Goal: Task Accomplishment & Management: Manage account settings

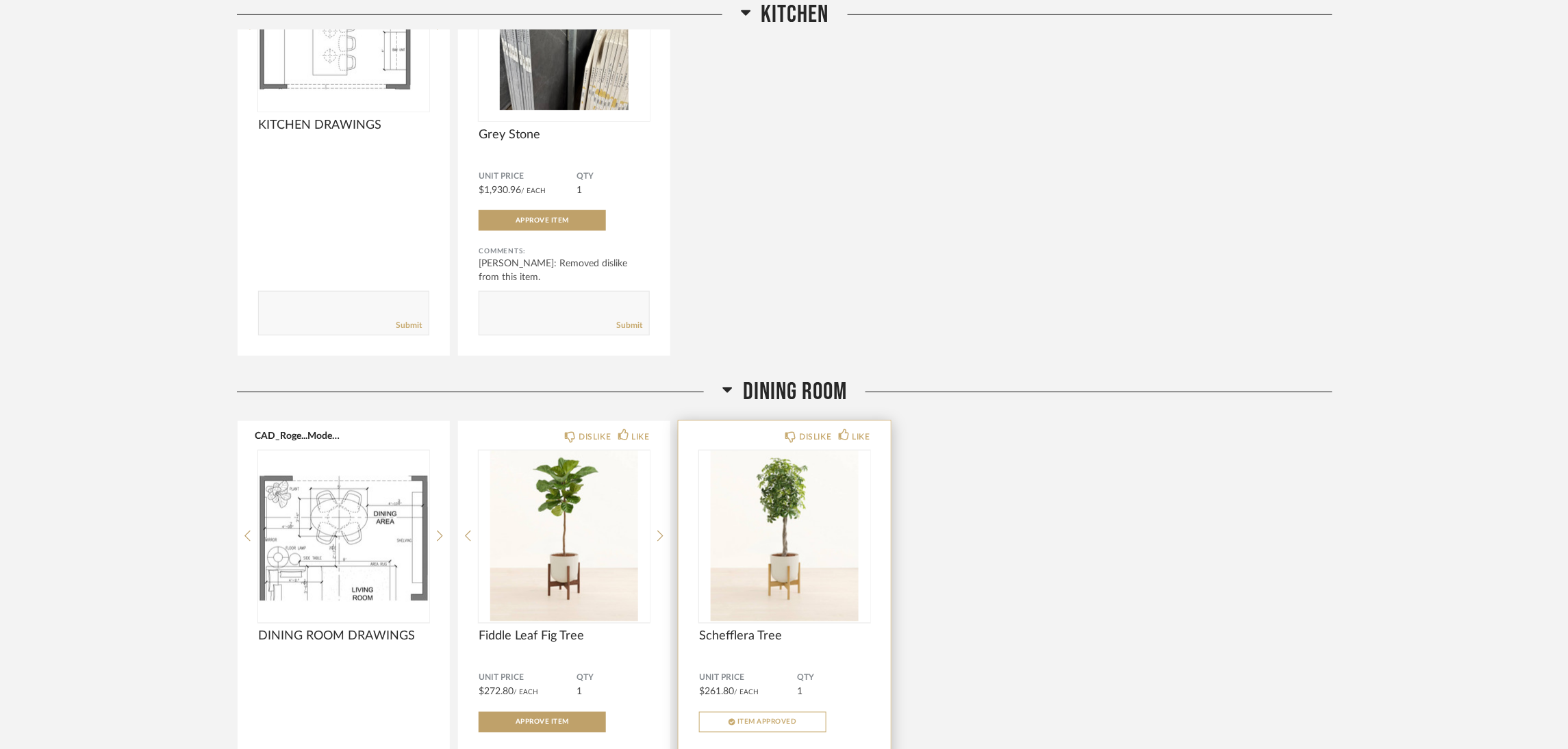
scroll to position [411, 0]
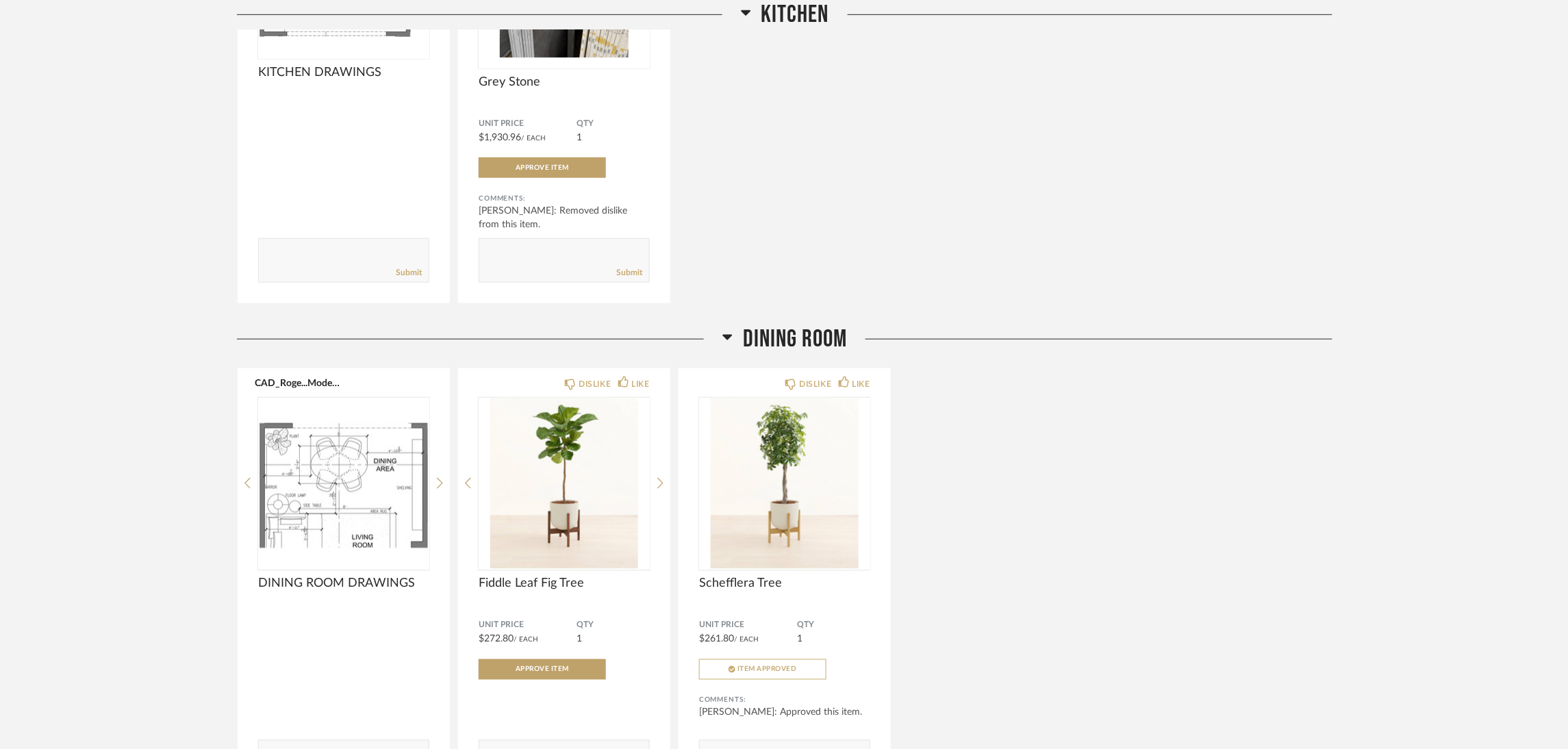
click at [1052, 271] on div "CAD_Roge...Model-16.pdf KITCHEN DRAWINGS Comments: Submit DISLIKE LIKE Grey Sto…" at bounding box center [785, 80] width 1096 height 448
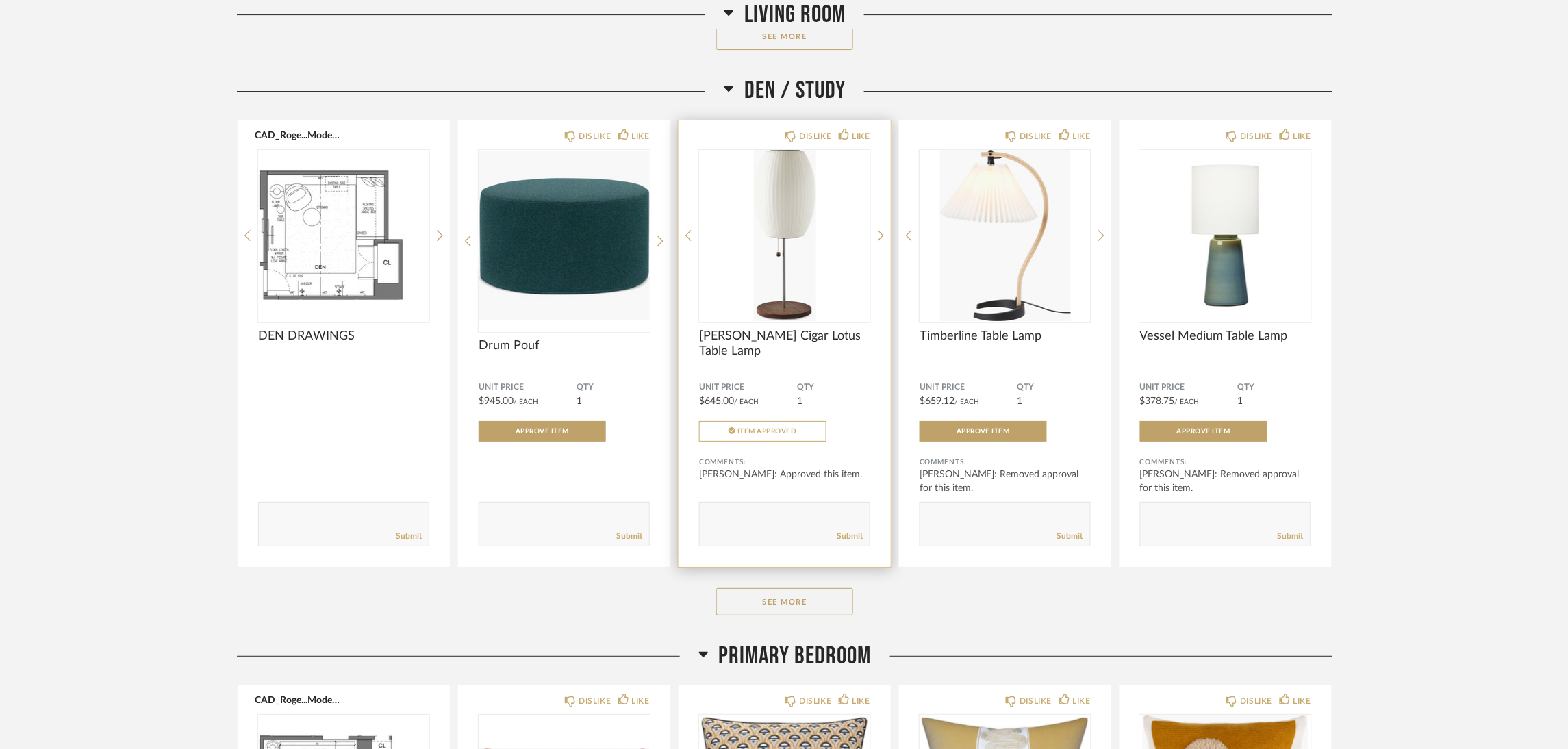
scroll to position [1951, 0]
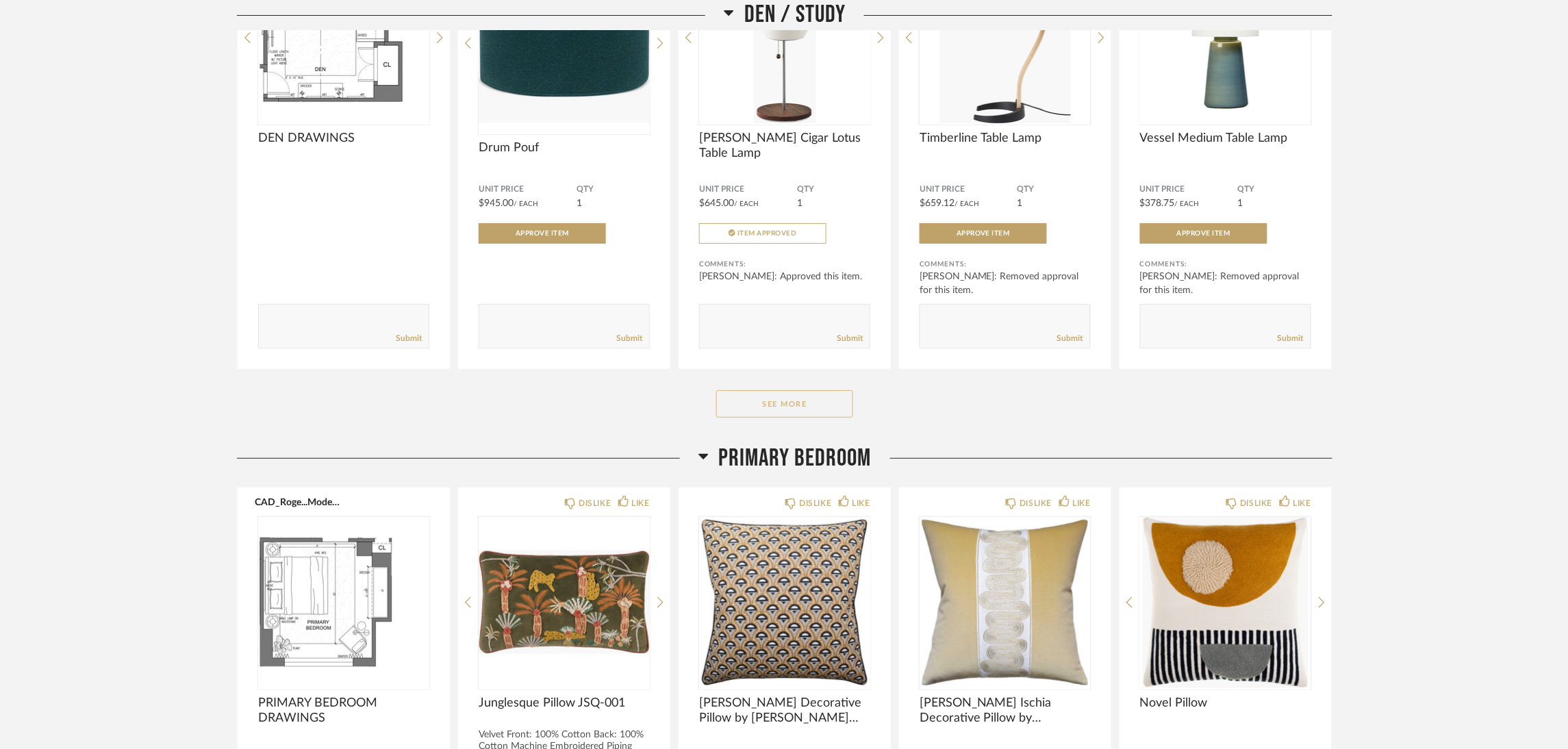
click at [827, 409] on button "See More" at bounding box center [784, 404] width 137 height 27
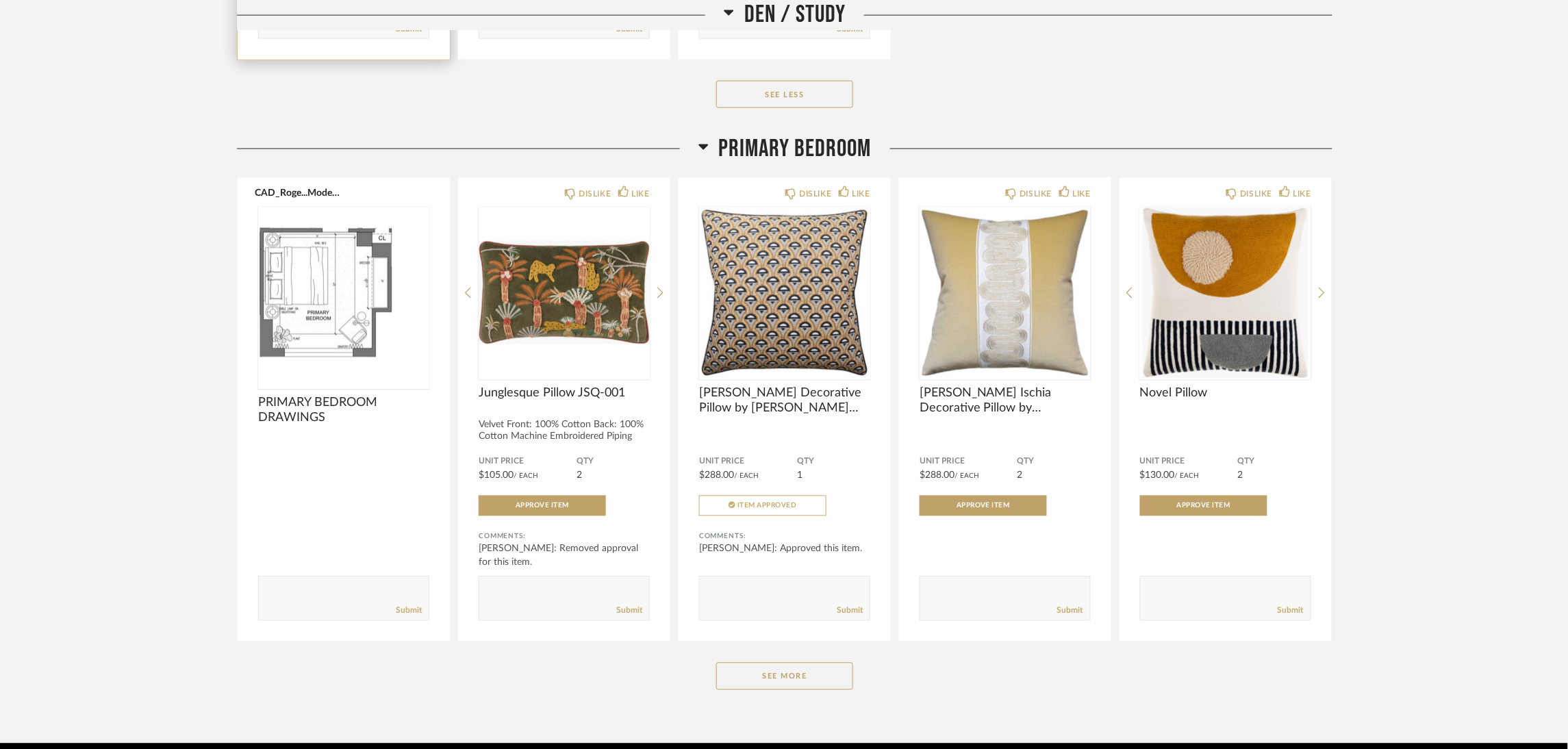
scroll to position [2773, 0]
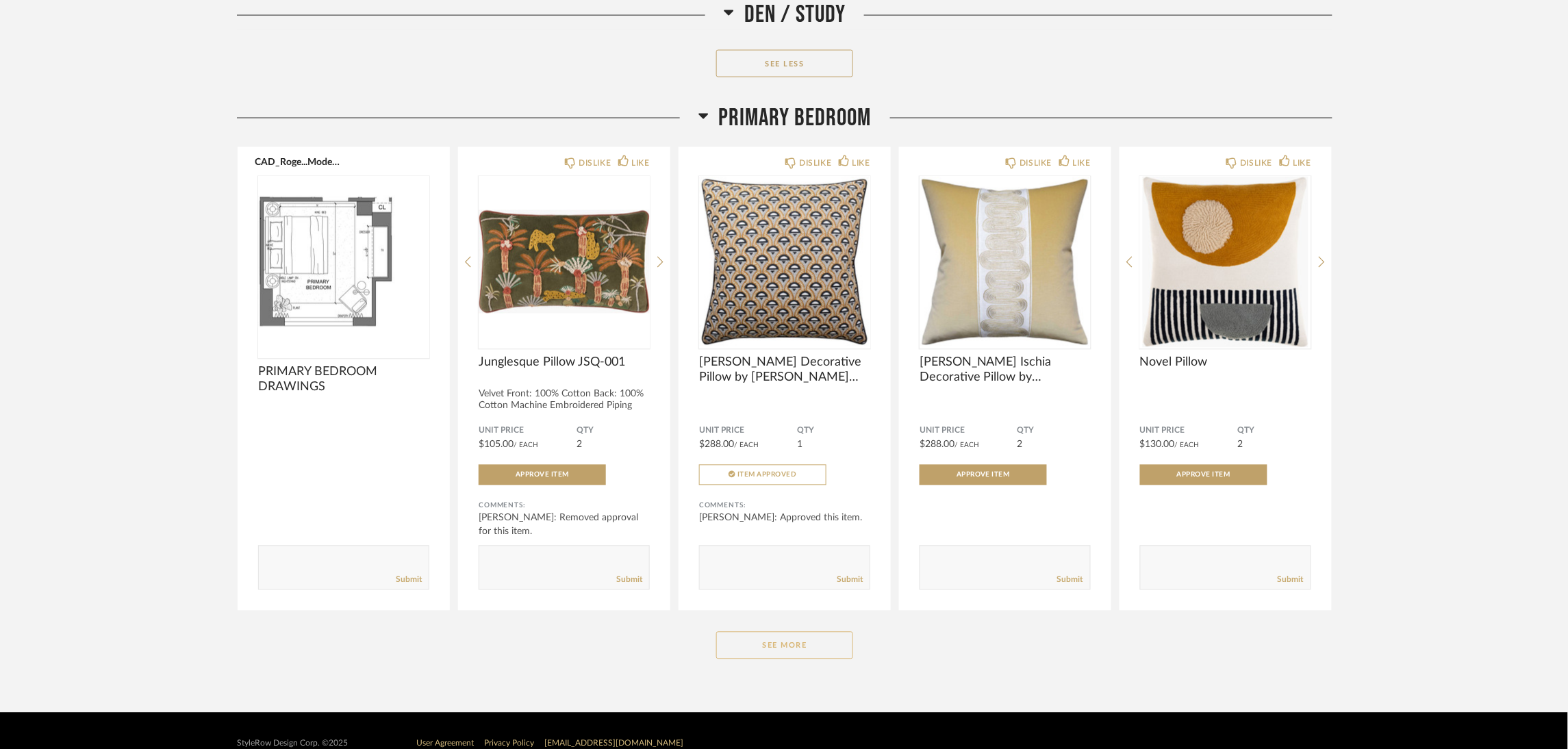
click at [768, 645] on button "See More" at bounding box center [784, 645] width 137 height 27
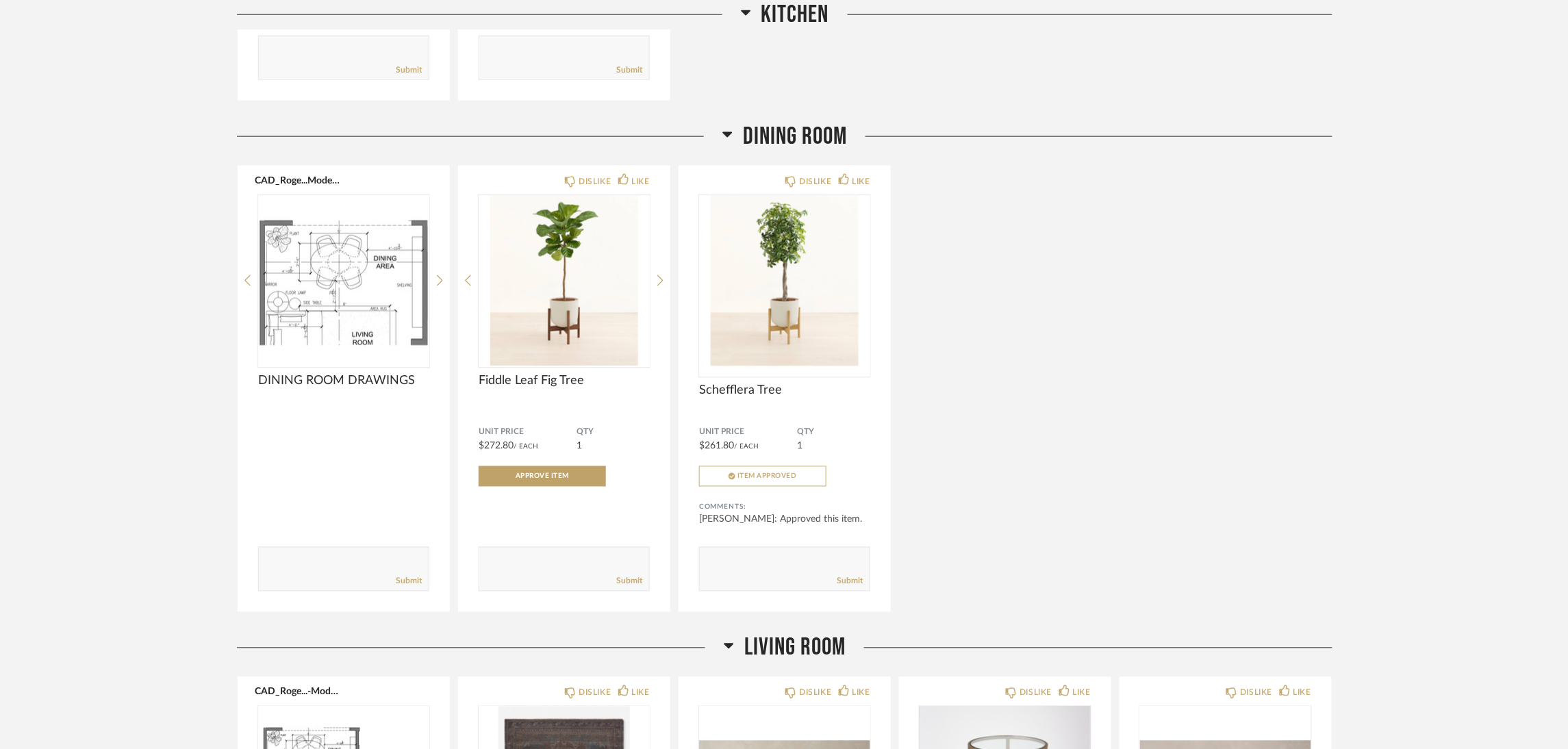
scroll to position [615, 0]
drag, startPoint x: 744, startPoint y: 121, endPoint x: 823, endPoint y: 119, distance: 79.0
click at [823, 120] on span "Dining Room" at bounding box center [795, 135] width 104 height 30
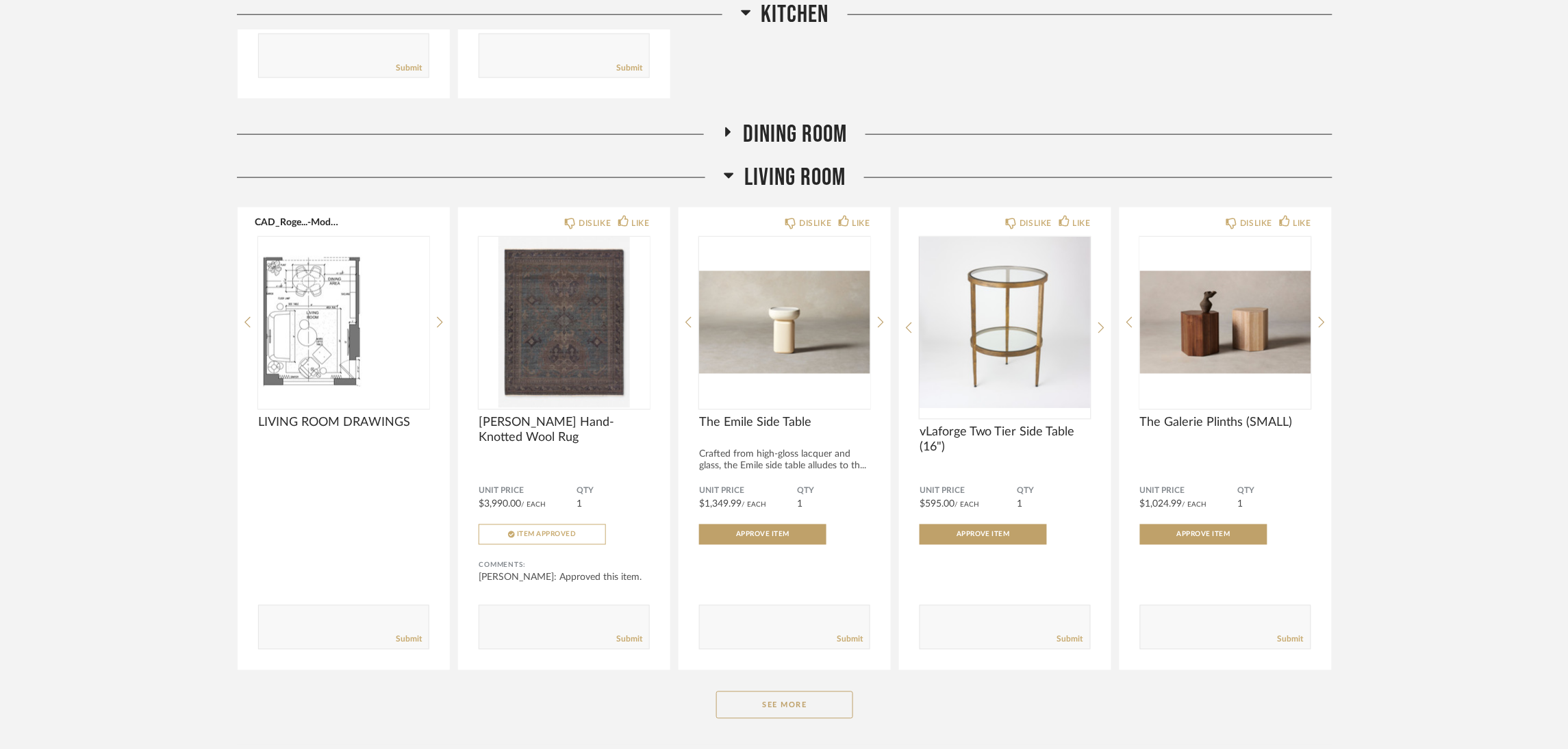
click at [844, 124] on span "Dining Room" at bounding box center [795, 135] width 104 height 30
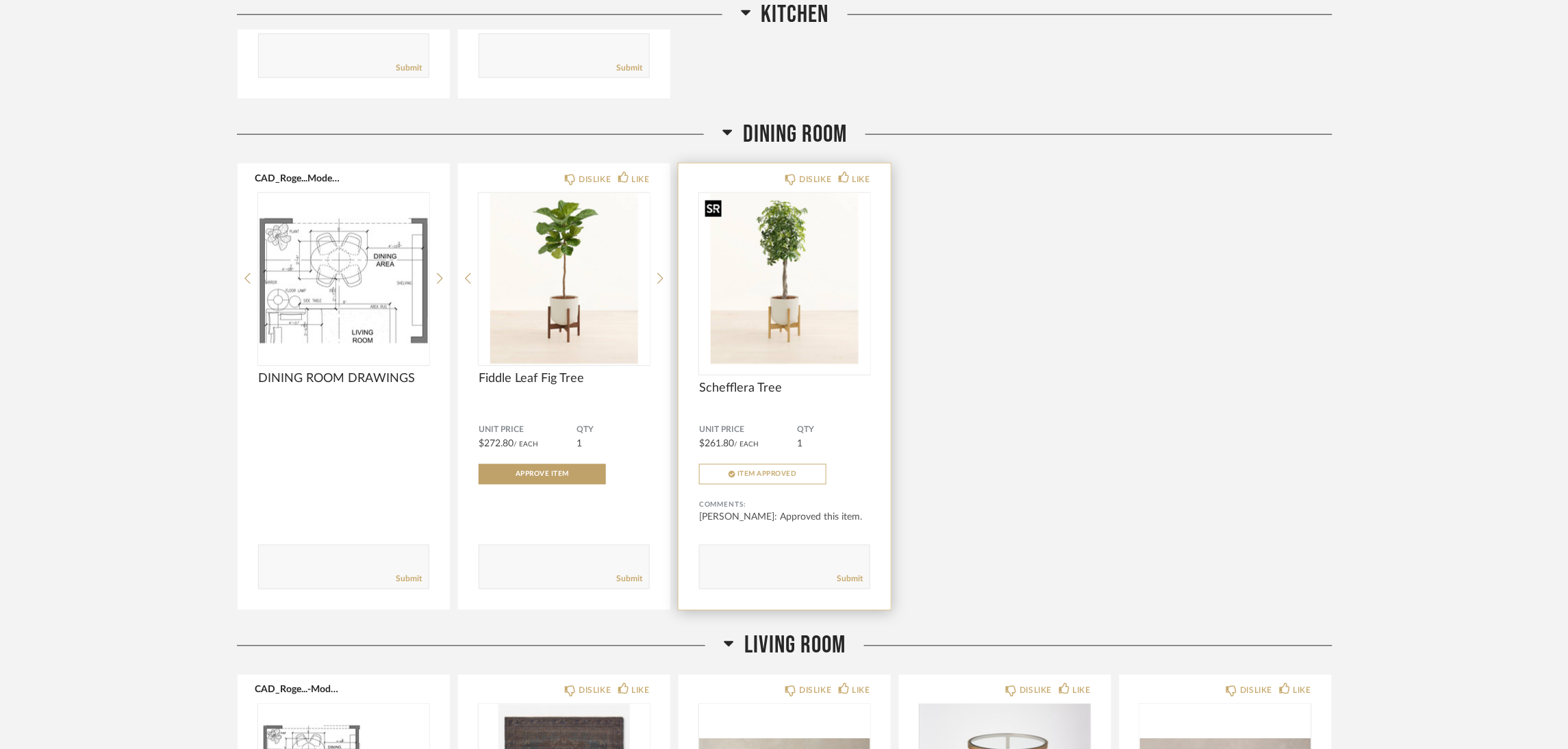
click at [0, 0] on img at bounding box center [0, 0] width 0 height 0
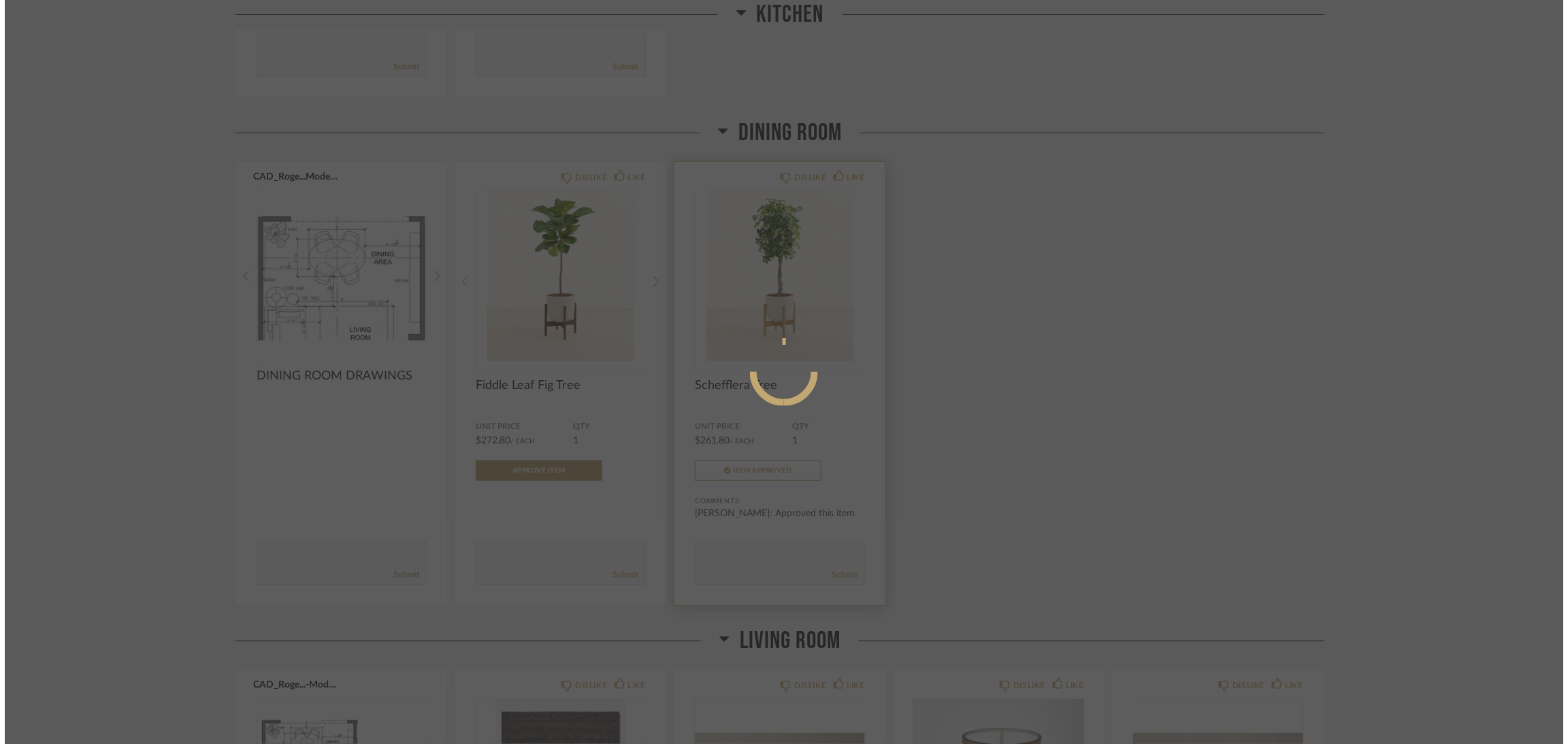
scroll to position [0, 0]
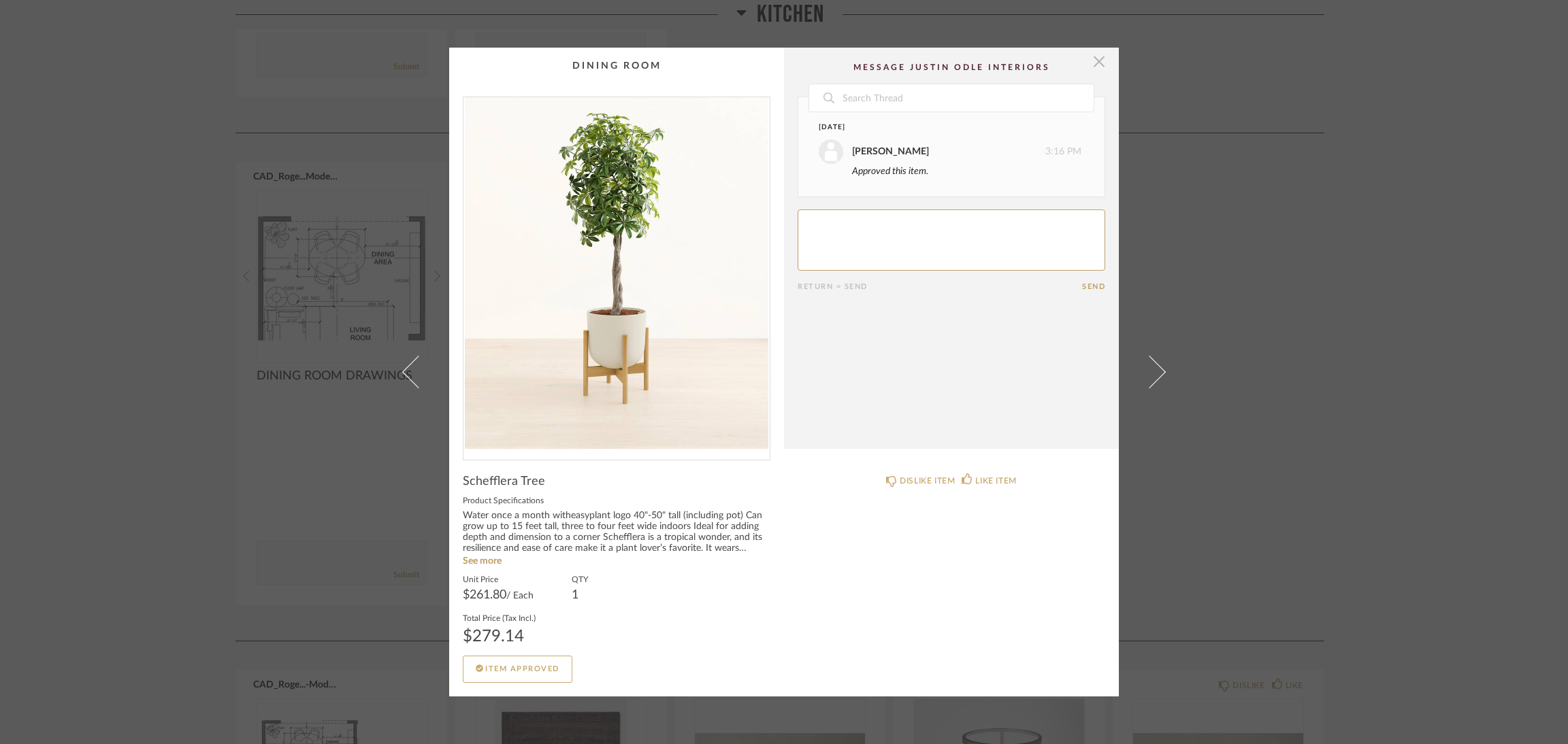
click at [1098, 58] on span "button" at bounding box center [1098, 60] width 27 height 27
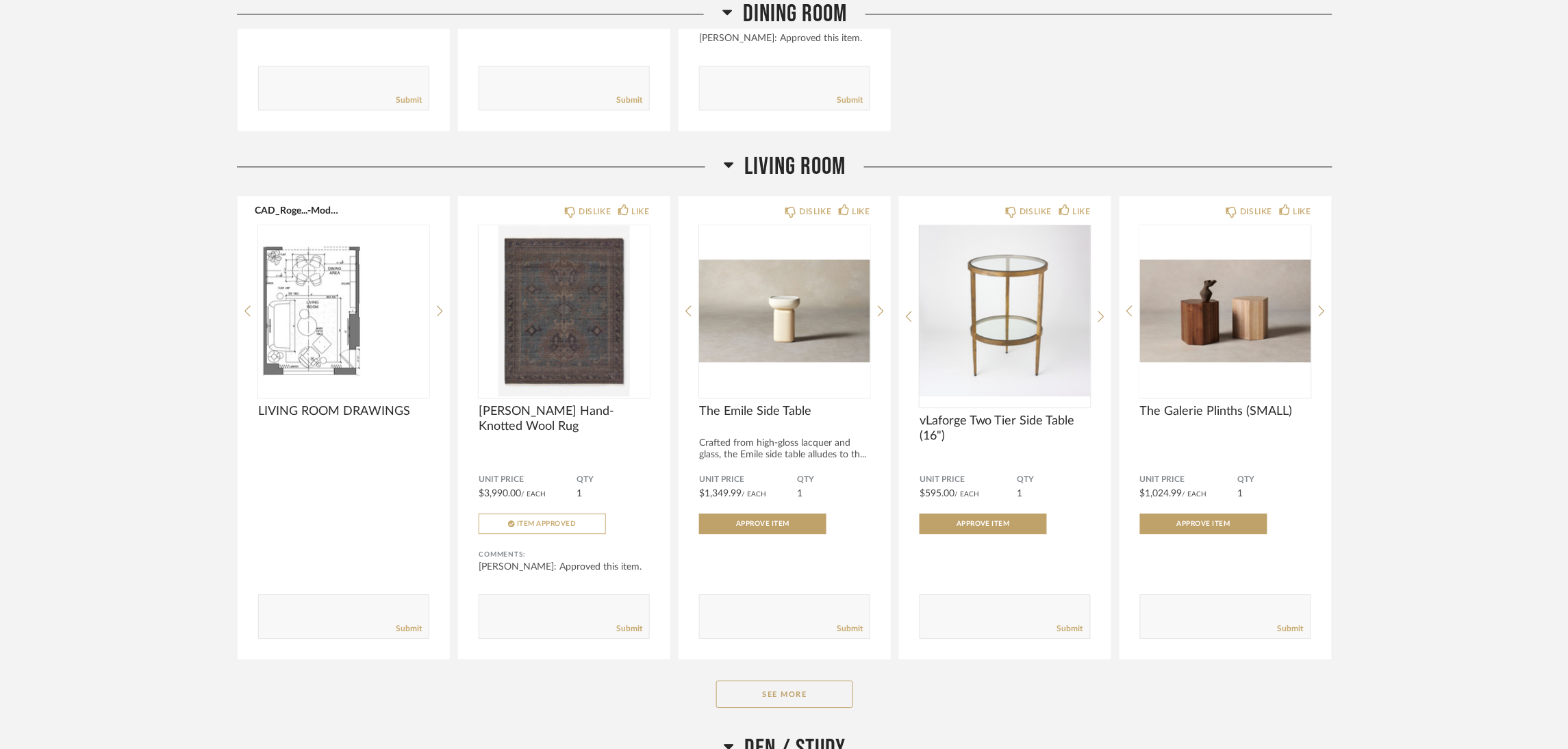
scroll to position [1130, 0]
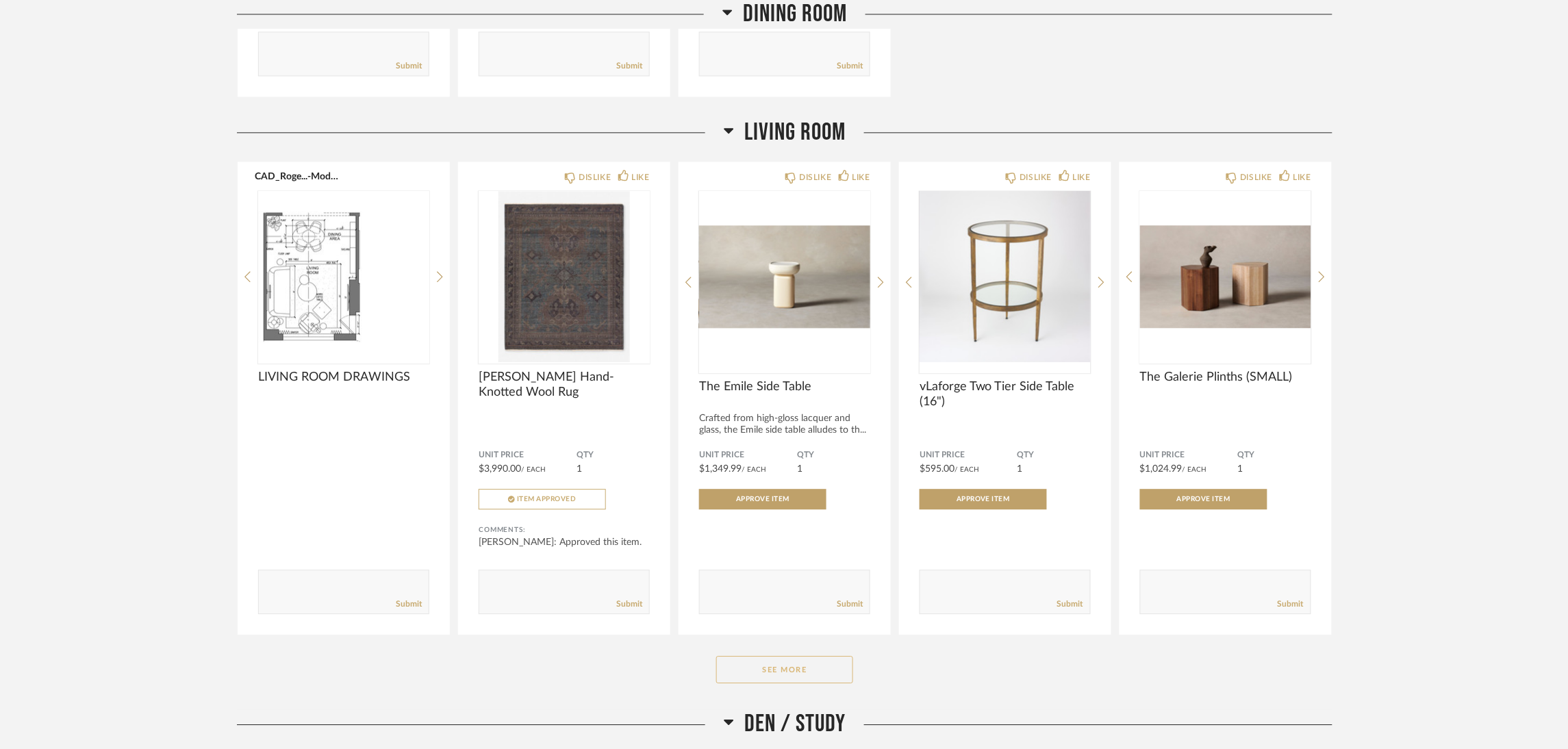
click at [788, 670] on button "See More" at bounding box center [784, 669] width 137 height 27
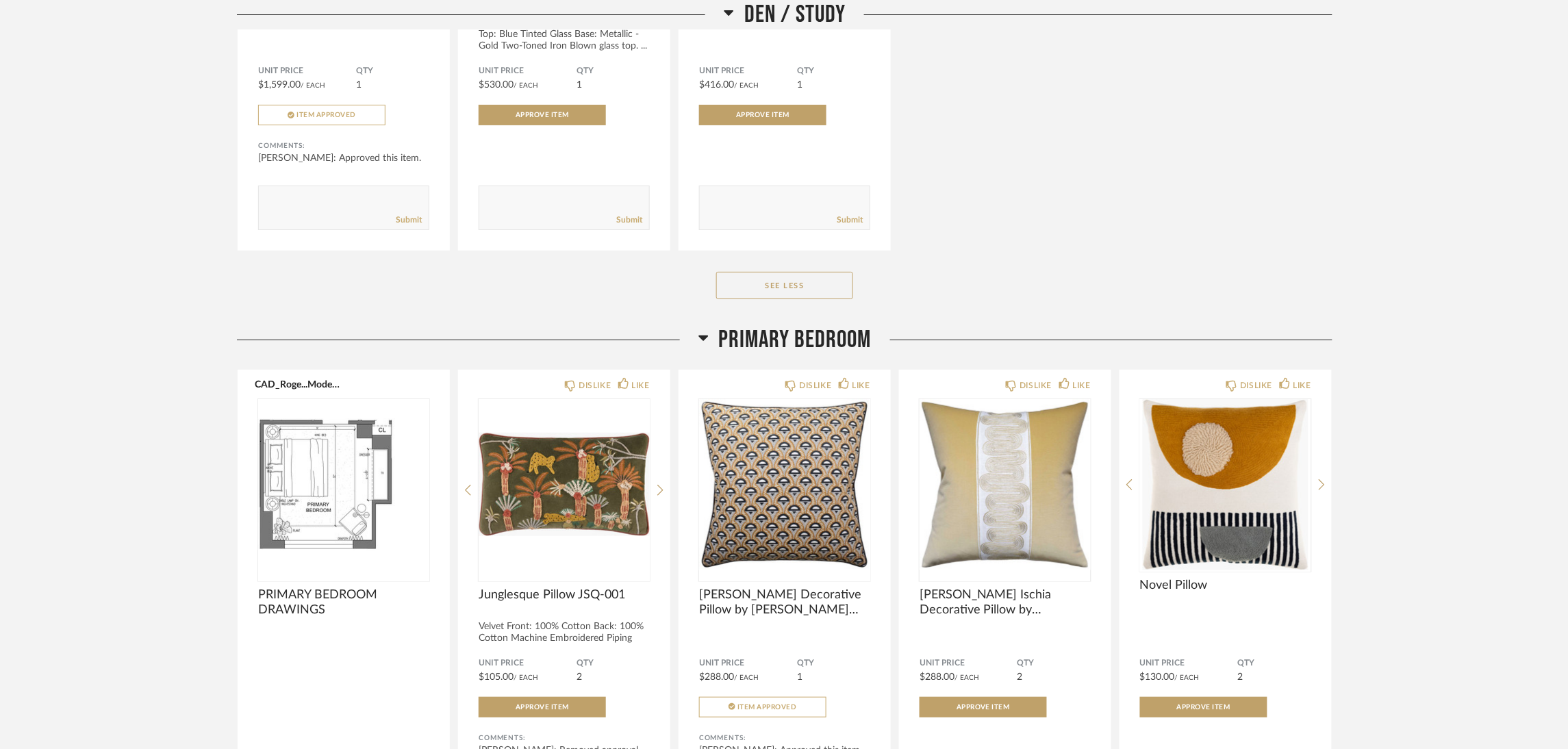
scroll to position [3921, 0]
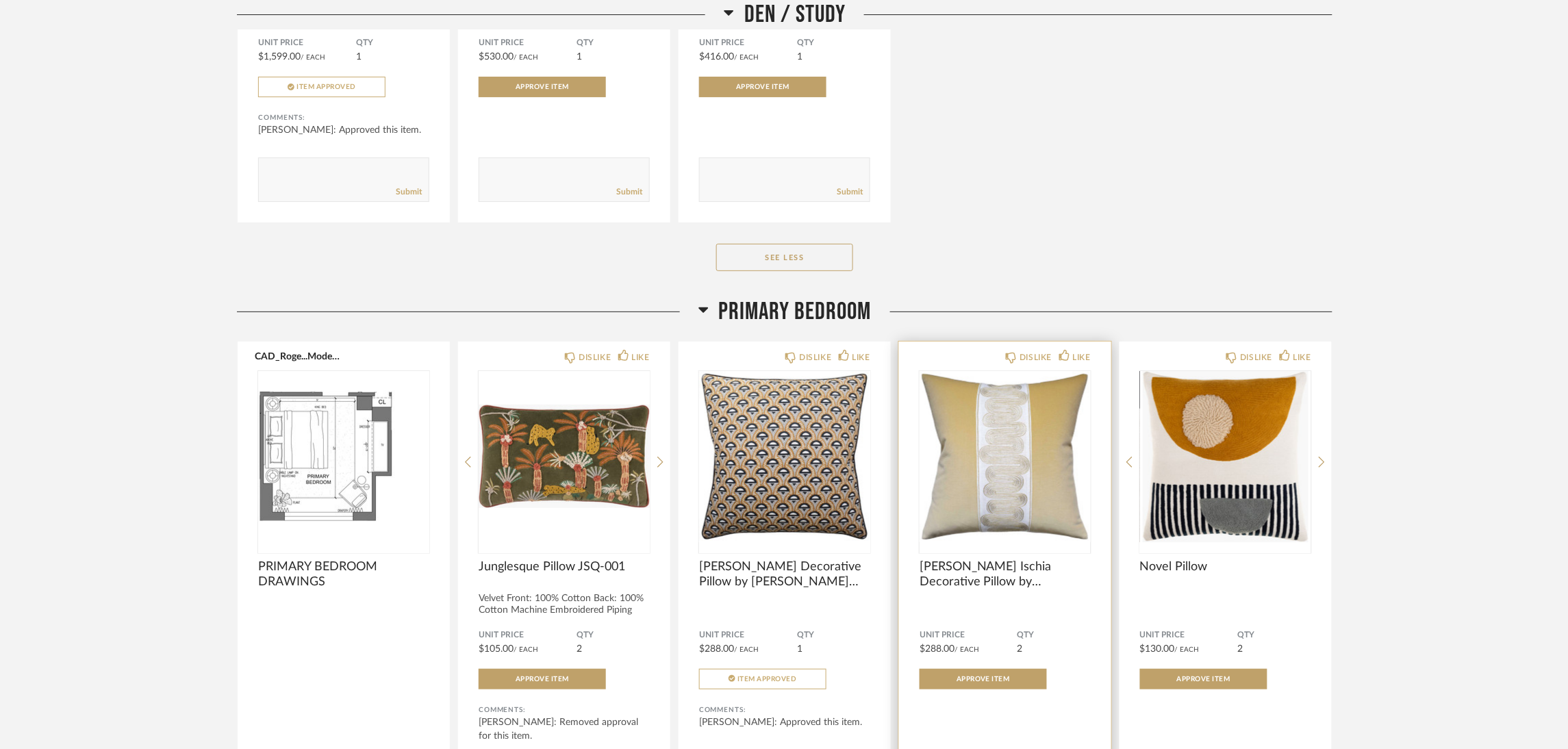
scroll to position [4126, 0]
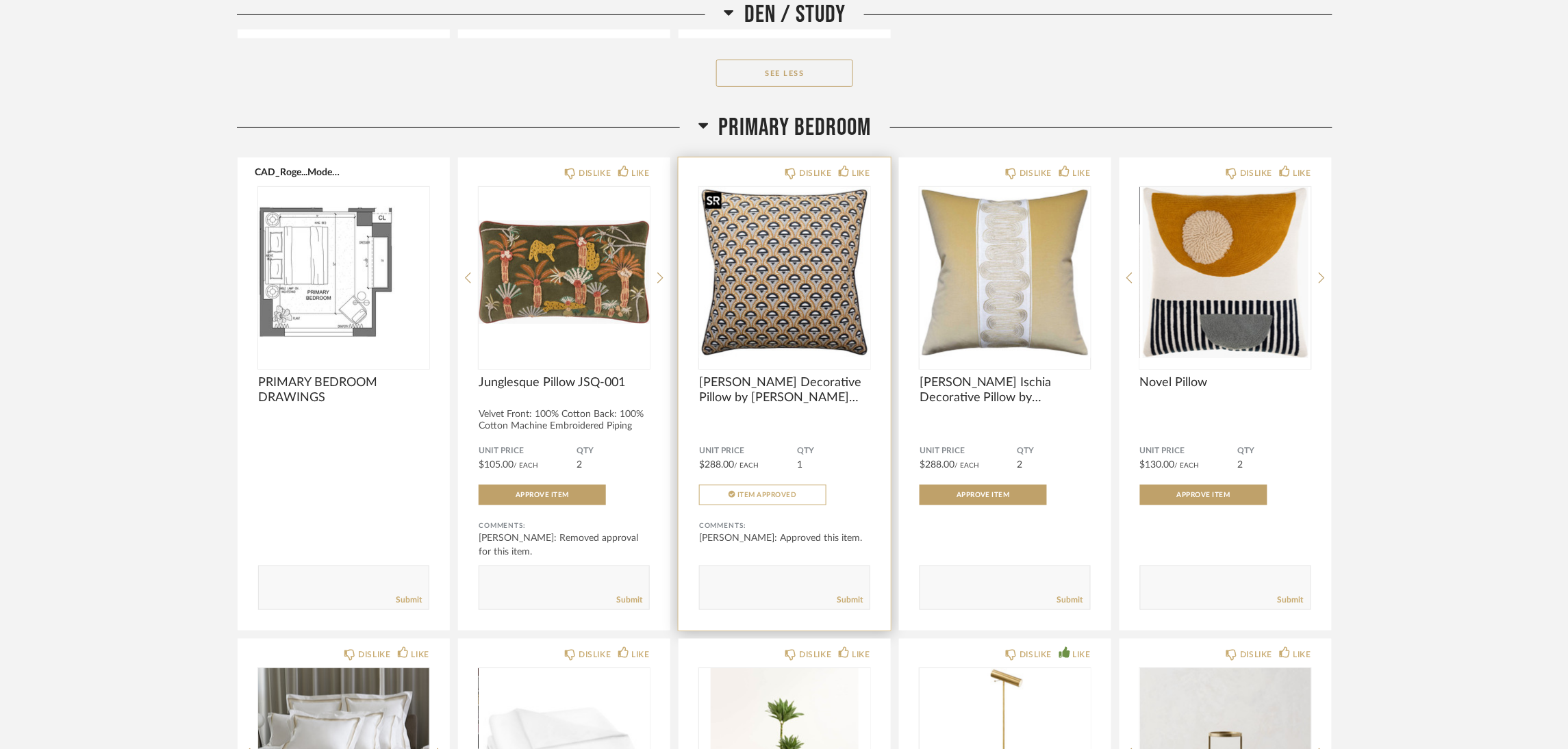
click at [792, 294] on img "0" at bounding box center [784, 272] width 171 height 171
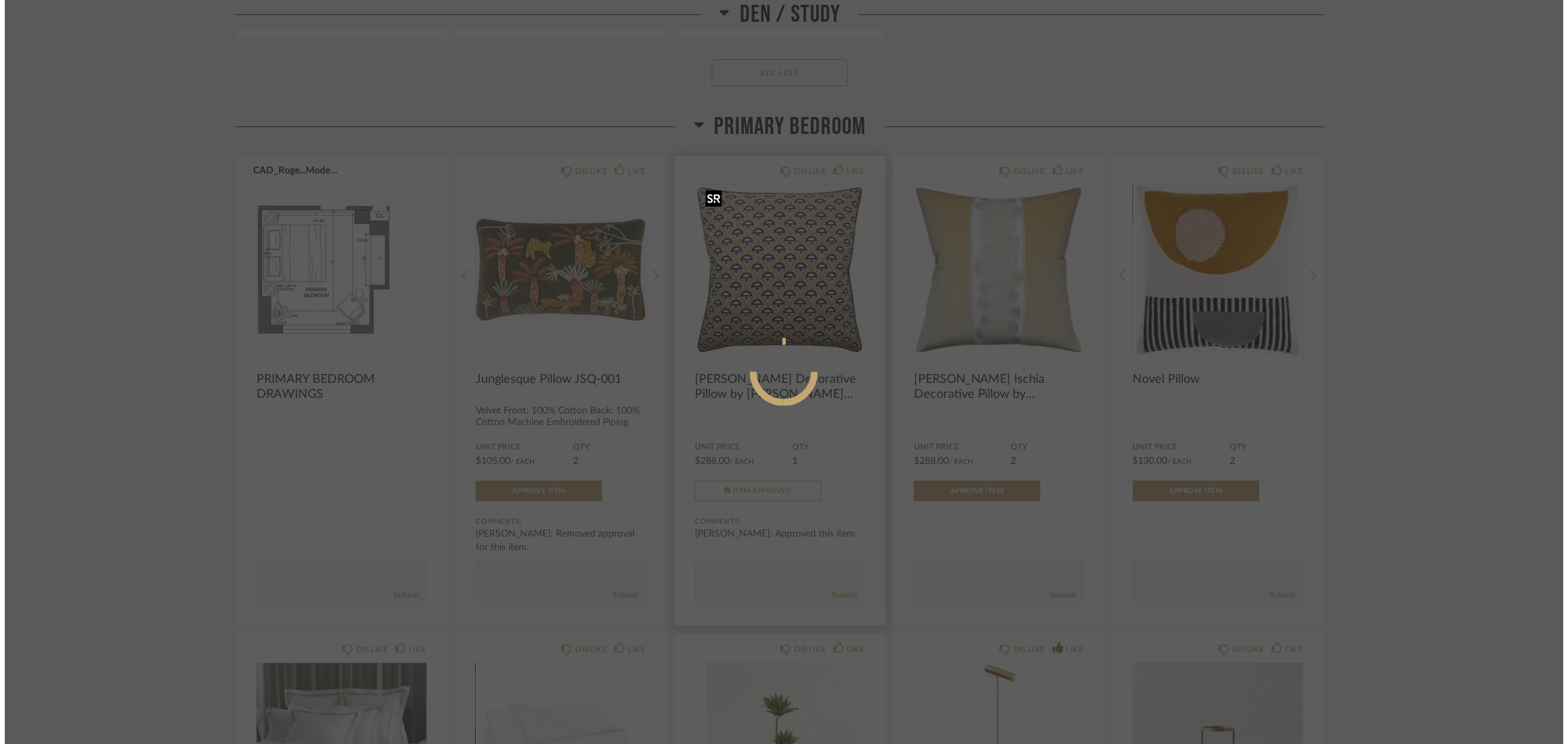
scroll to position [0, 0]
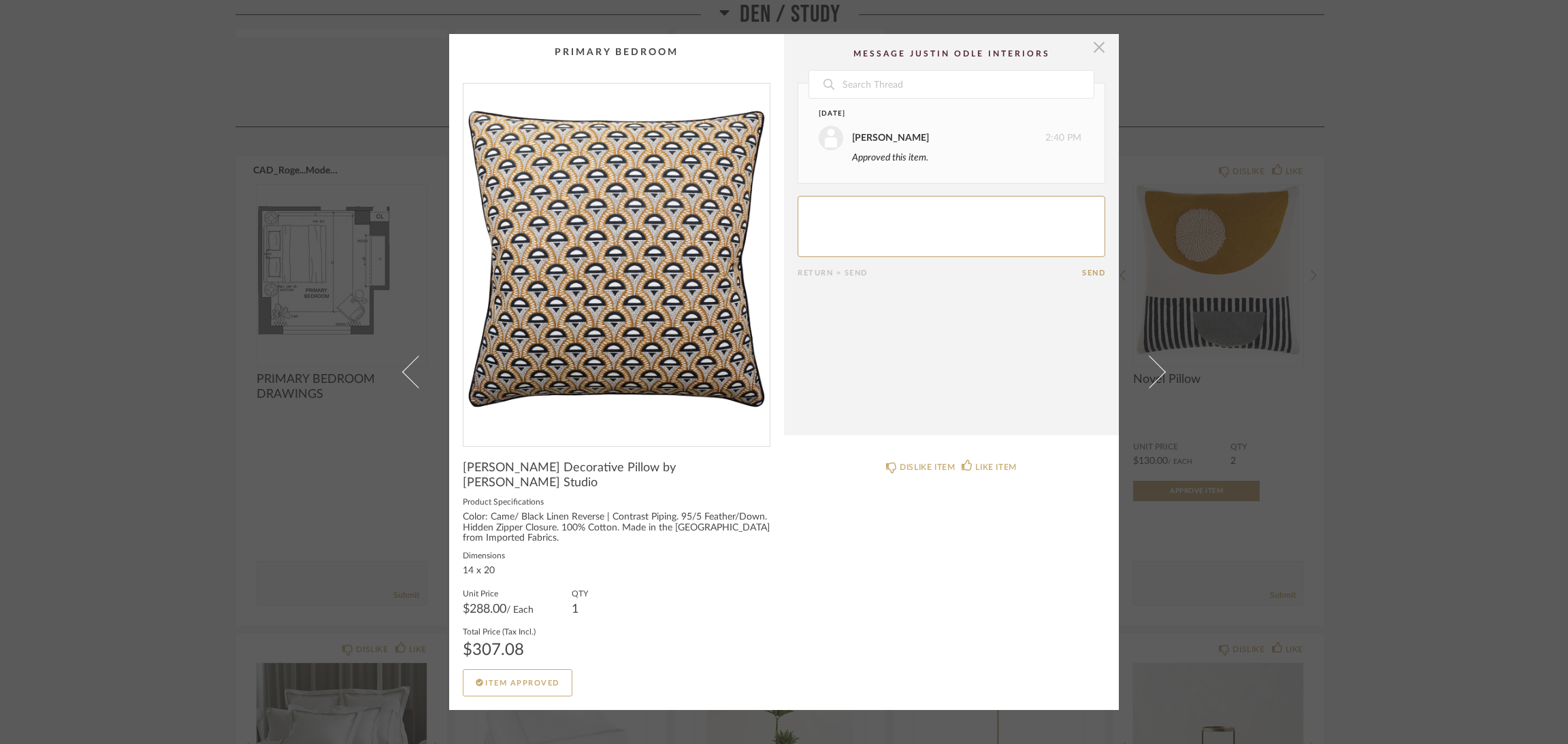
click at [1097, 53] on span "button" at bounding box center [1098, 47] width 27 height 27
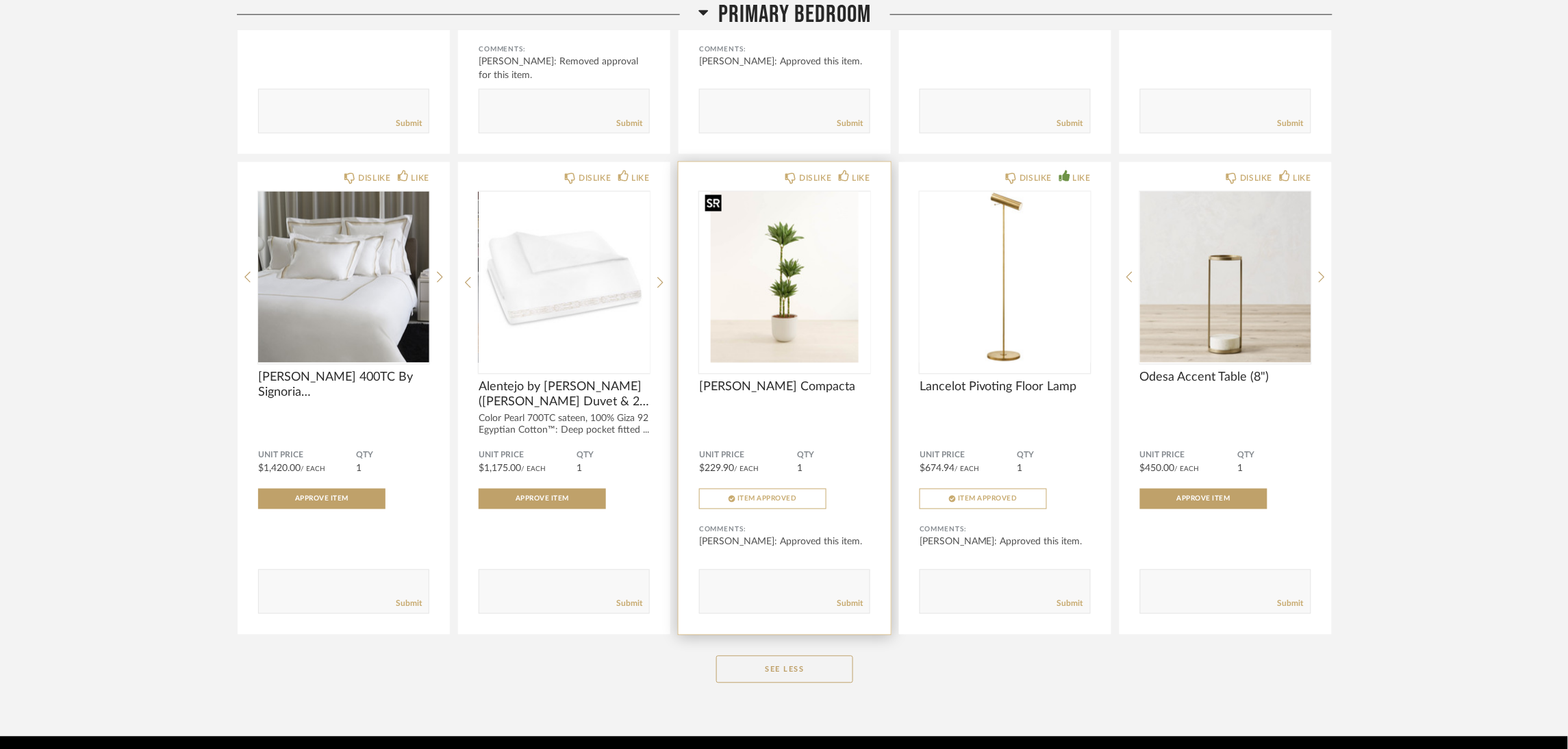
scroll to position [4650, 0]
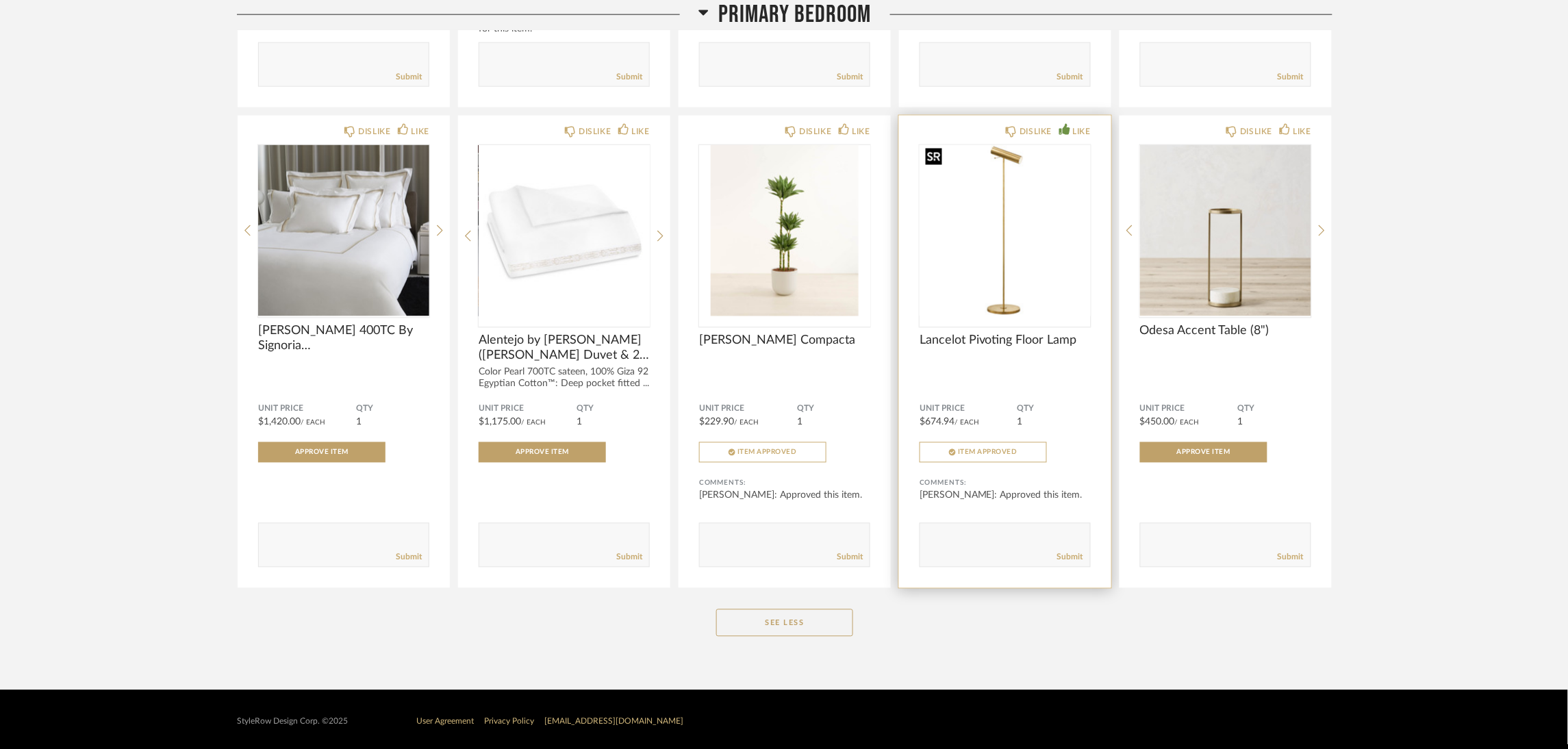
click at [1067, 206] on img "0" at bounding box center [1005, 231] width 171 height 171
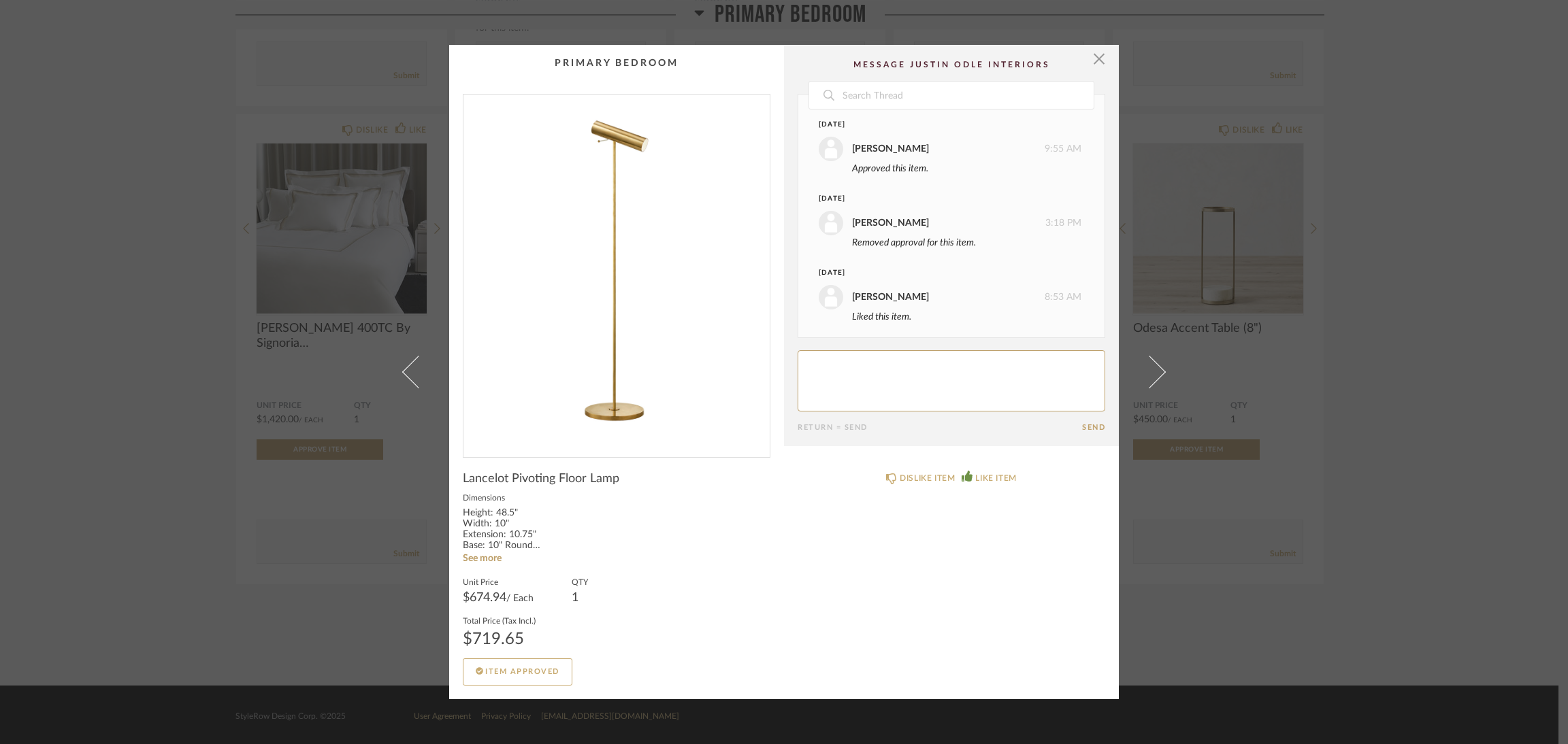
scroll to position [79, 0]
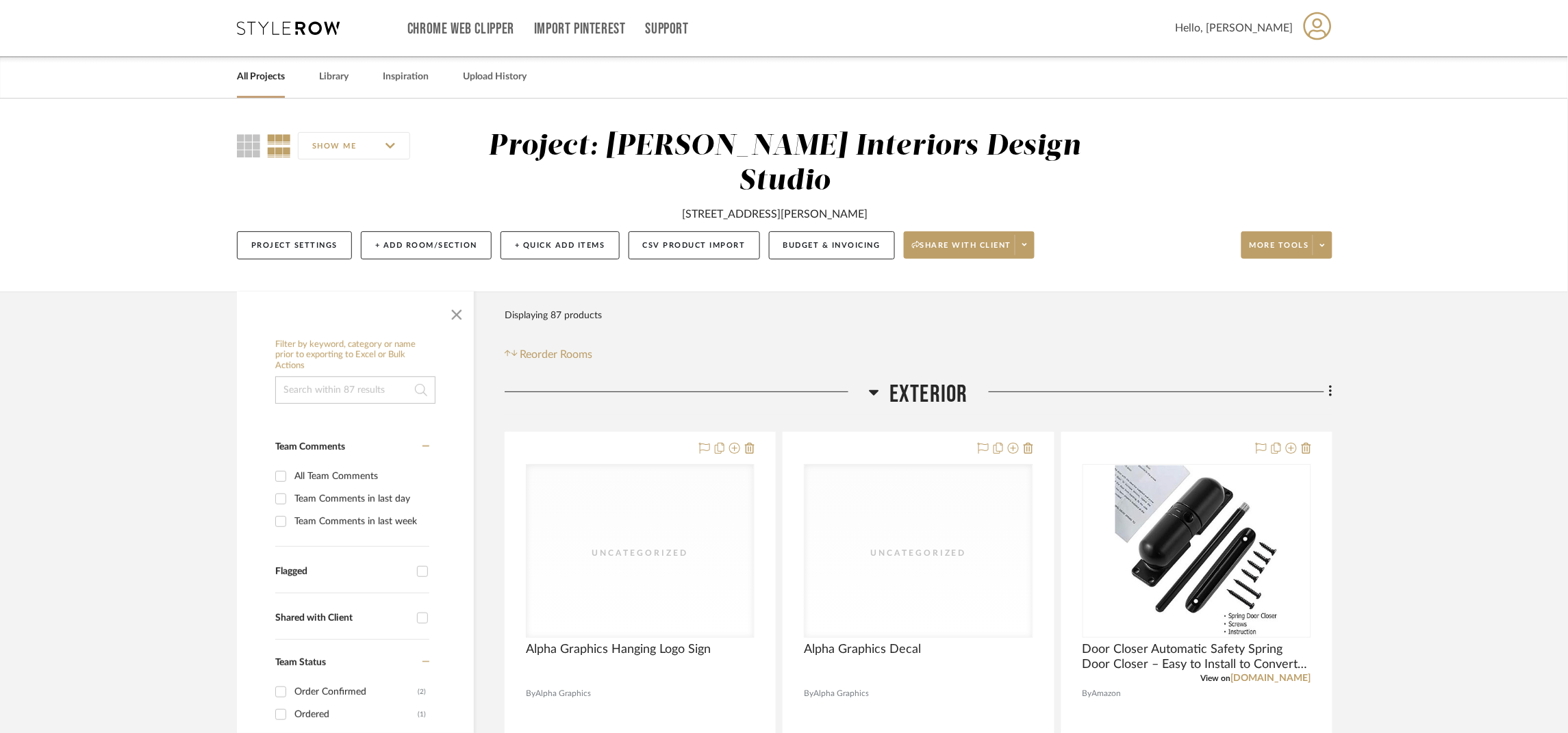
click at [292, 25] on icon at bounding box center [288, 28] width 103 height 14
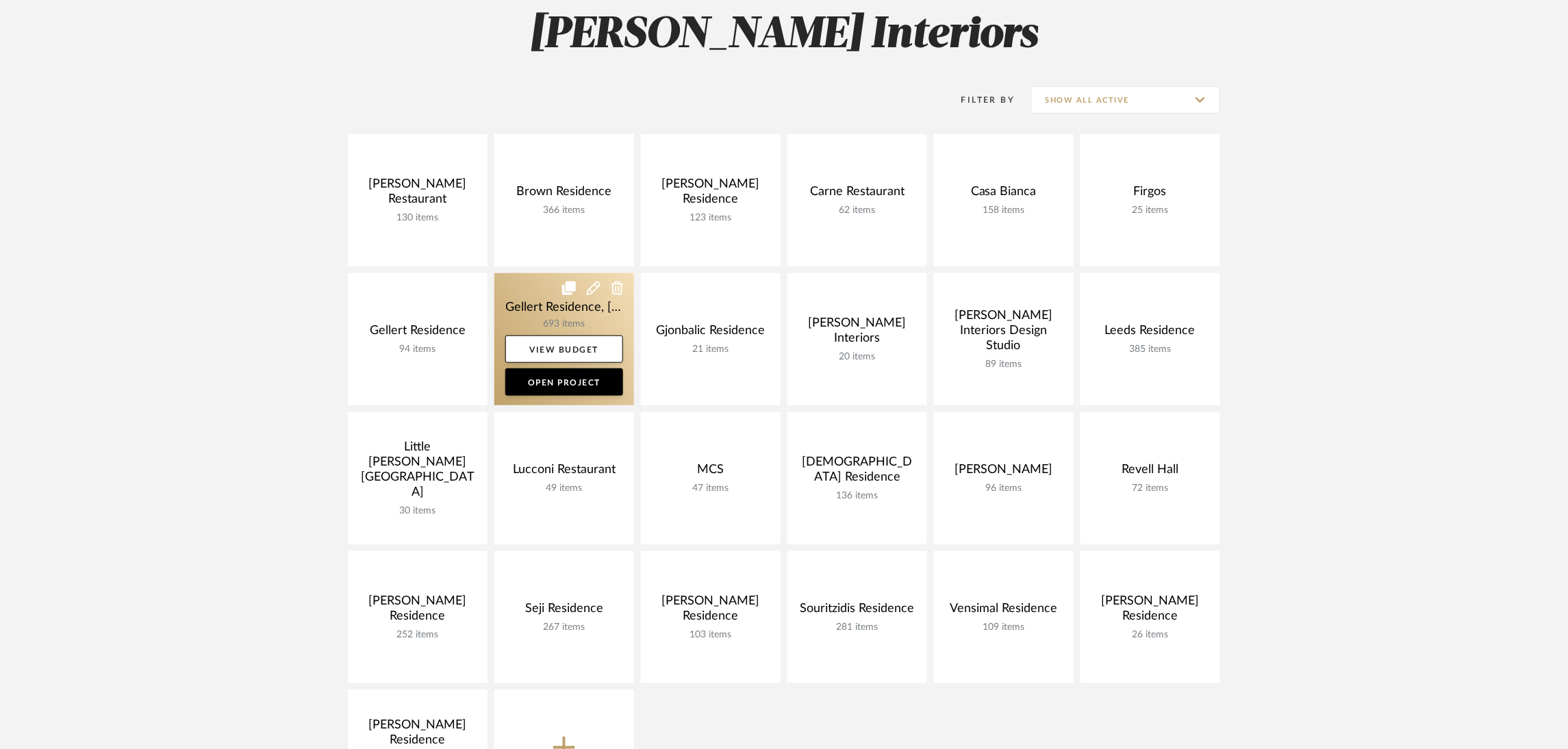
scroll to position [308, 0]
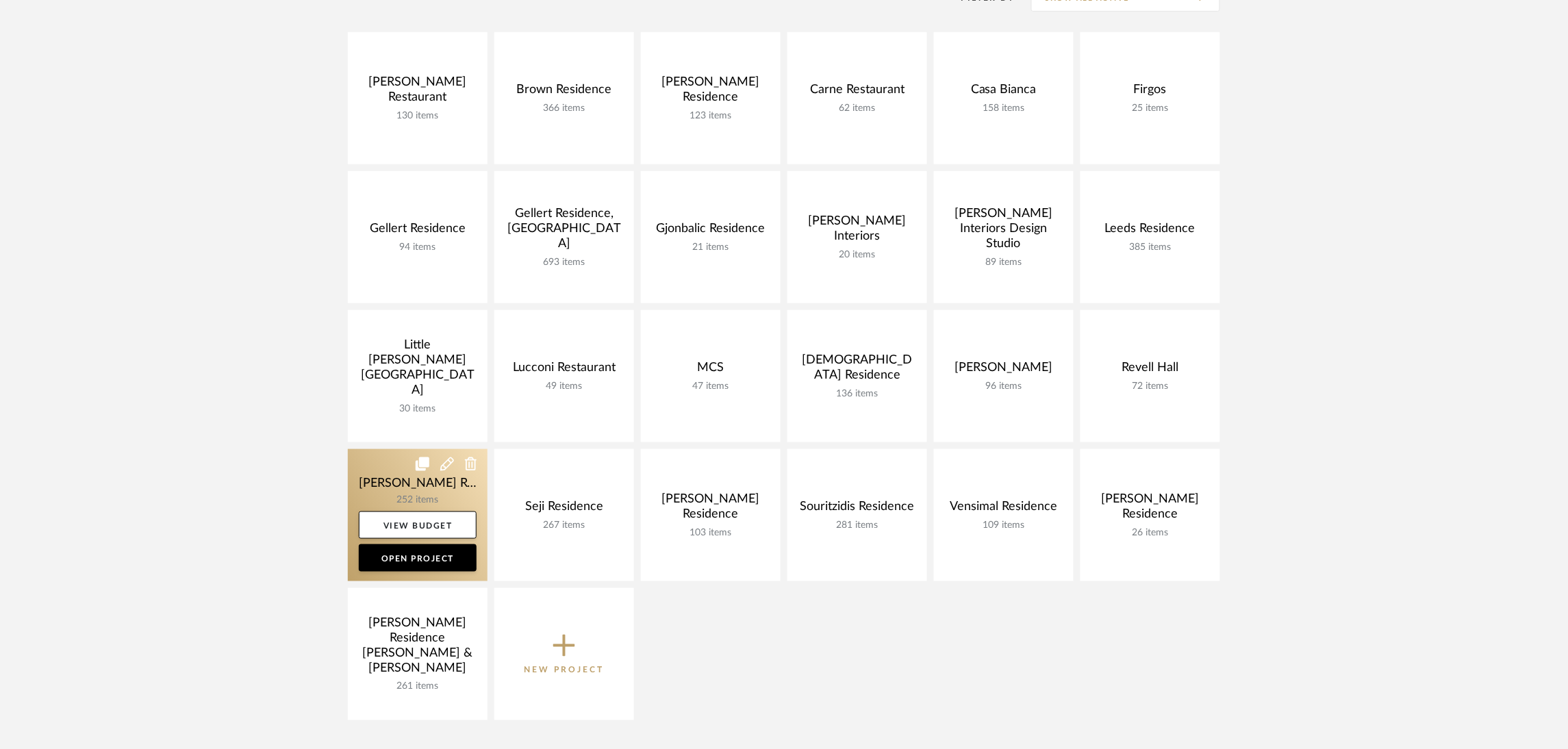
click at [405, 505] on link at bounding box center [417, 515] width 139 height 132
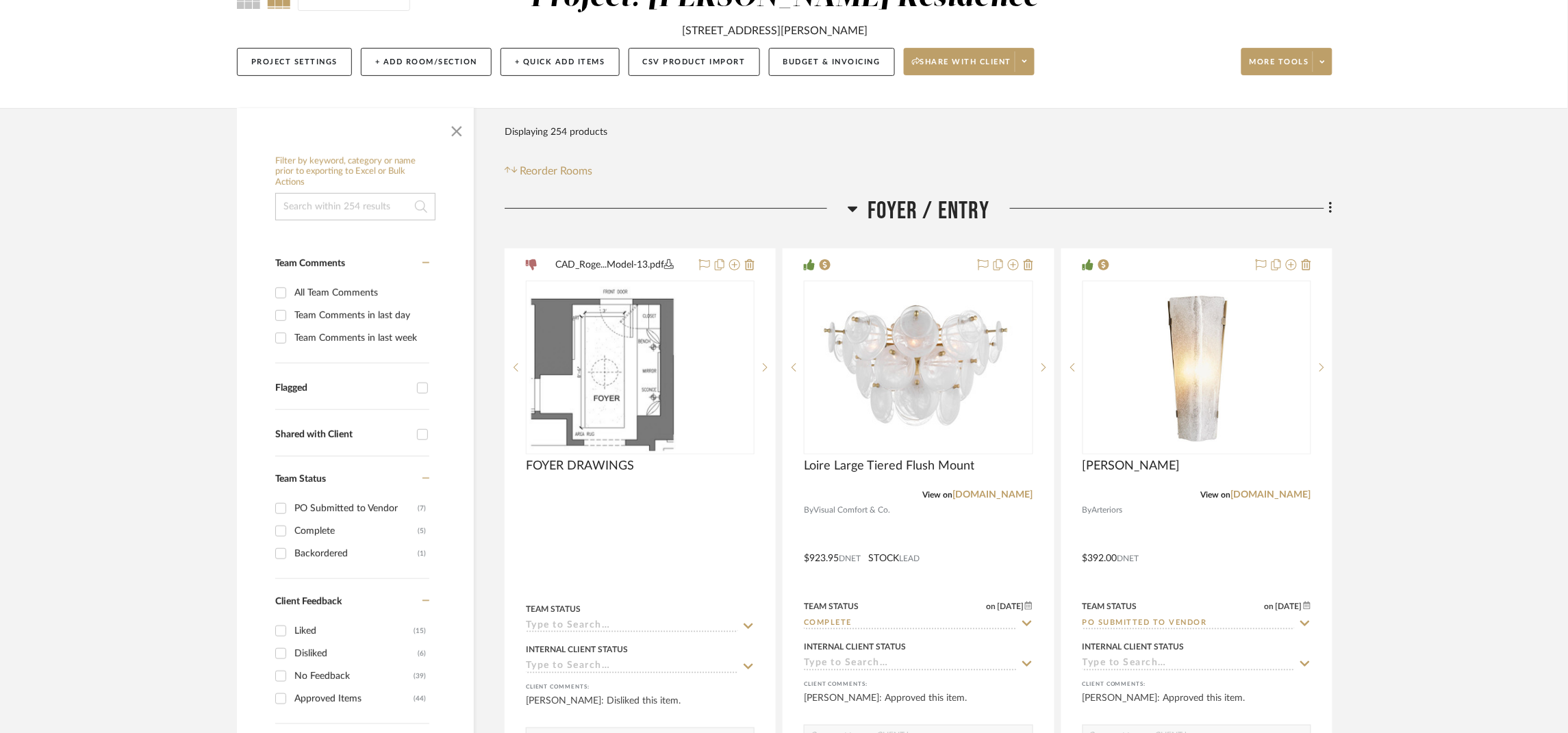
scroll to position [307, 0]
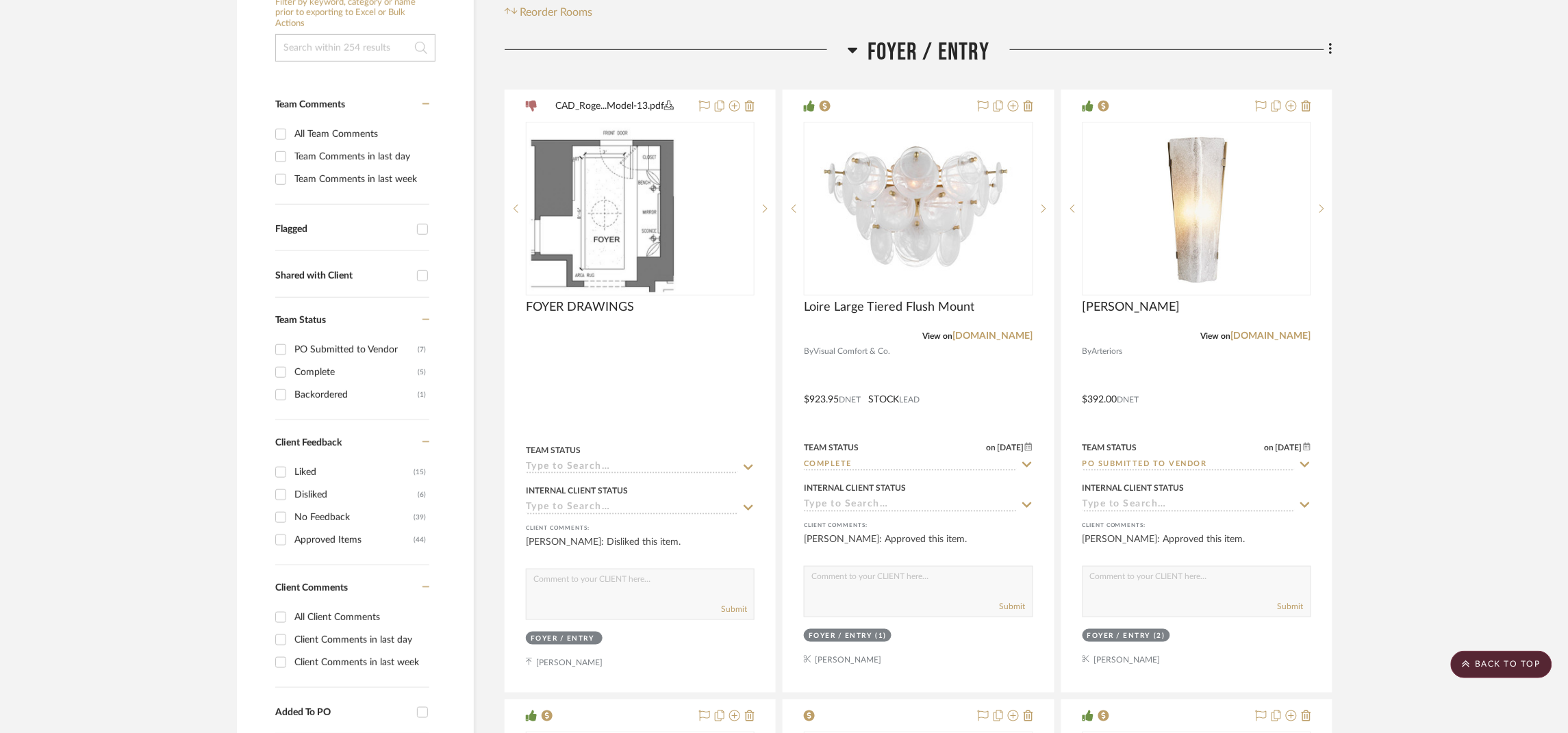
click at [316, 542] on div "Approved Items" at bounding box center [353, 540] width 119 height 22
click at [292, 542] on input "Approved Items (44)" at bounding box center [280, 540] width 22 height 22
checkbox input "true"
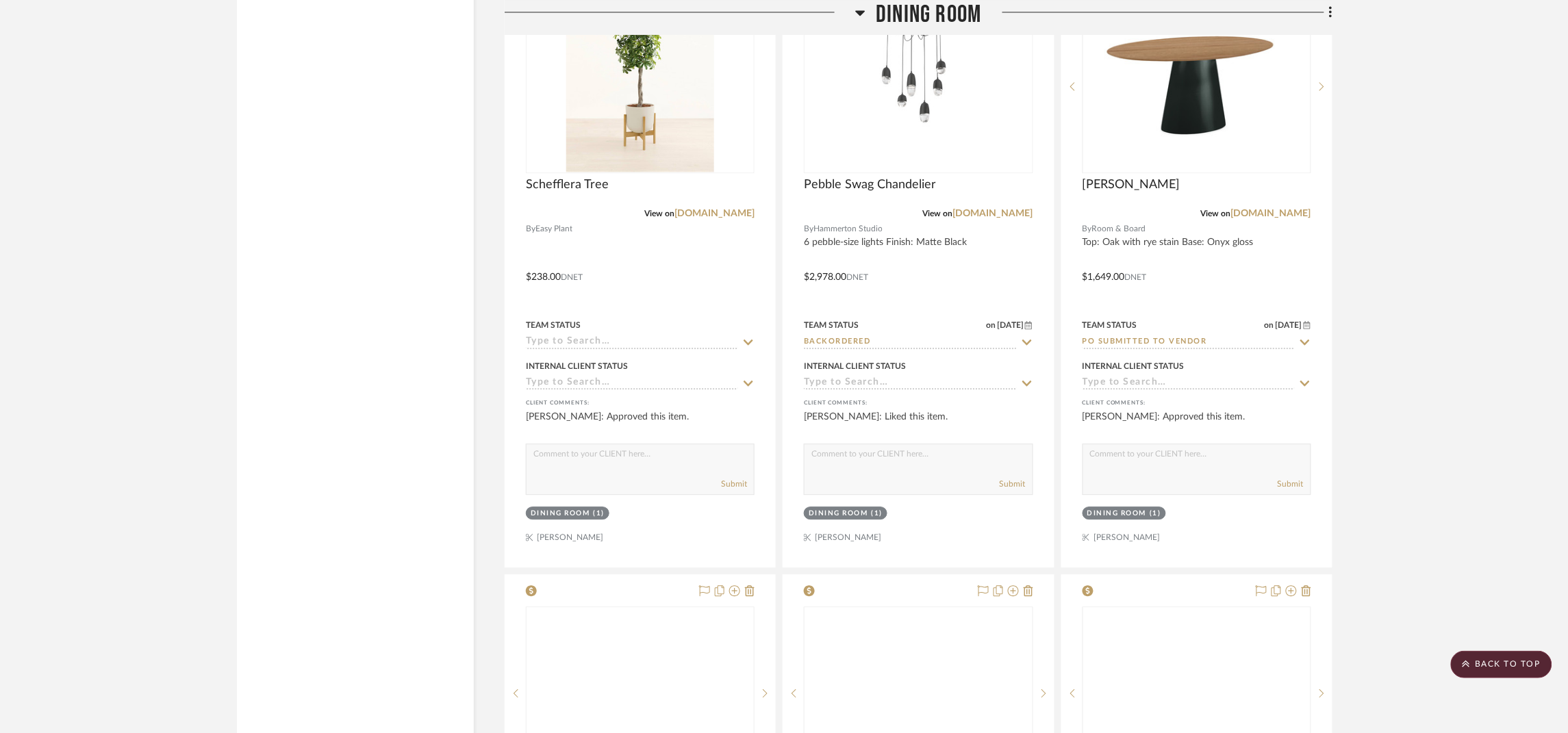
scroll to position [3080, 0]
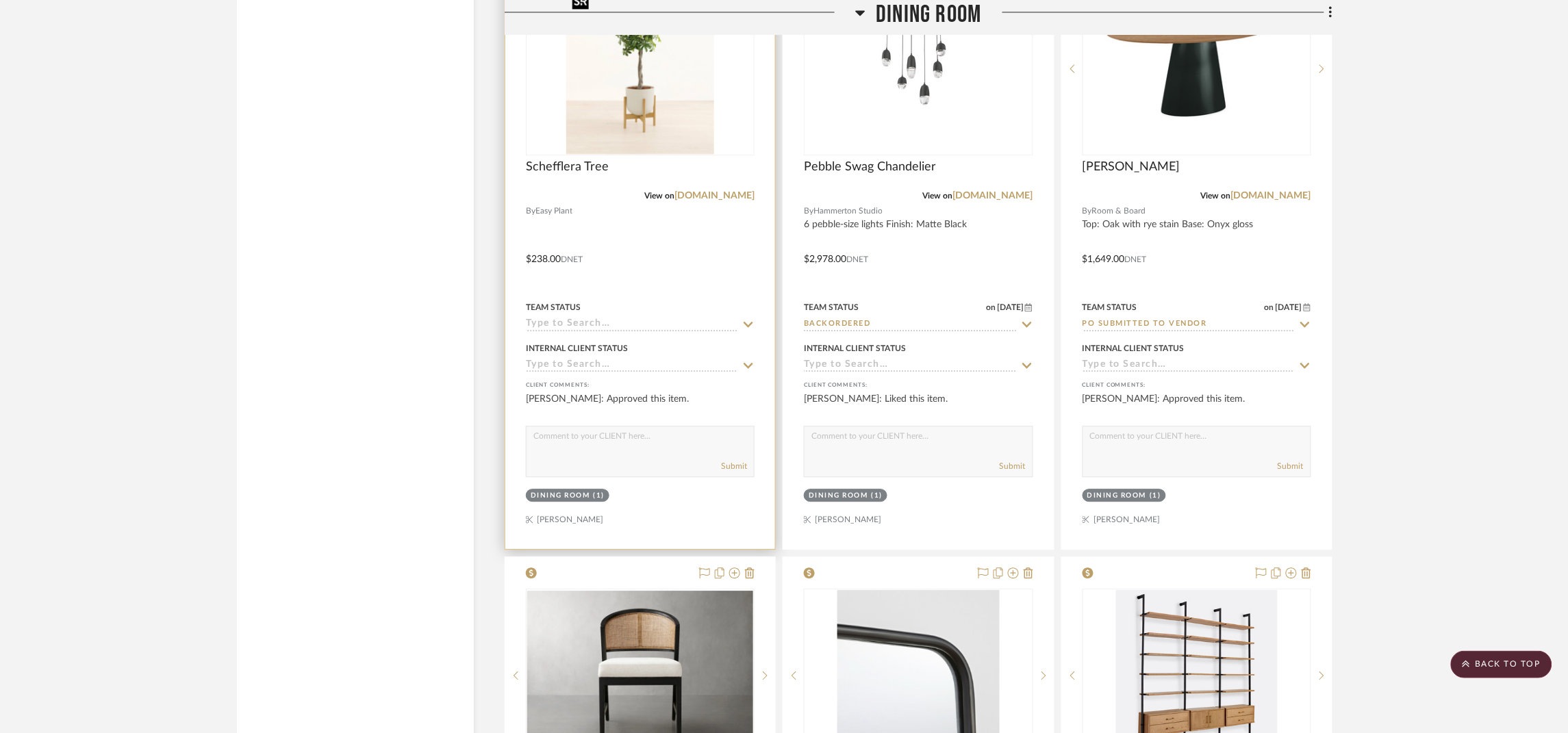
click at [621, 73] on img "0" at bounding box center [640, 68] width 148 height 171
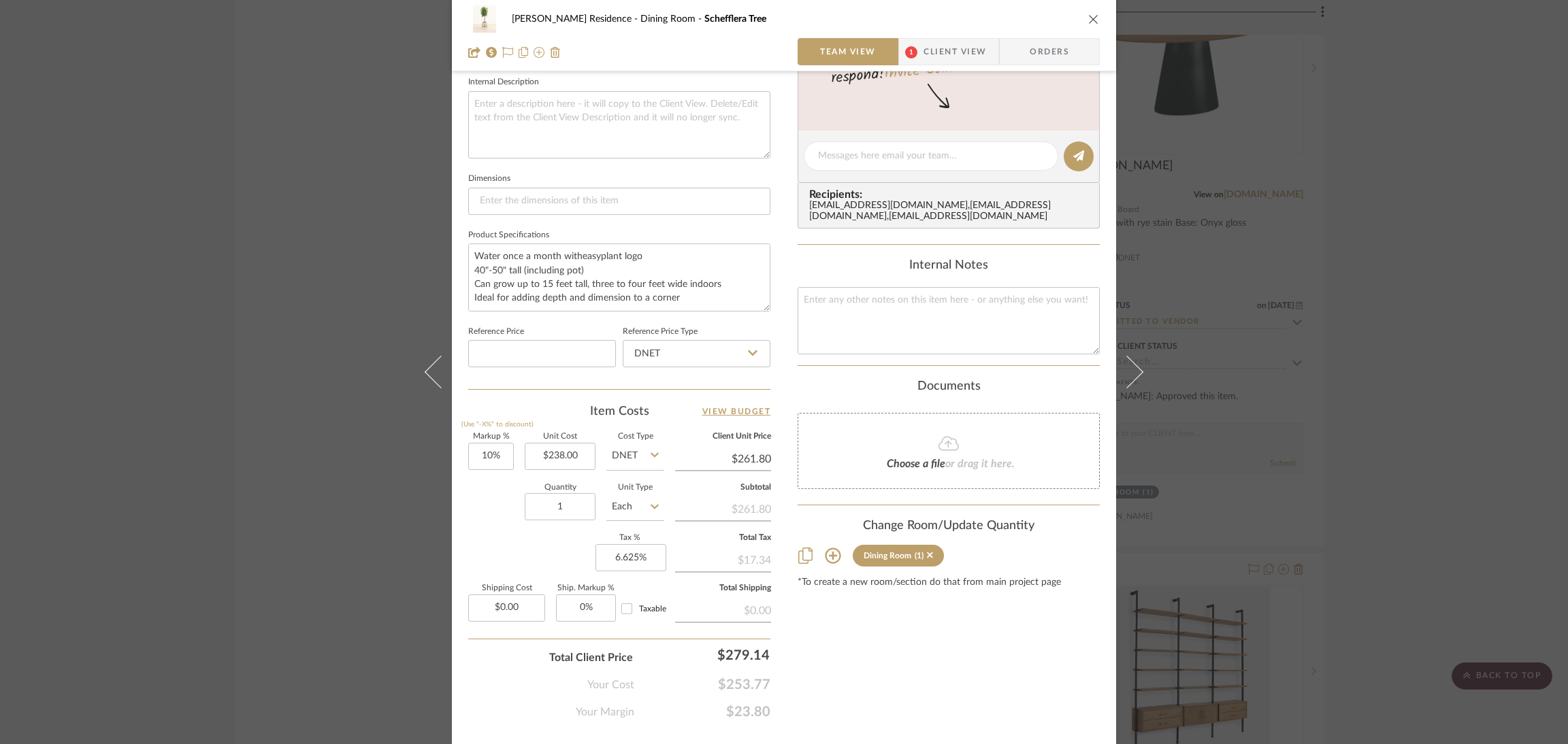
scroll to position [515, 0]
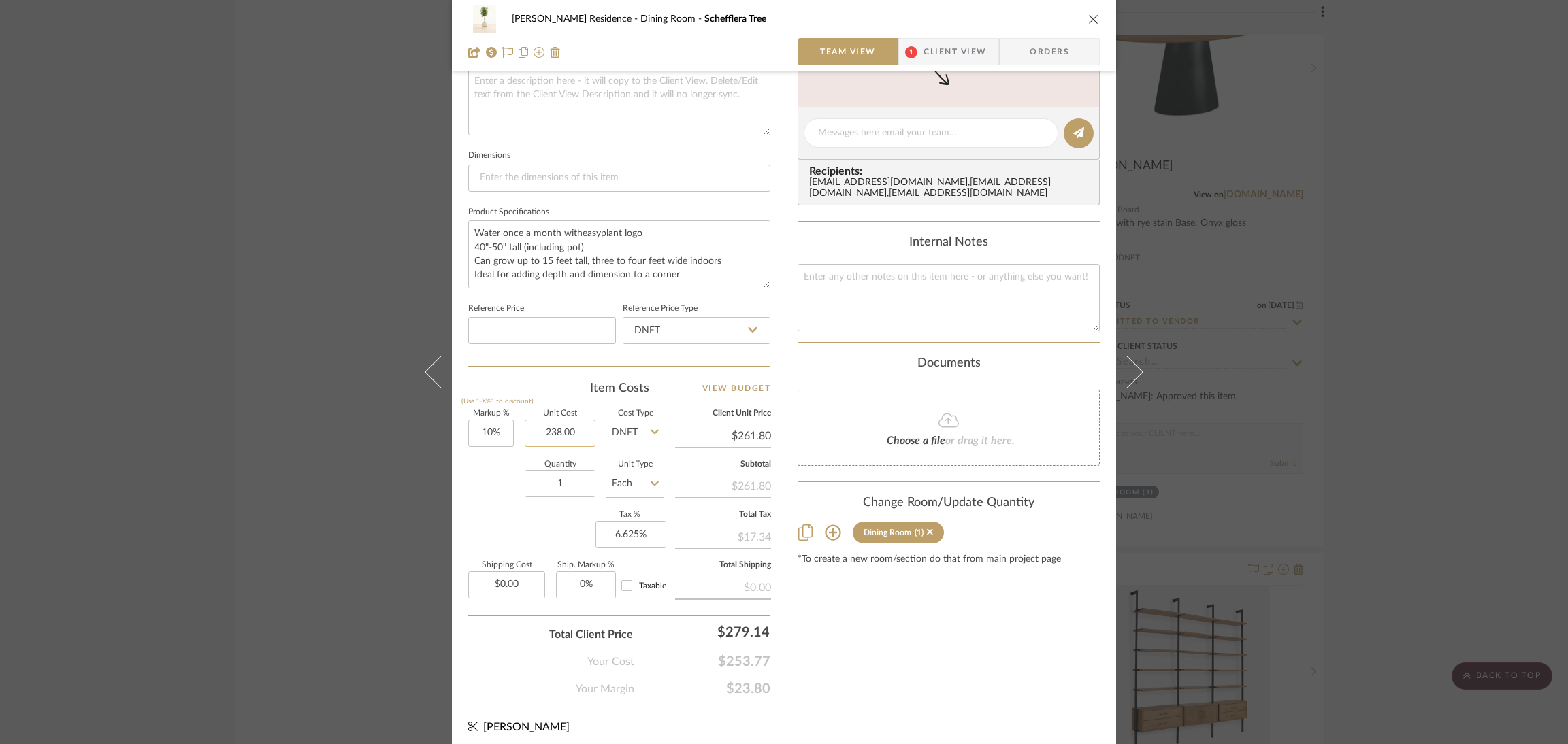
click at [573, 430] on input "238.00" at bounding box center [560, 433] width 71 height 27
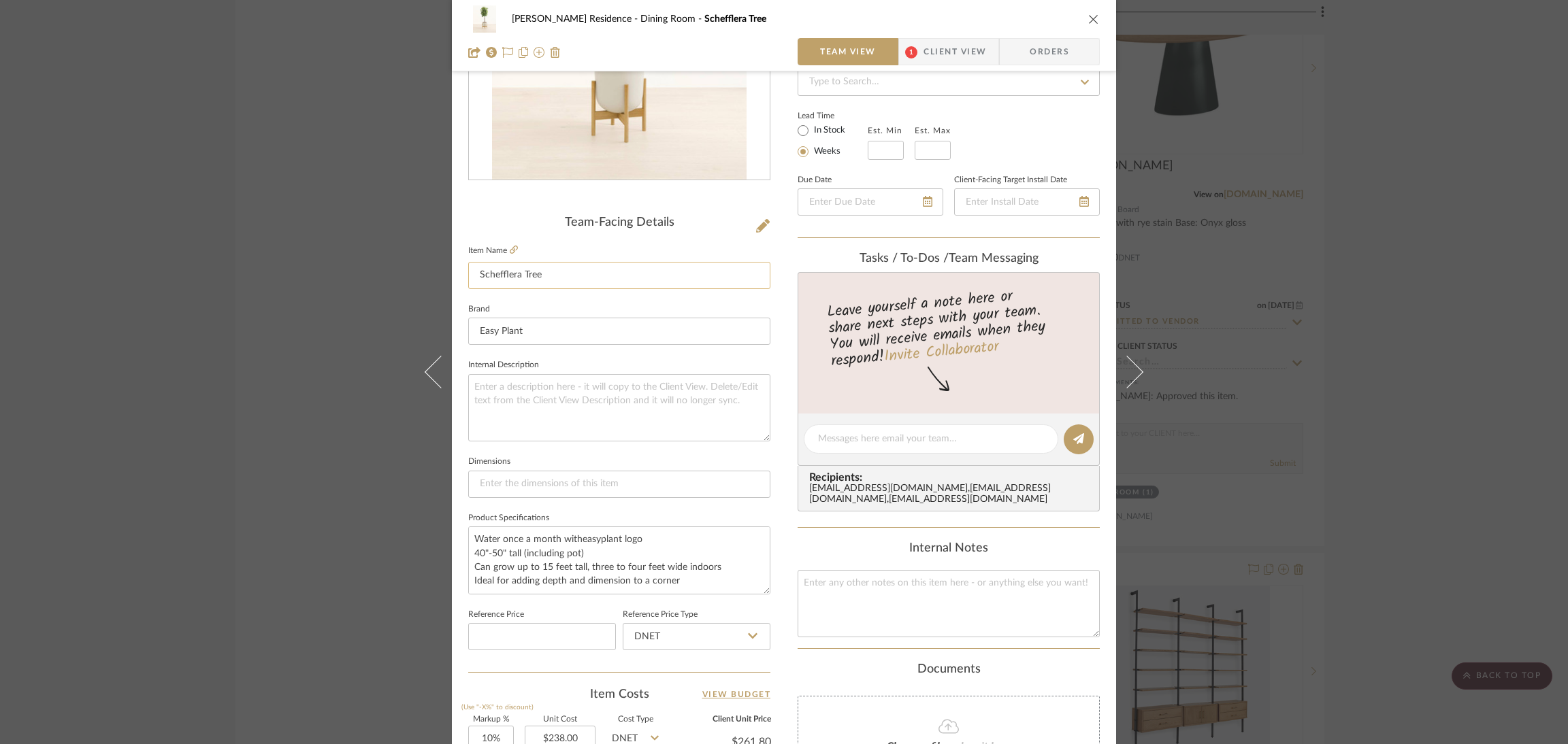
click at [607, 262] on input "Schefflera Tree" at bounding box center [619, 275] width 303 height 27
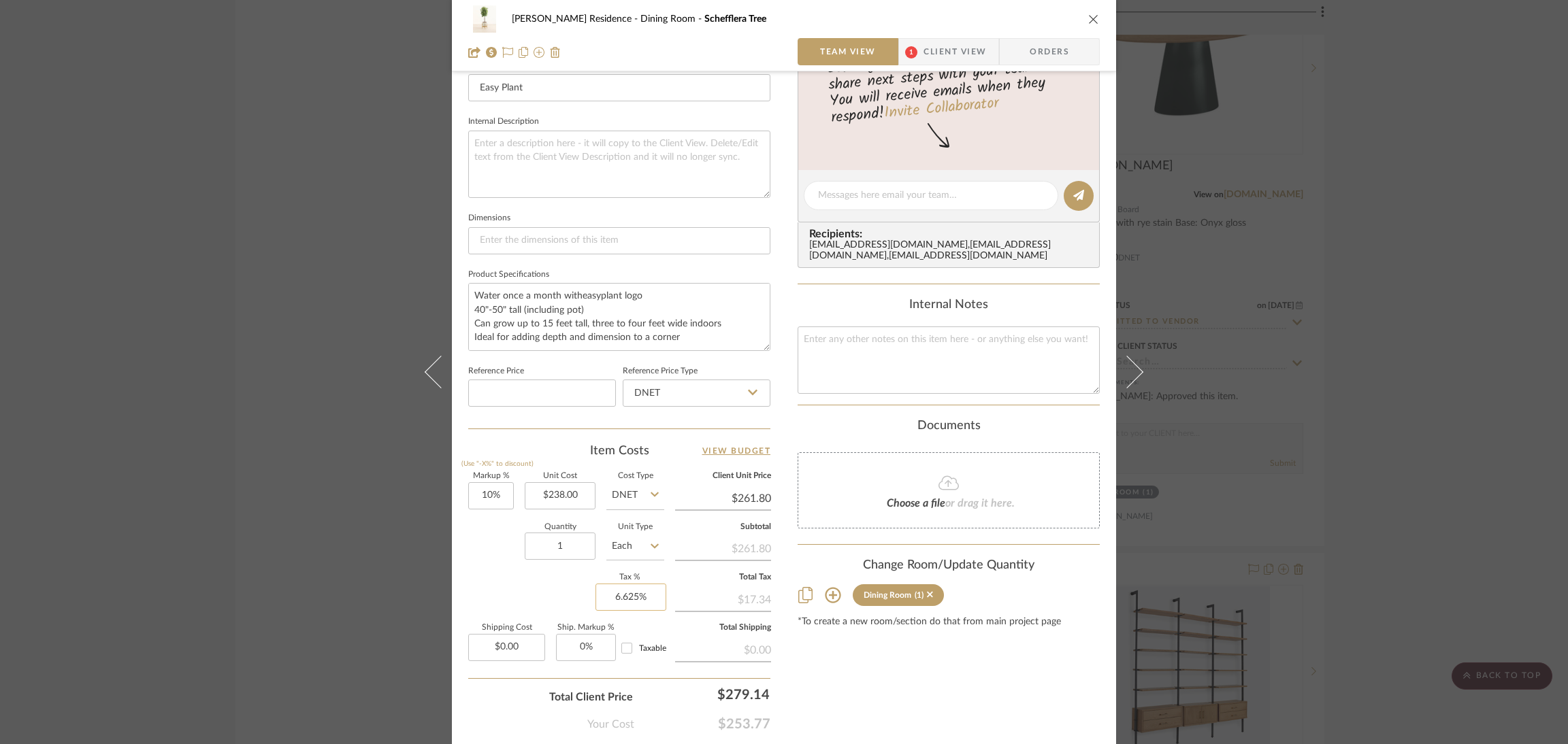
scroll to position [509, 0]
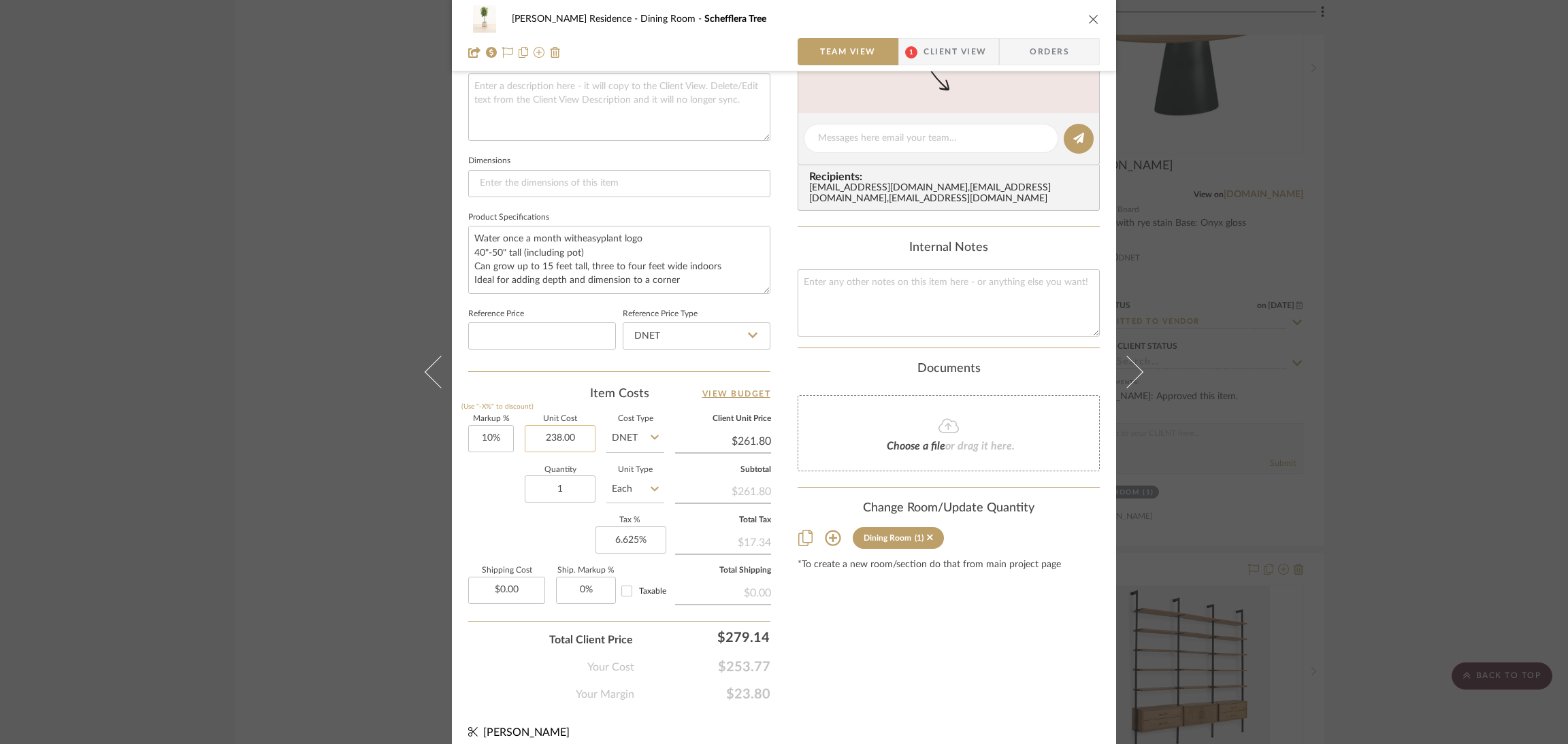
click at [581, 433] on input "238.00" at bounding box center [560, 438] width 71 height 27
click at [468, 241] on textarea "Water once a month witheasyplant logo 40"-50" tall (including pot) Can grow up …" at bounding box center [619, 259] width 303 height 68
click at [473, 234] on textarea "Water once a month witheasyplant logo 40"-50" tall (including pot) Can grow up …" at bounding box center [619, 259] width 303 height 68
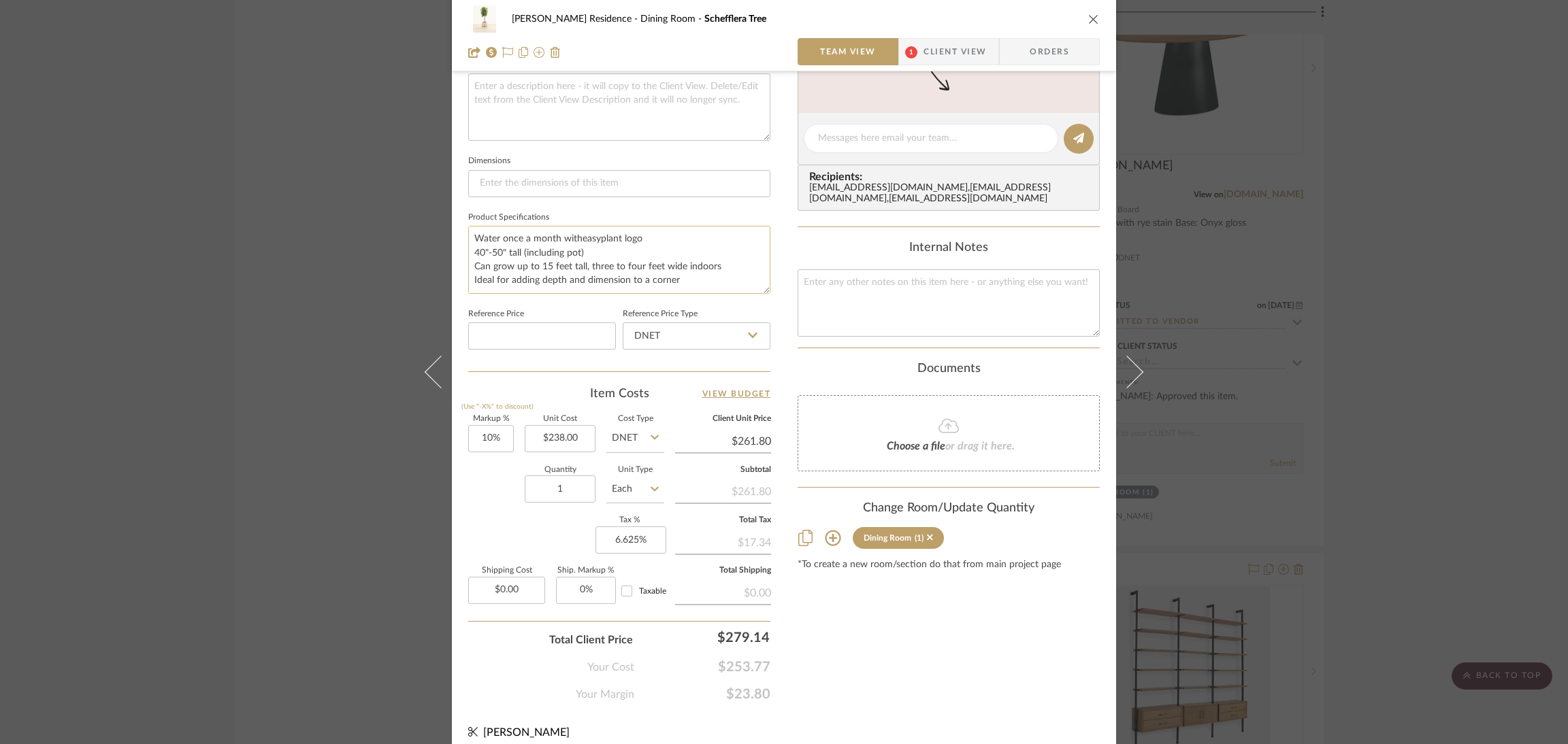
drag, startPoint x: 468, startPoint y: 228, endPoint x: 602, endPoint y: 241, distance: 134.6
click at [602, 241] on textarea "Water once a month witheasyplant logo 40"-50" tall (including pot) Can grow up …" at bounding box center [619, 259] width 303 height 68
click at [572, 241] on textarea "Water once a month witheasyplant logo 40"-50" tall (including pot) Can grow up …" at bounding box center [619, 259] width 303 height 68
drag, startPoint x: 598, startPoint y: 249, endPoint x: 463, endPoint y: 246, distance: 135.0
click at [468, 246] on textarea "Water once a month witheasyplant logo 40"-50" tall (including pot) Can grow up …" at bounding box center [619, 259] width 303 height 68
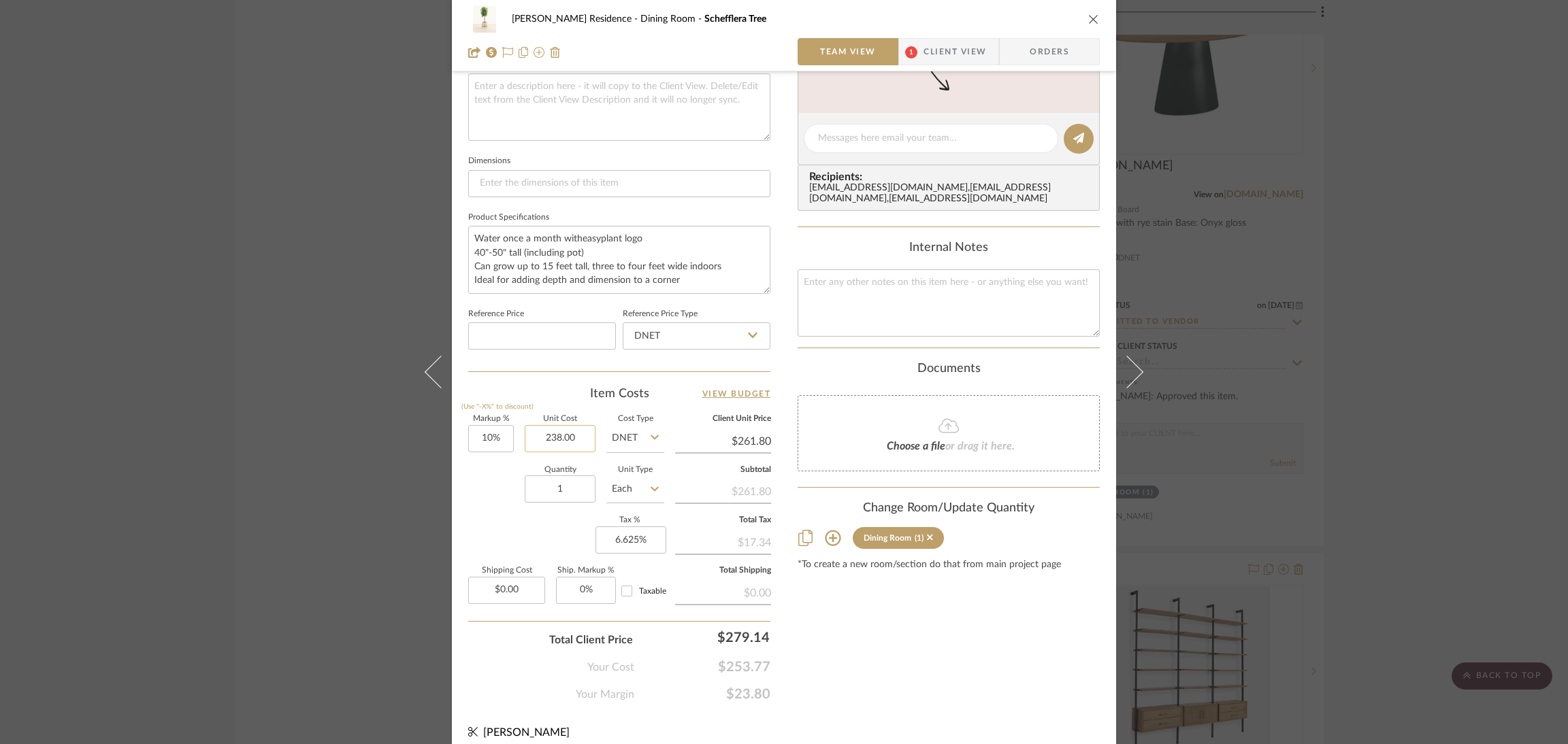
click at [568, 433] on input "238.00" at bounding box center [560, 438] width 71 height 27
type input "238.00"
type input "10"
type input "$238.00"
click at [499, 442] on input "10" at bounding box center [491, 438] width 46 height 27
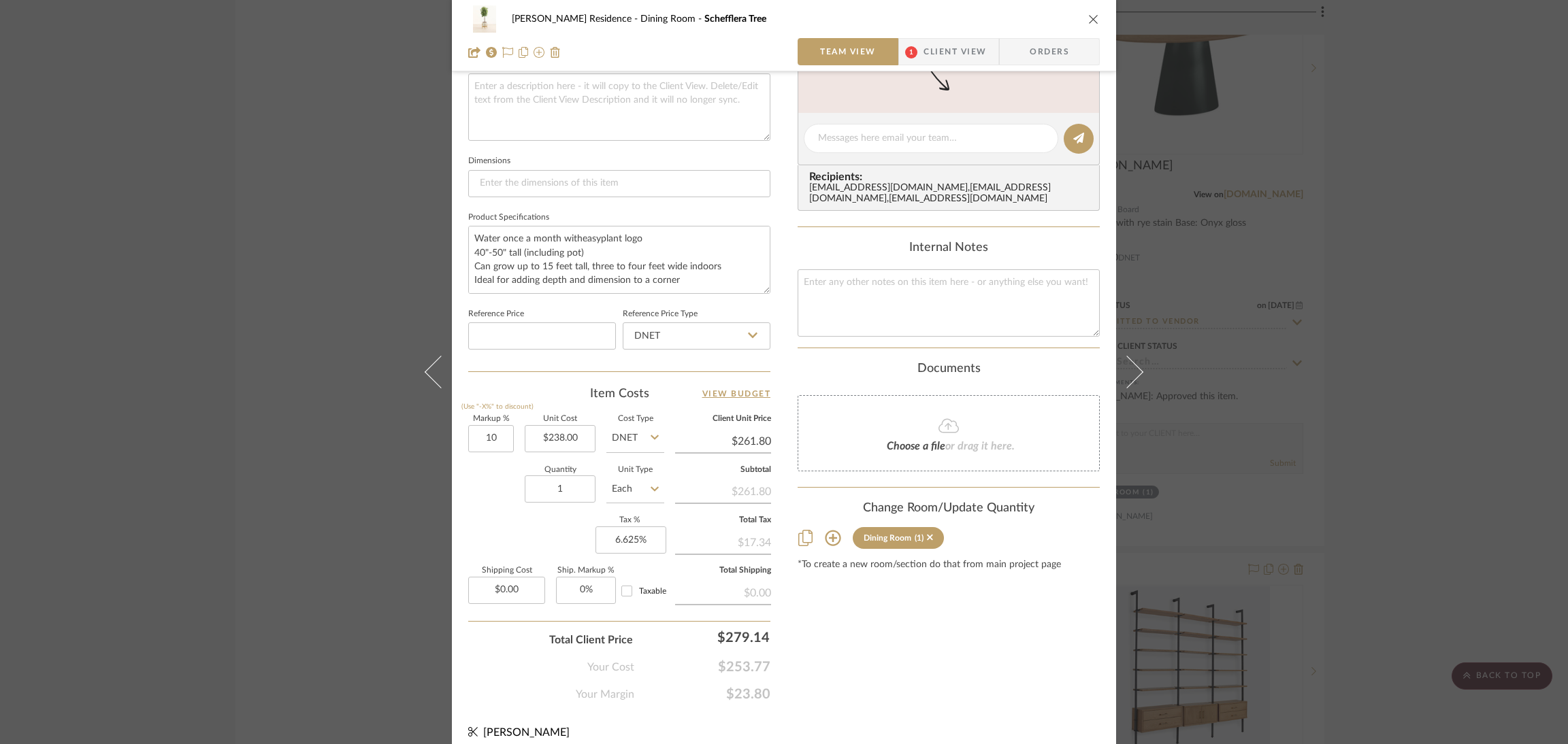
type input "10%"
drag, startPoint x: 730, startPoint y: 482, endPoint x: 775, endPoint y: 479, distance: 45.1
click at [775, 479] on div "[PERSON_NAME] Residence Dining Room Schefflera Tree Team View 1 Client View Ord…" at bounding box center [784, 129] width 665 height 1257
copy div "261.80"
click at [647, 536] on input "6.625" at bounding box center [630, 539] width 71 height 27
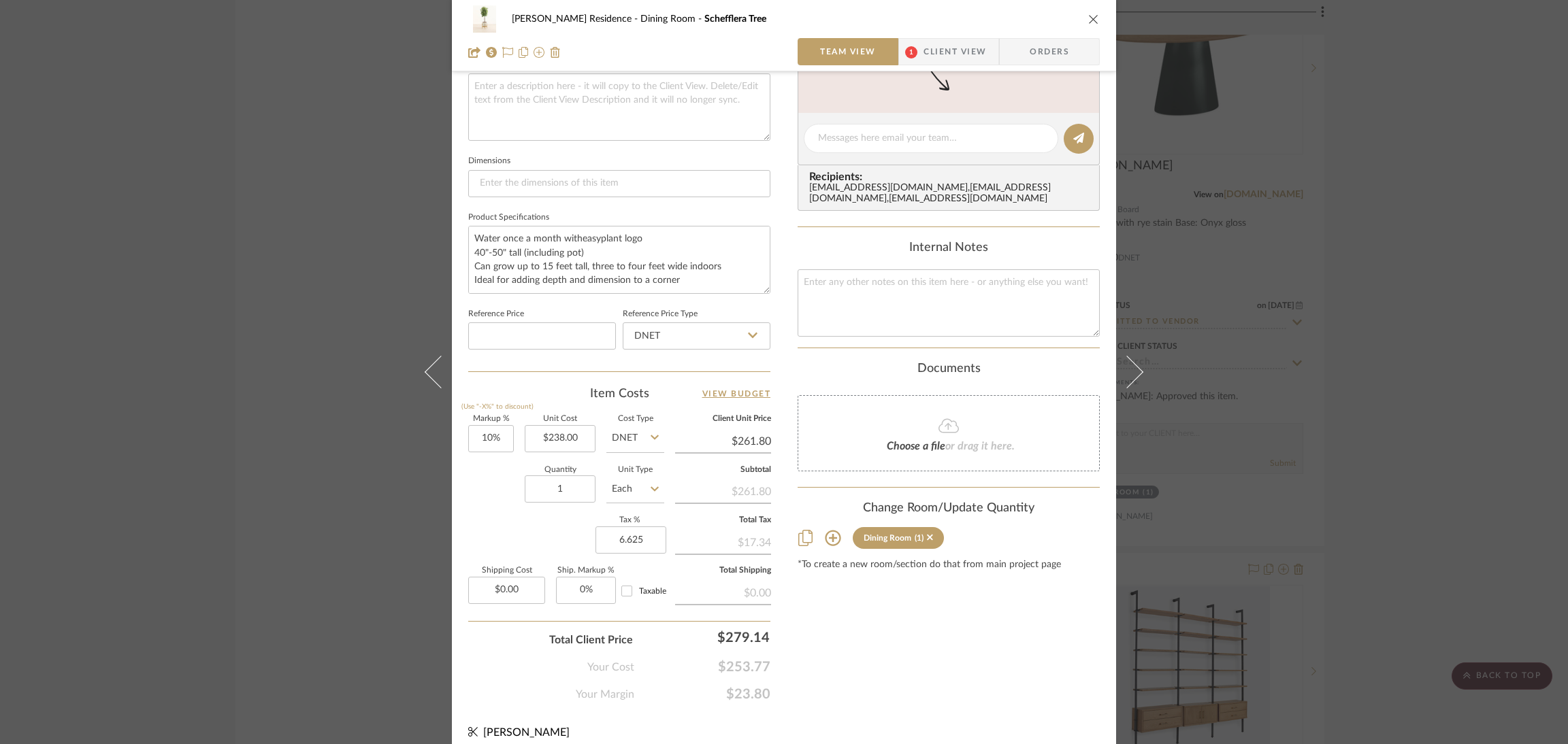
type input "6.625%"
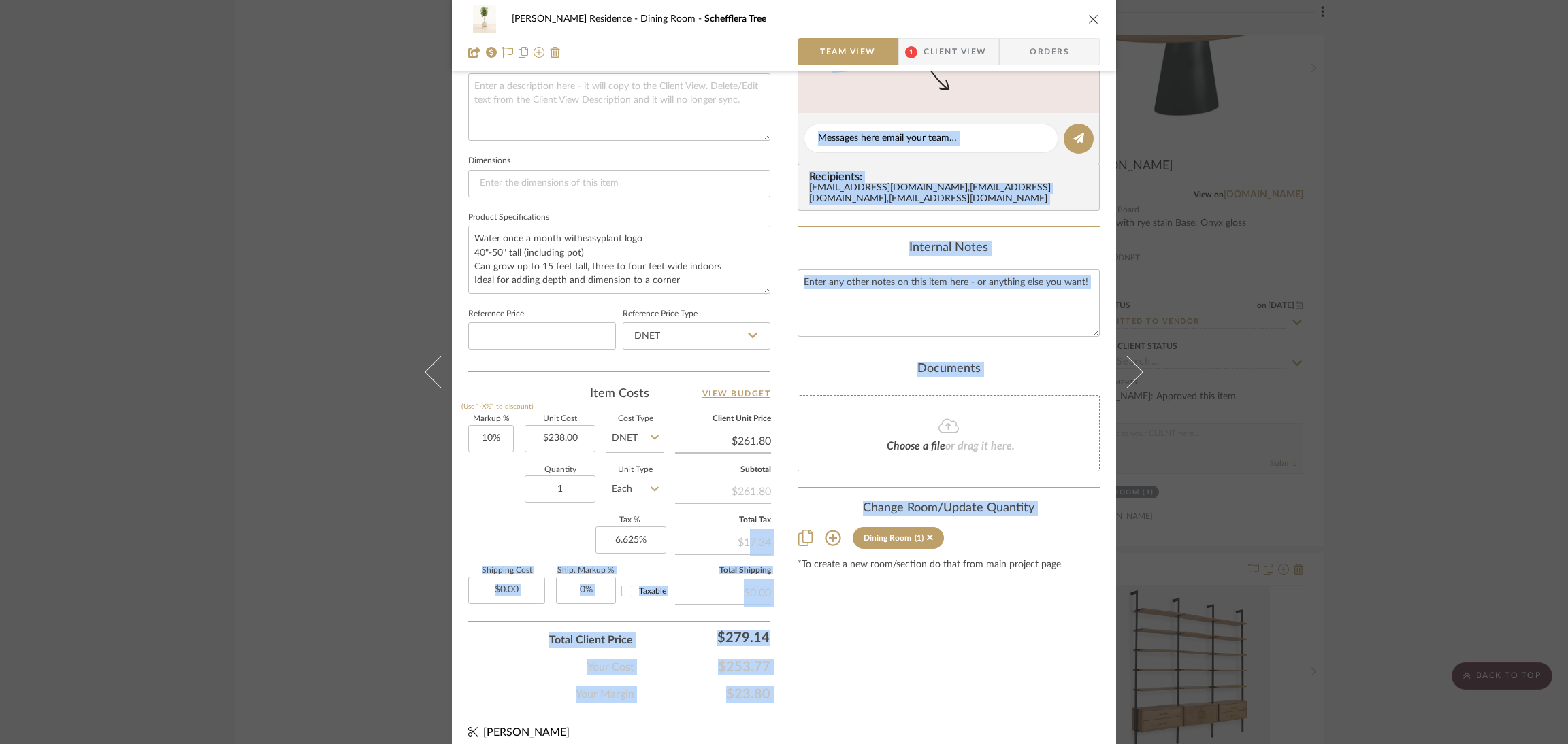
drag, startPoint x: 739, startPoint y: 530, endPoint x: 788, endPoint y: 535, distance: 49.3
click at [788, 535] on div "[PERSON_NAME] Residence Dining Room Schefflera Tree Team View 1 Client View Ord…" at bounding box center [784, 129] width 665 height 1257
click at [777, 530] on div "[PERSON_NAME] Residence Dining Room Schefflera Tree Team View 1 Client View Ord…" at bounding box center [784, 129] width 665 height 1257
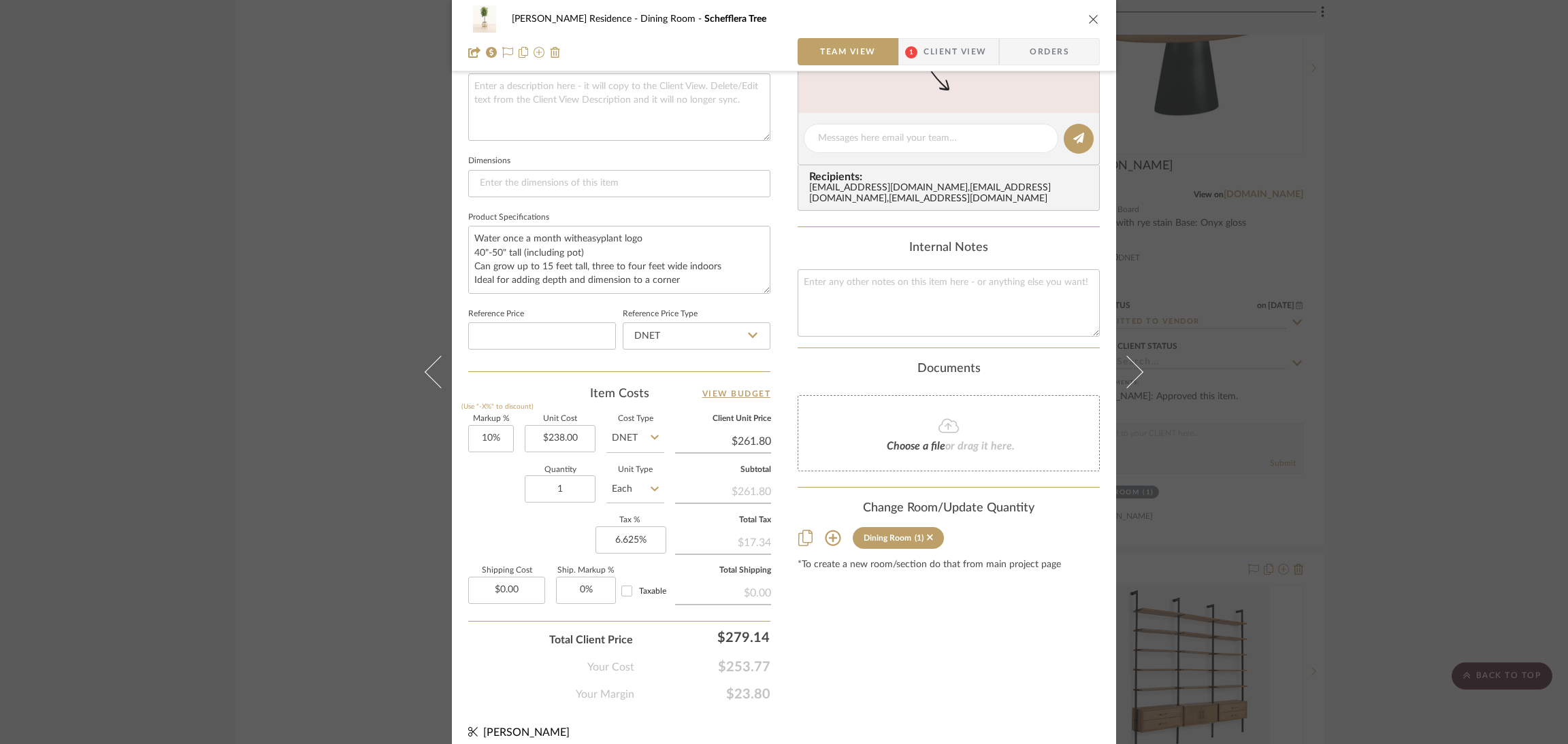
drag, startPoint x: 775, startPoint y: 530, endPoint x: 731, endPoint y: 527, distance: 44.1
click at [731, 527] on div "[PERSON_NAME] Residence Dining Room Schefflera Tree Team View 1 Client View Ord…" at bounding box center [784, 129] width 665 height 1257
copy div "$17.34"
click at [719, 628] on input "279.14" at bounding box center [708, 636] width 136 height 27
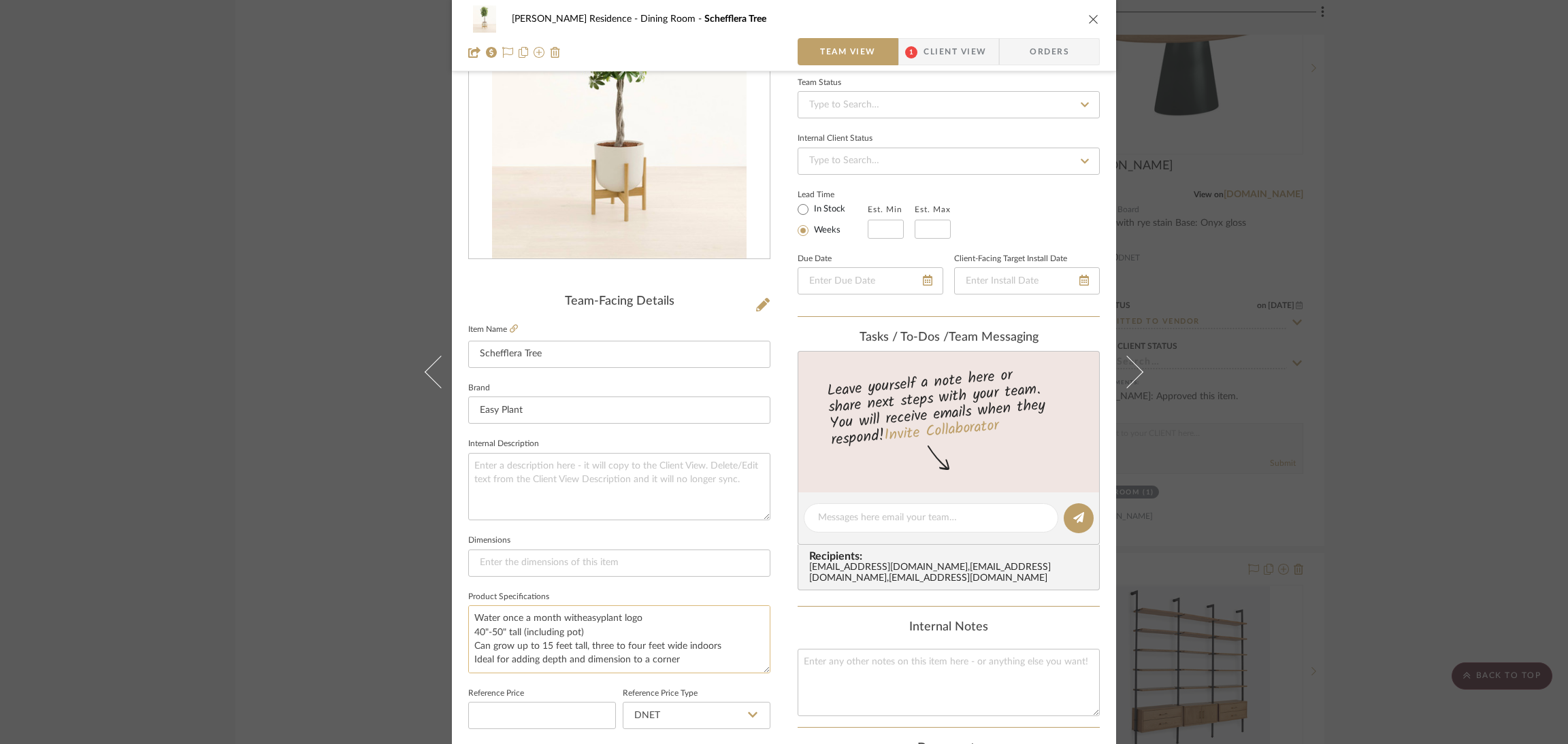
scroll to position [102, 0]
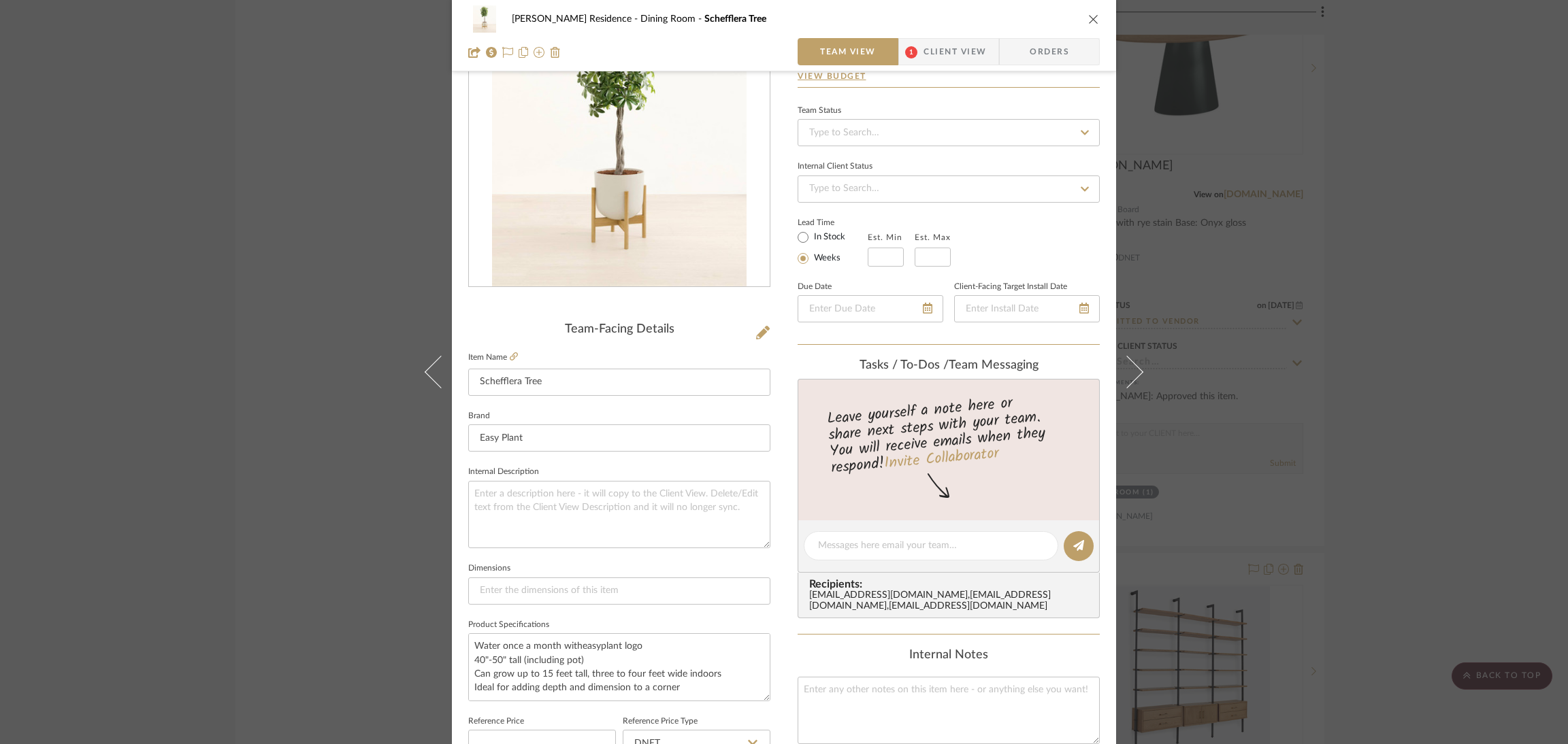
click at [1081, 11] on div "[PERSON_NAME] Residence Dining Room Schefflera Tree" at bounding box center [784, 19] width 632 height 27
click at [1089, 19] on icon "close" at bounding box center [1093, 19] width 11 height 11
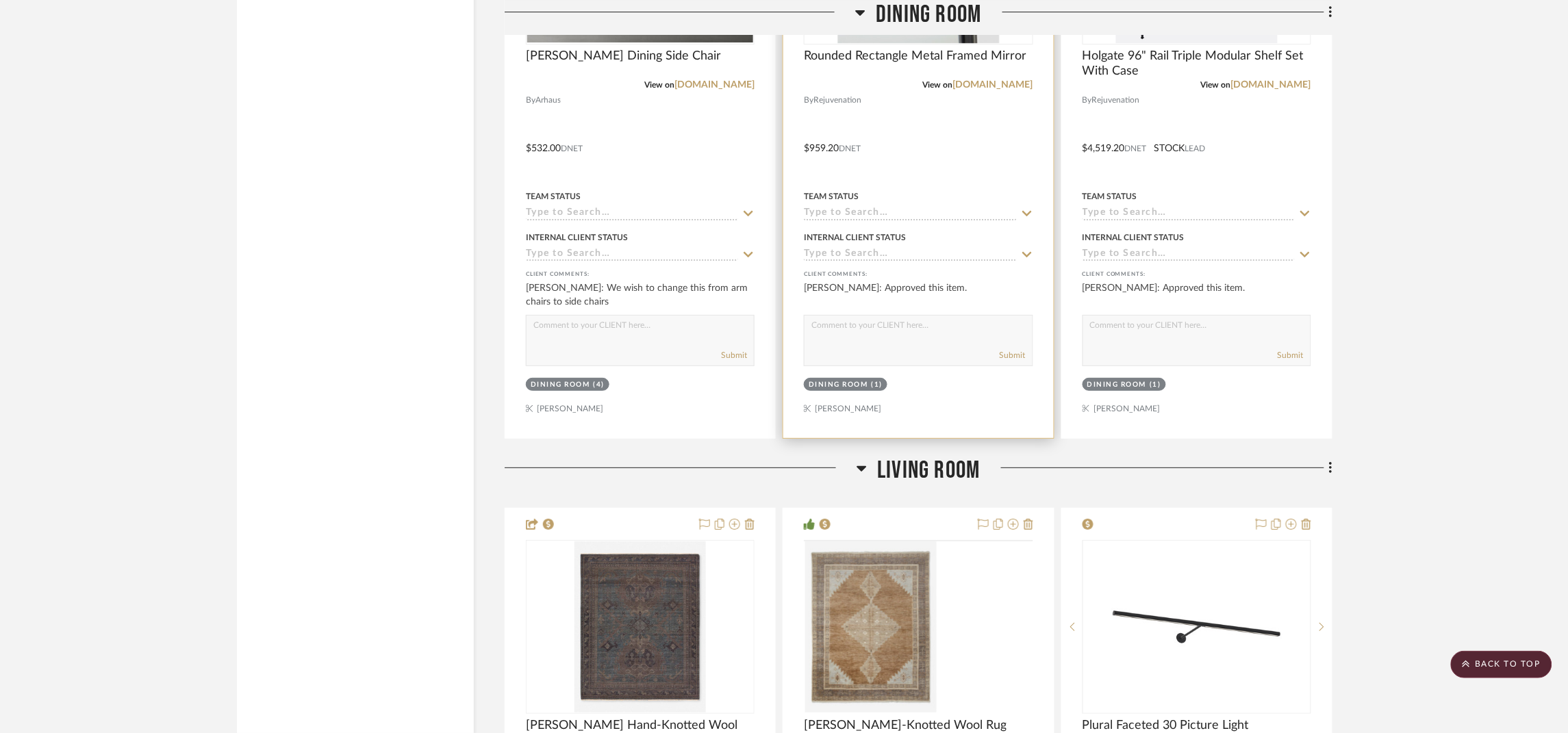
scroll to position [4311, 0]
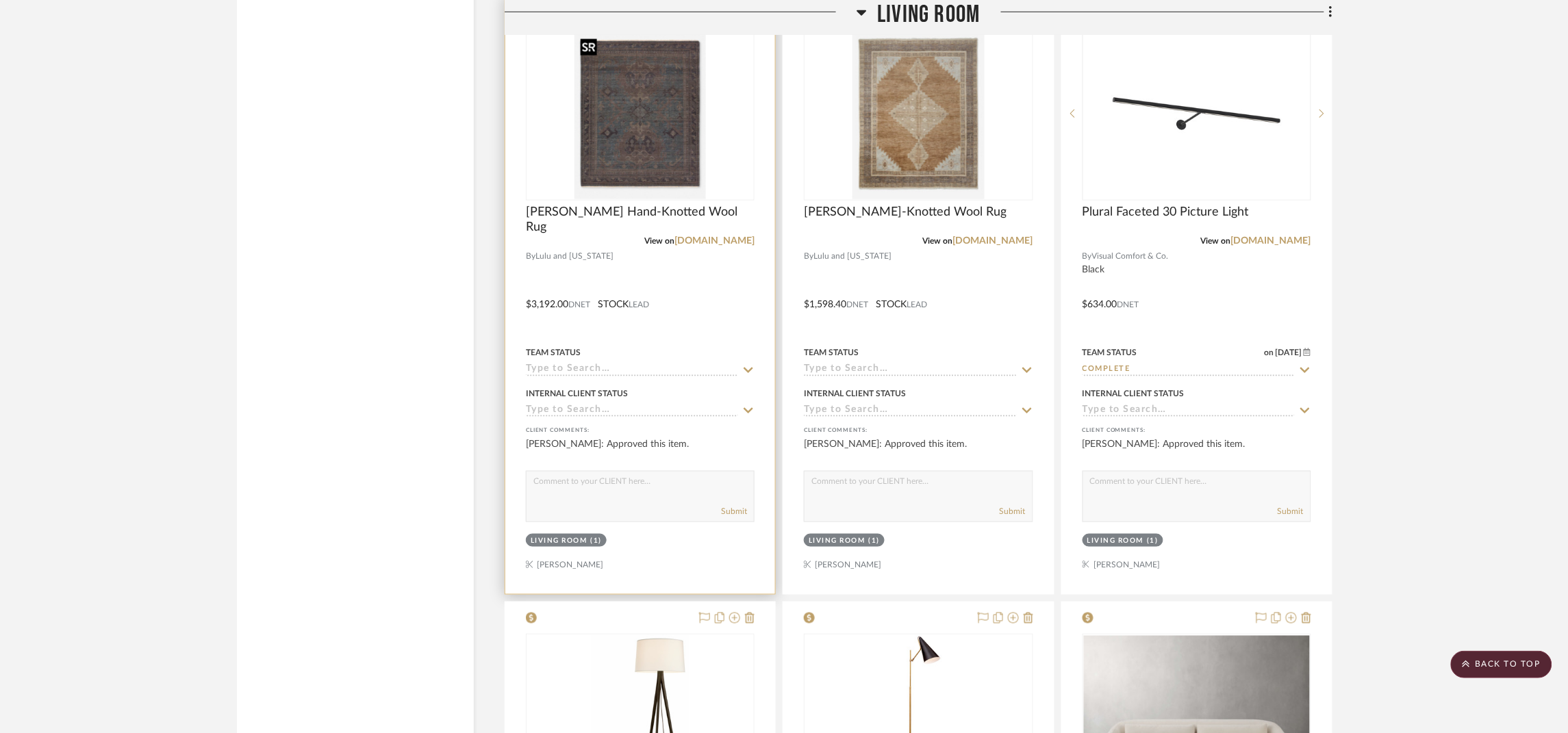
click at [640, 102] on img "0" at bounding box center [640, 113] width 131 height 171
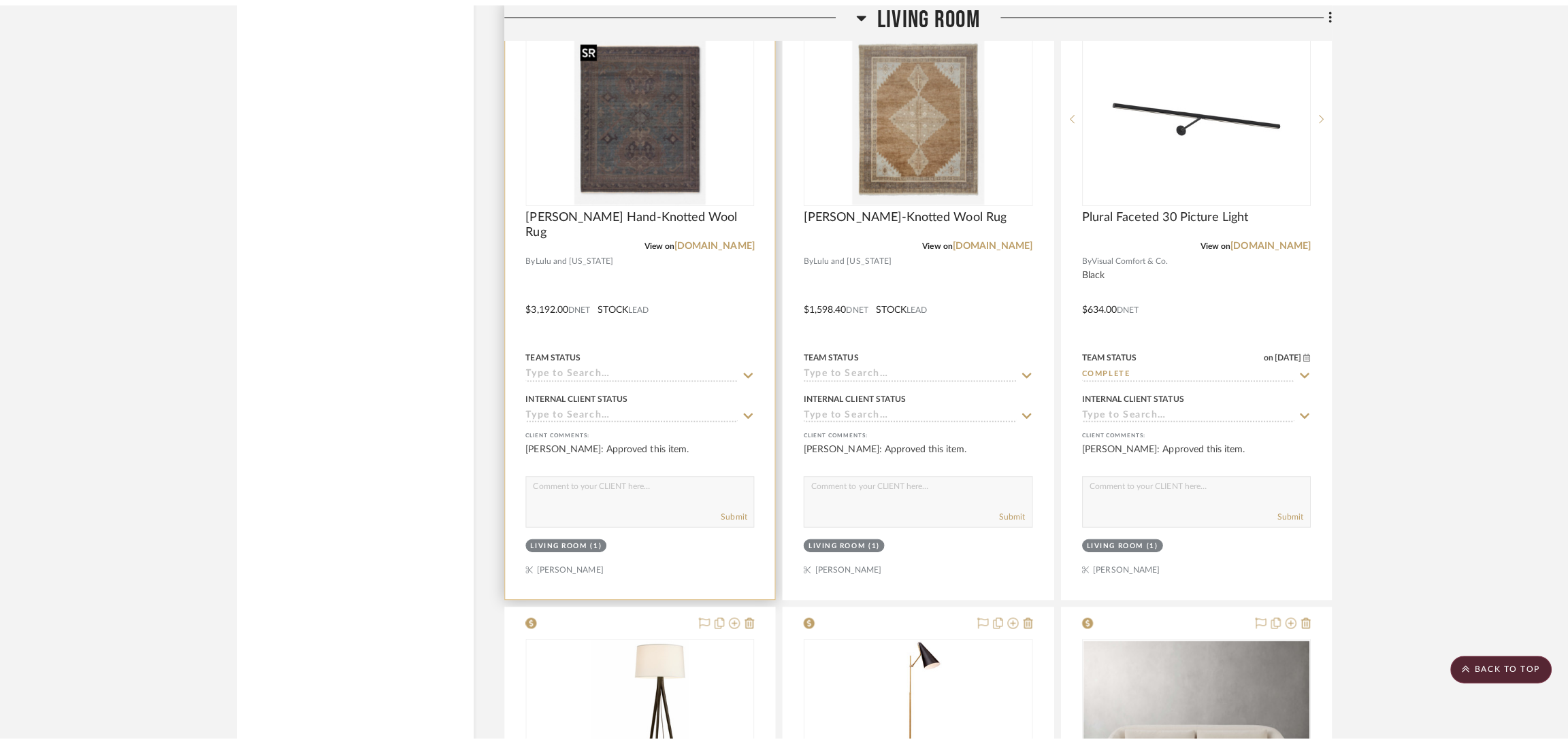
scroll to position [0, 0]
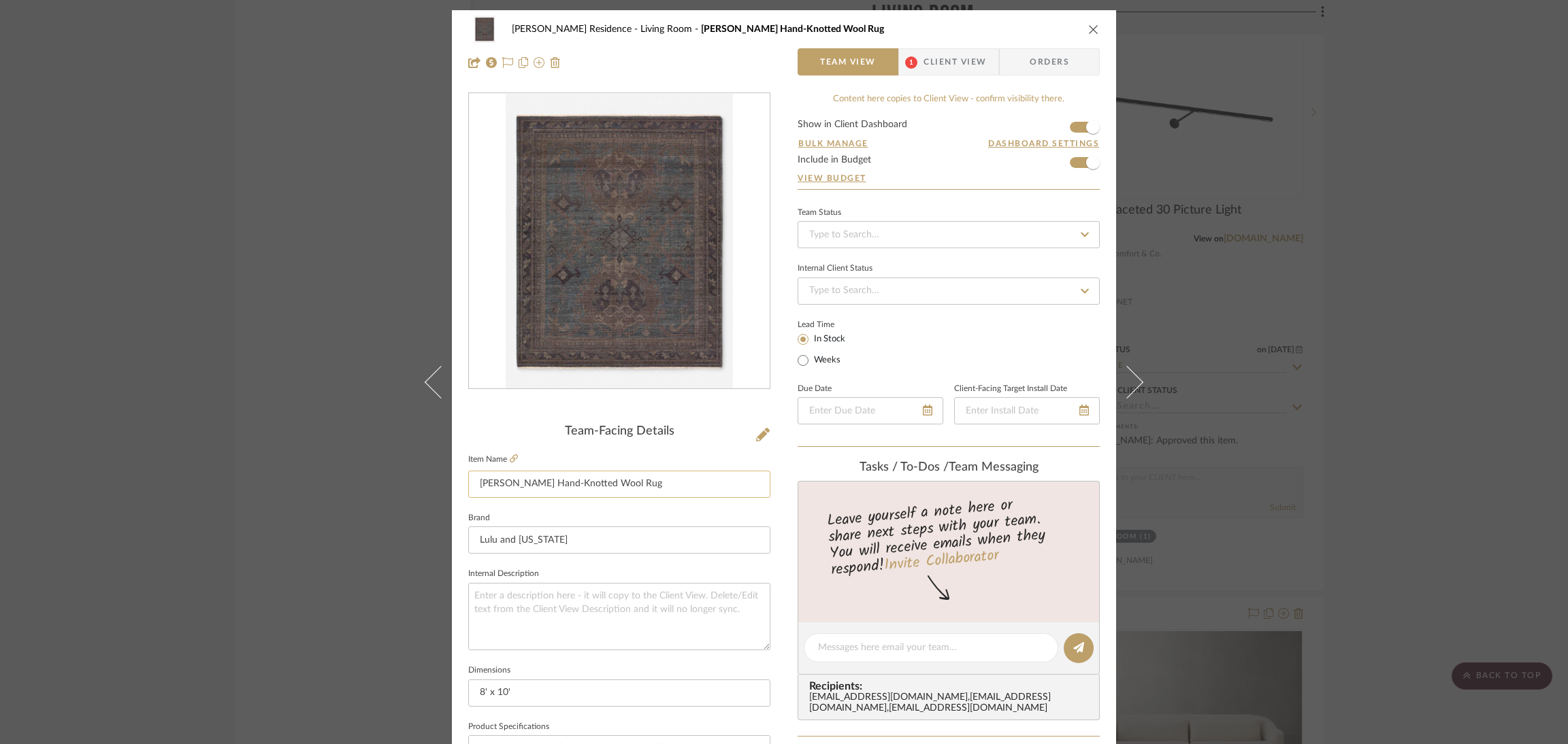
click at [664, 478] on input "[PERSON_NAME] Hand-Knotted Wool Rug" at bounding box center [619, 484] width 303 height 27
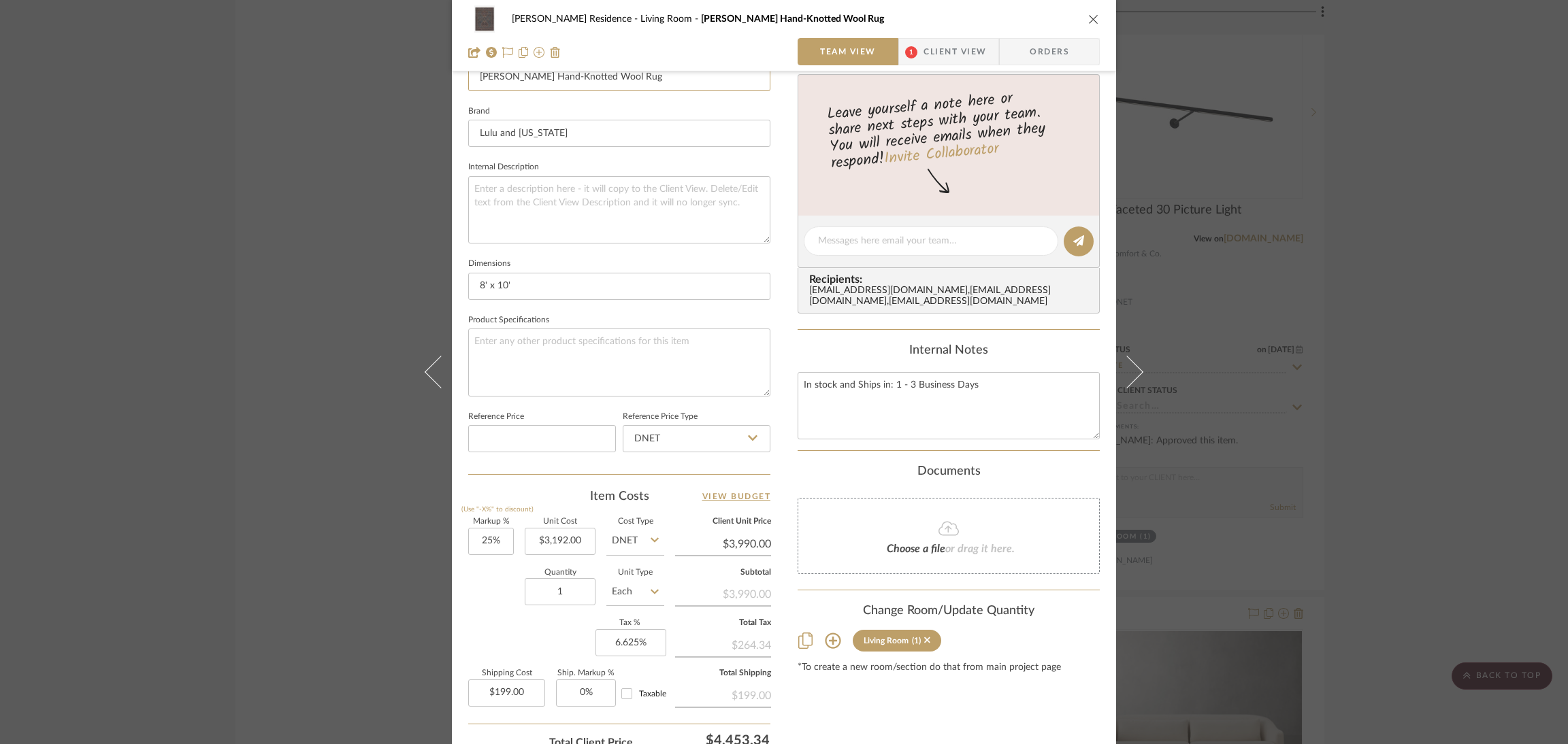
scroll to position [408, 0]
click at [581, 533] on input "3192.00" at bounding box center [560, 539] width 71 height 27
type input "3192.00"
type input "25"
type input "$3,192.00"
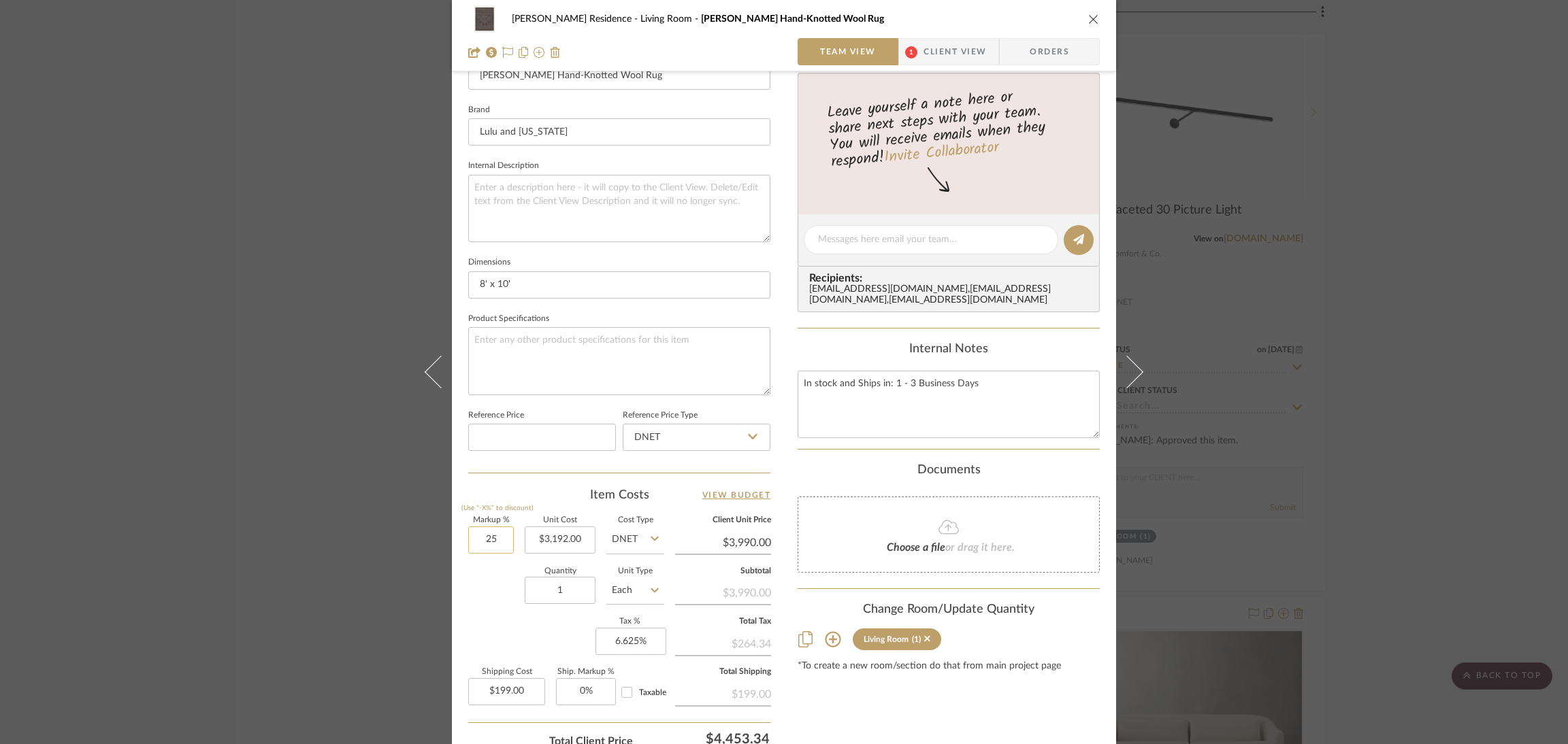
click at [492, 534] on input "25" at bounding box center [491, 539] width 46 height 27
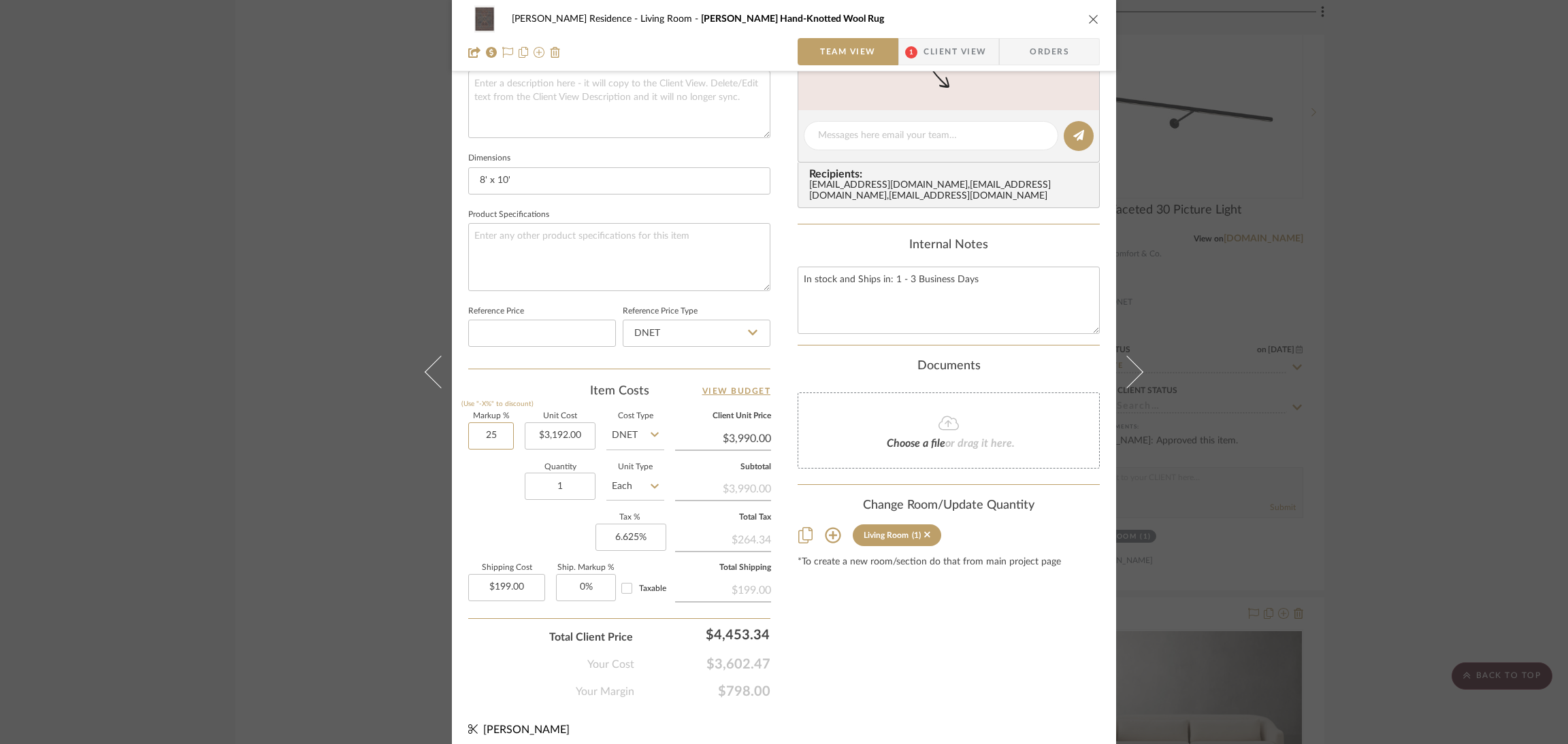
scroll to position [515, 0]
type input "25%"
click at [718, 482] on div "$3,990.00" at bounding box center [723, 485] width 96 height 24
click at [727, 478] on div "$3,990.00" at bounding box center [723, 485] width 96 height 24
click at [731, 426] on input "3990.00" at bounding box center [723, 436] width 96 height 20
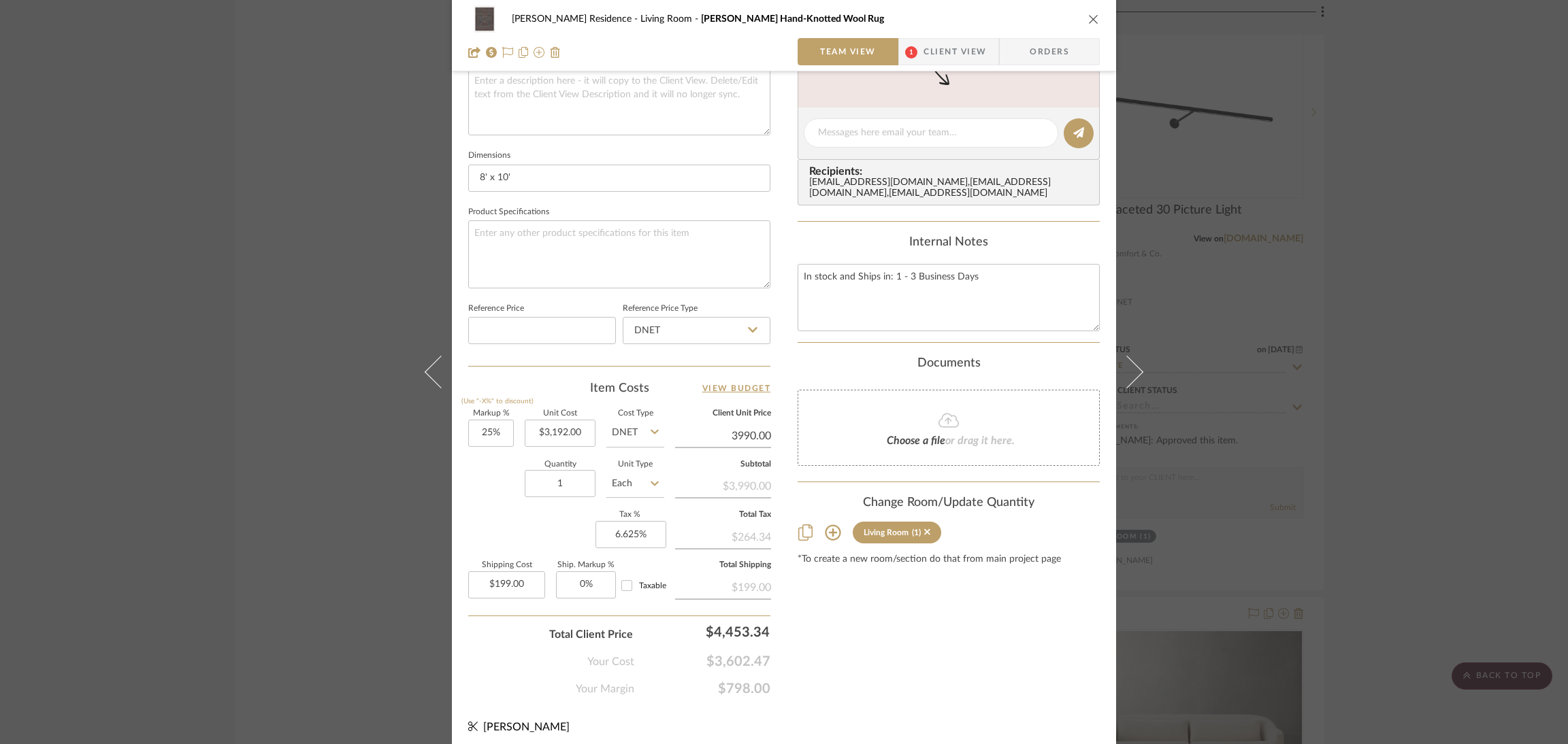
type input "$3,990.00"
click at [749, 528] on div "$264.34" at bounding box center [723, 536] width 96 height 24
click at [749, 529] on div "$264.34" at bounding box center [723, 536] width 96 height 24
copy div "264.34"
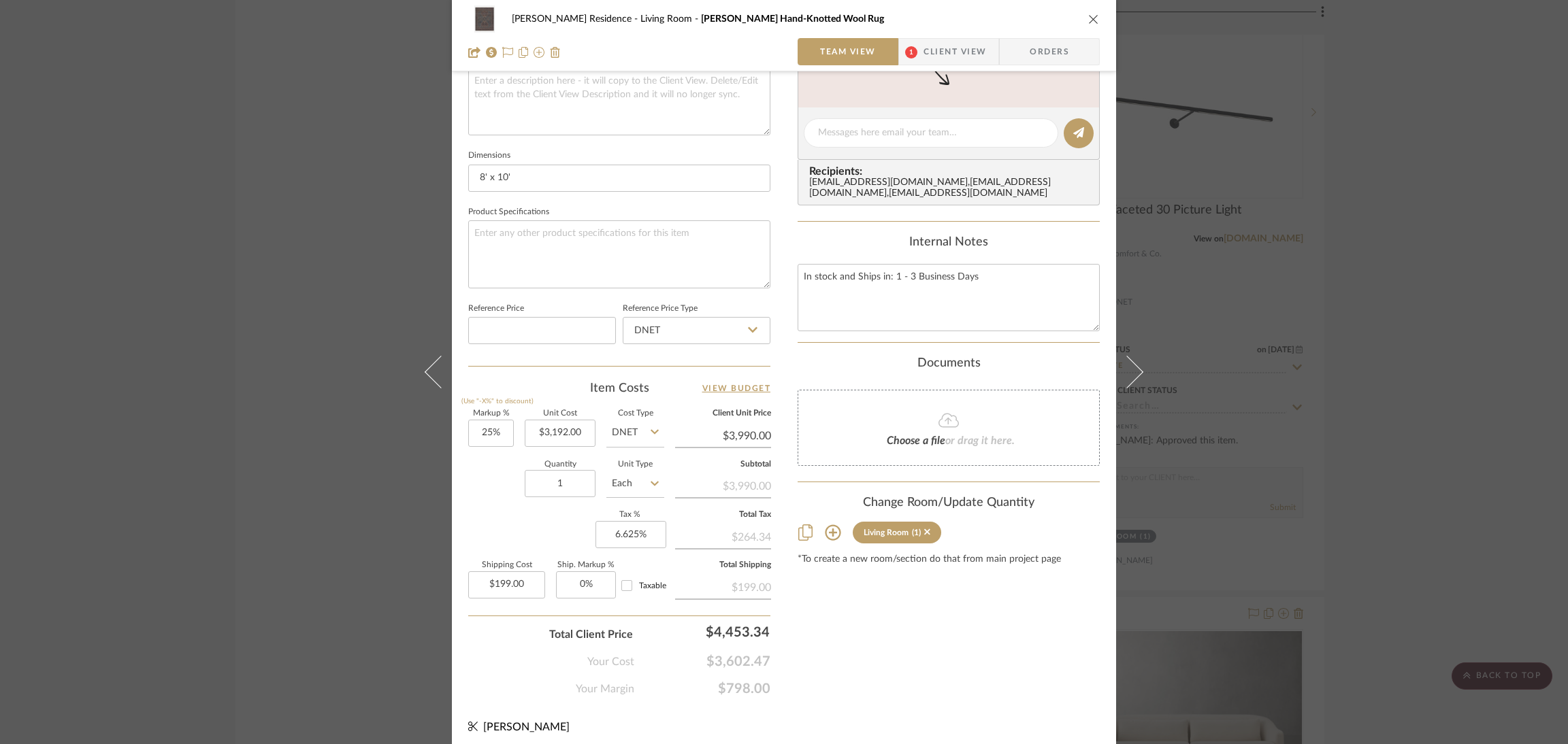
click at [728, 577] on div "$199.00" at bounding box center [723, 587] width 96 height 24
drag, startPoint x: 728, startPoint y: 577, endPoint x: 759, endPoint y: 579, distance: 31.1
click at [759, 579] on div "$199.00" at bounding box center [723, 587] width 96 height 24
copy div "$199.00"
click at [1089, 14] on icon "close" at bounding box center [1093, 19] width 11 height 11
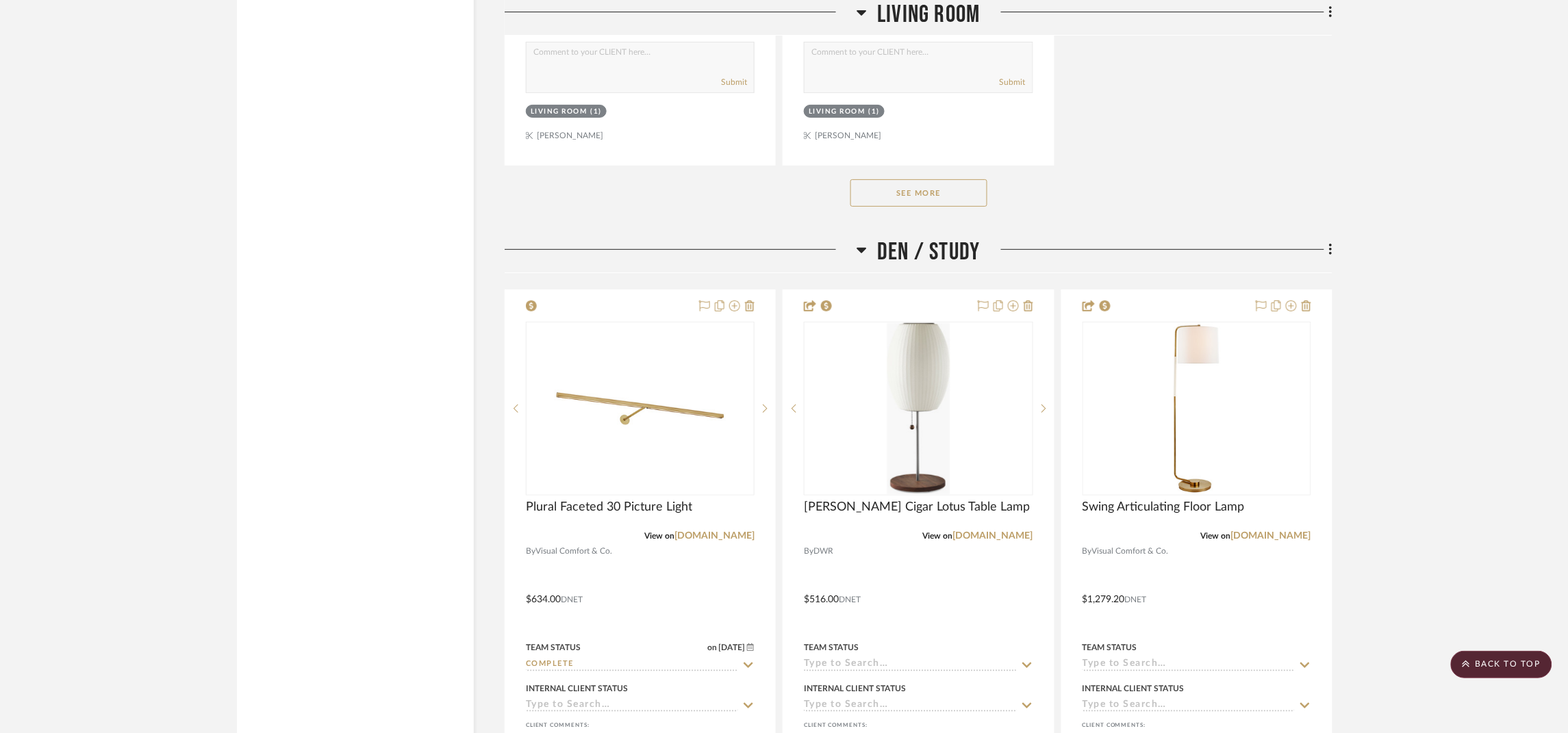
scroll to position [6057, 0]
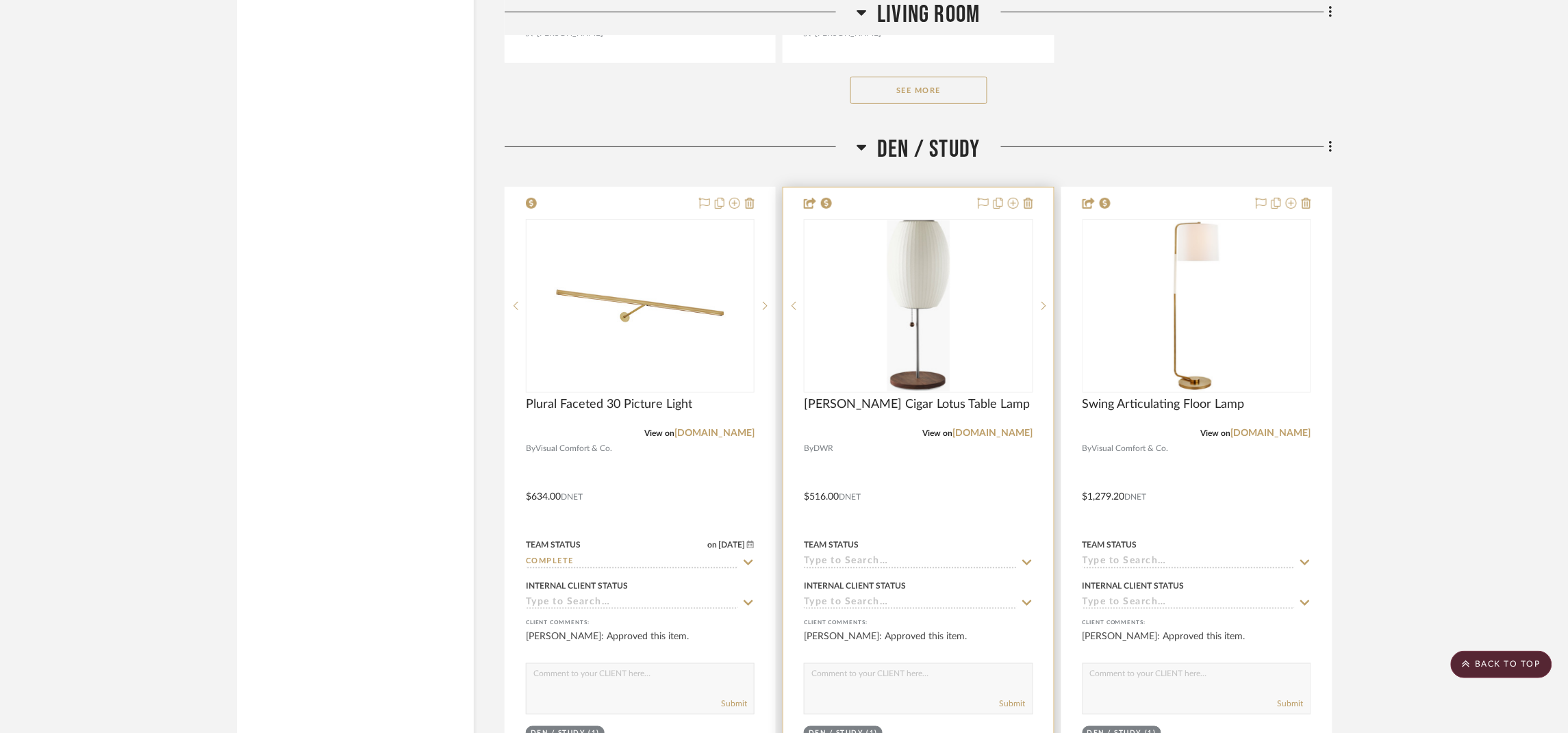
click at [950, 334] on img "0" at bounding box center [918, 306] width 62 height 171
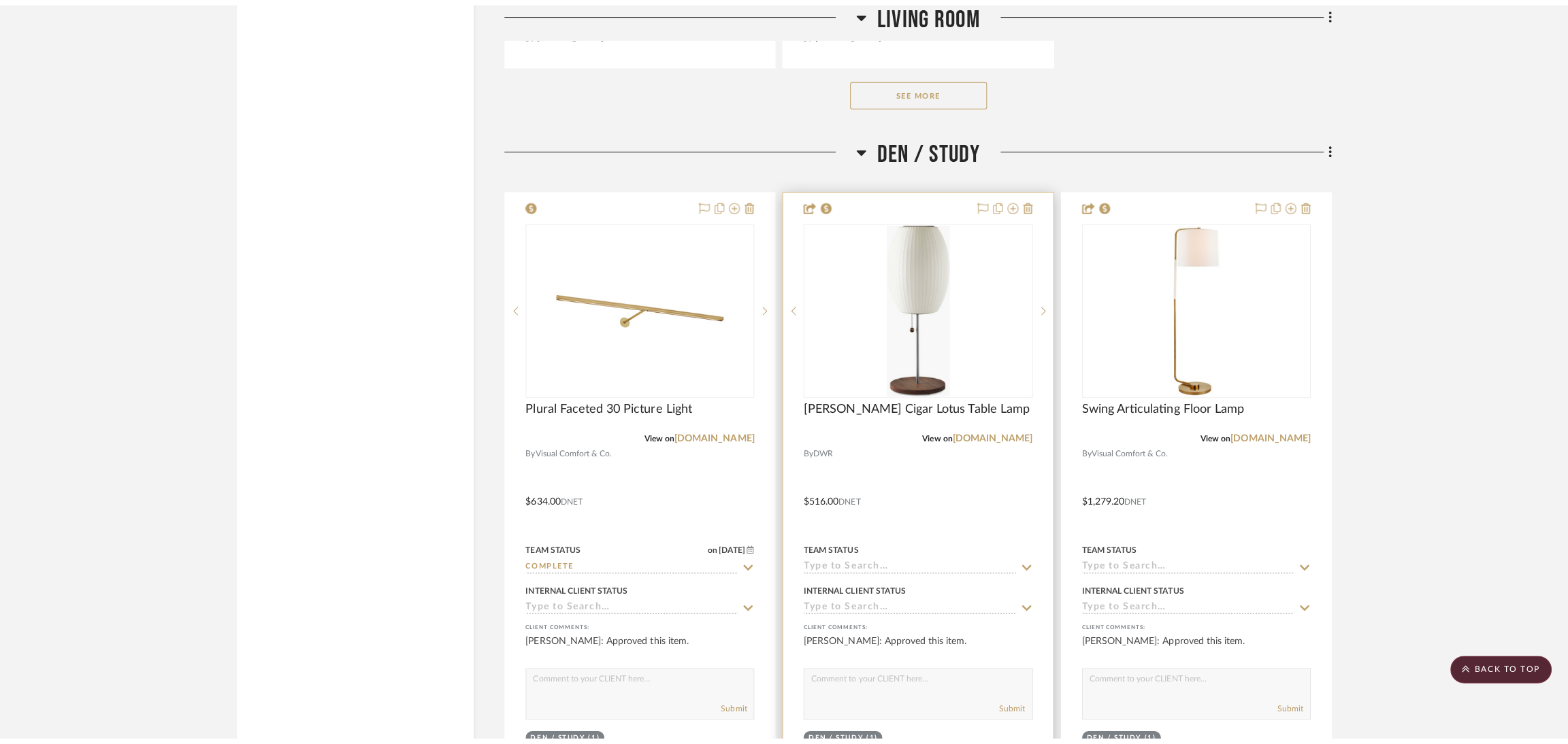
scroll to position [0, 0]
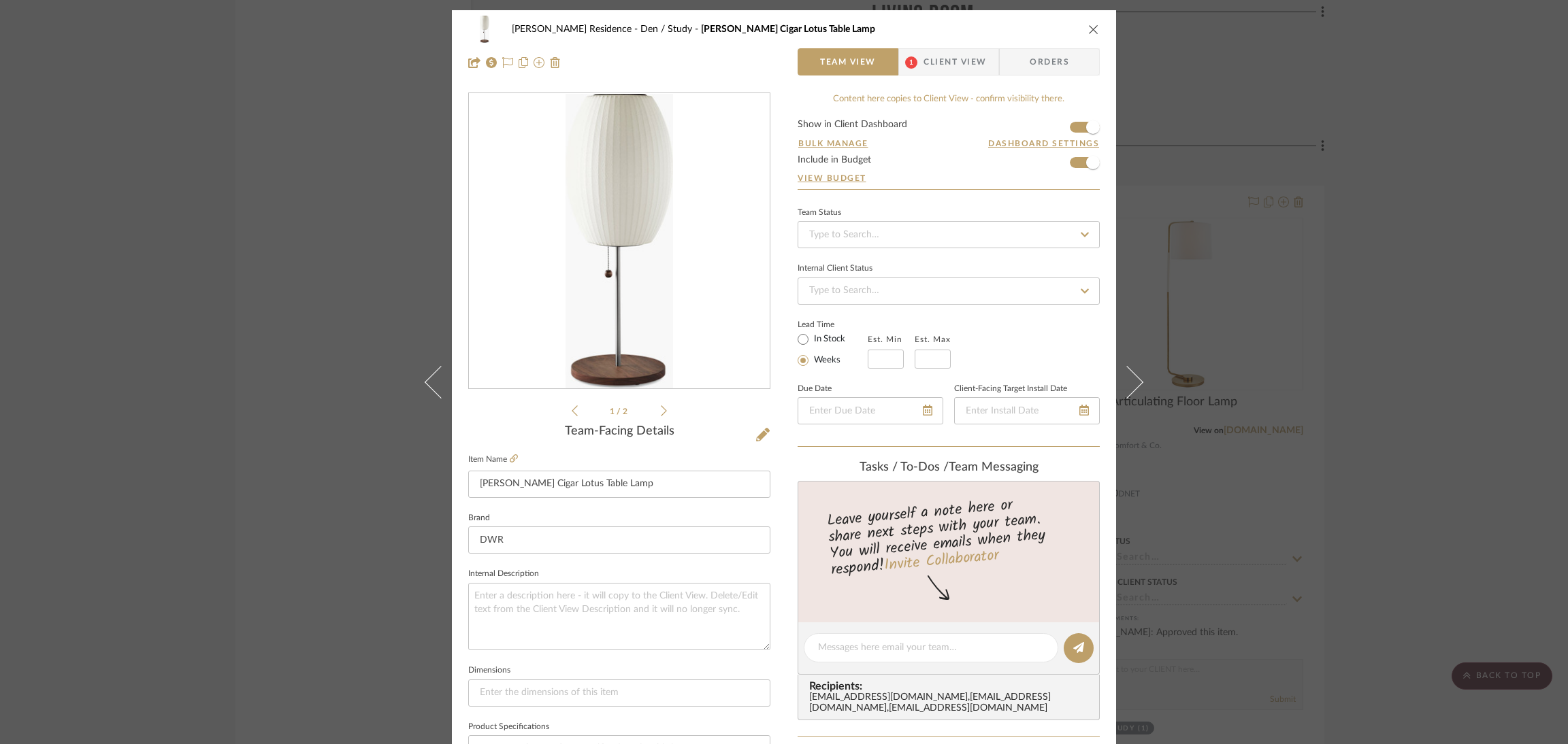
click at [1084, 21] on div "[PERSON_NAME] Residence Den / Study [PERSON_NAME] Cigar Lotus Table Lamp" at bounding box center [784, 29] width 632 height 27
click at [1088, 20] on div "[PERSON_NAME] Residence Den / Study [PERSON_NAME] Cigar Lotus Table Lamp" at bounding box center [784, 29] width 632 height 27
click at [1092, 26] on icon "close" at bounding box center [1093, 29] width 11 height 11
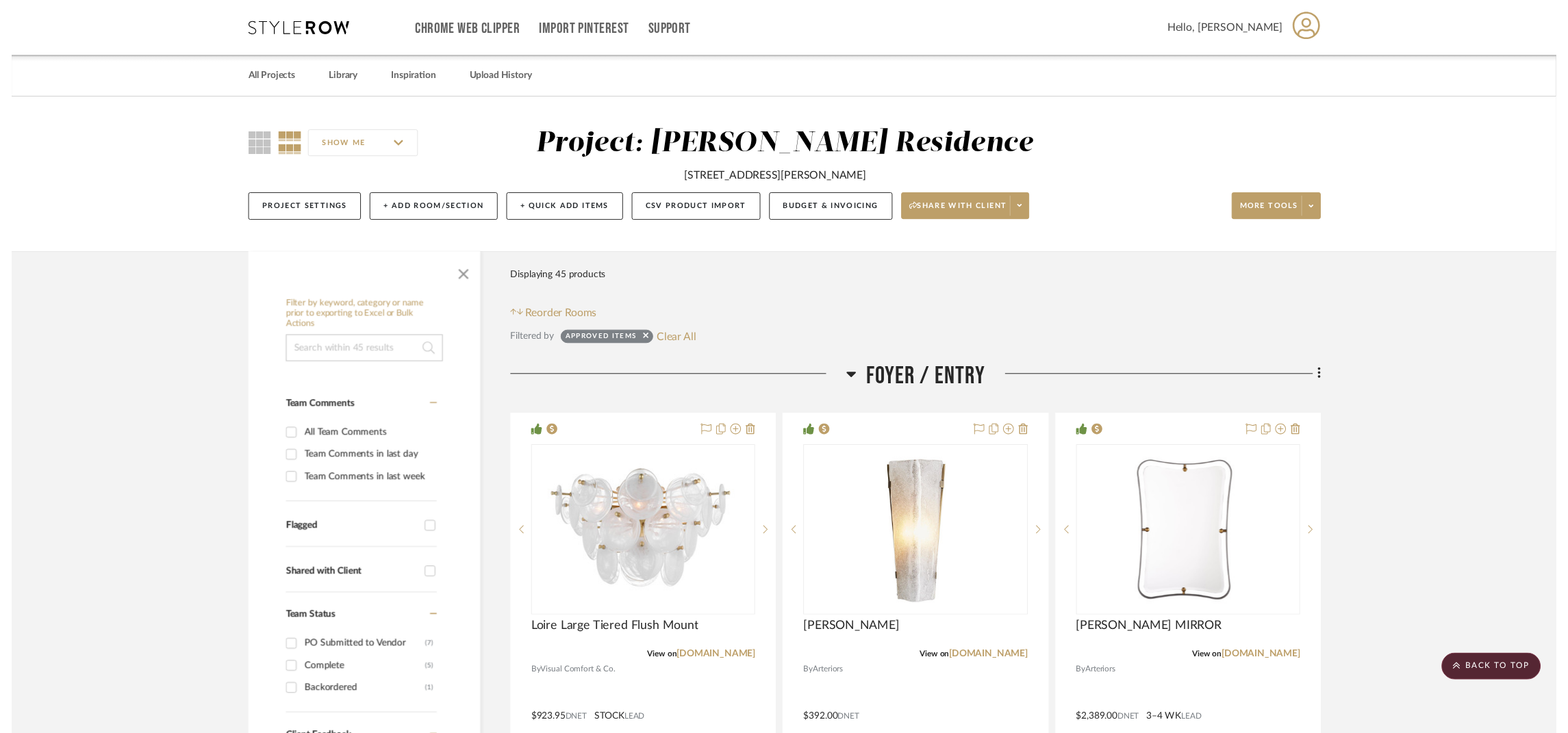
scroll to position [6057, 0]
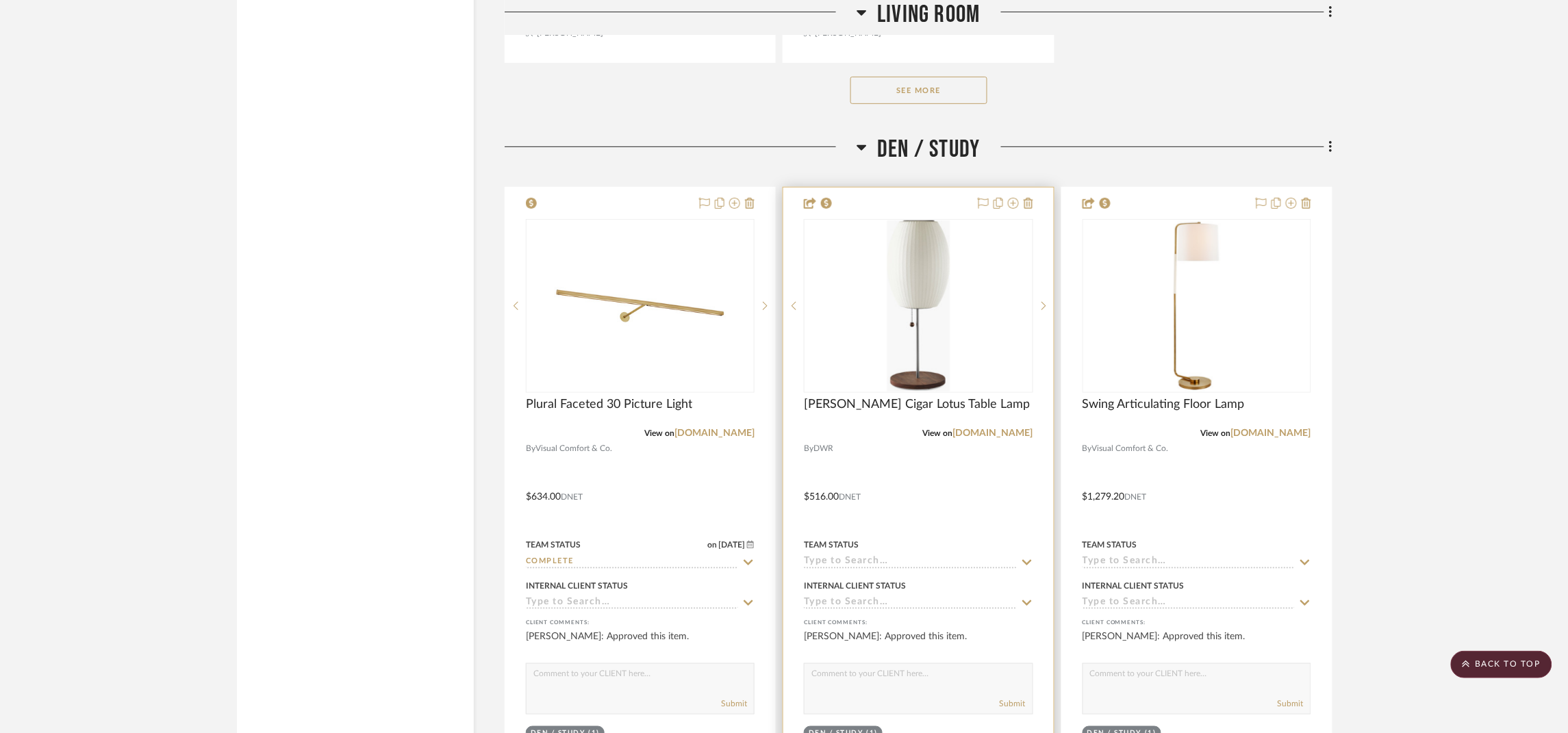
click at [979, 324] on div "0" at bounding box center [918, 306] width 227 height 172
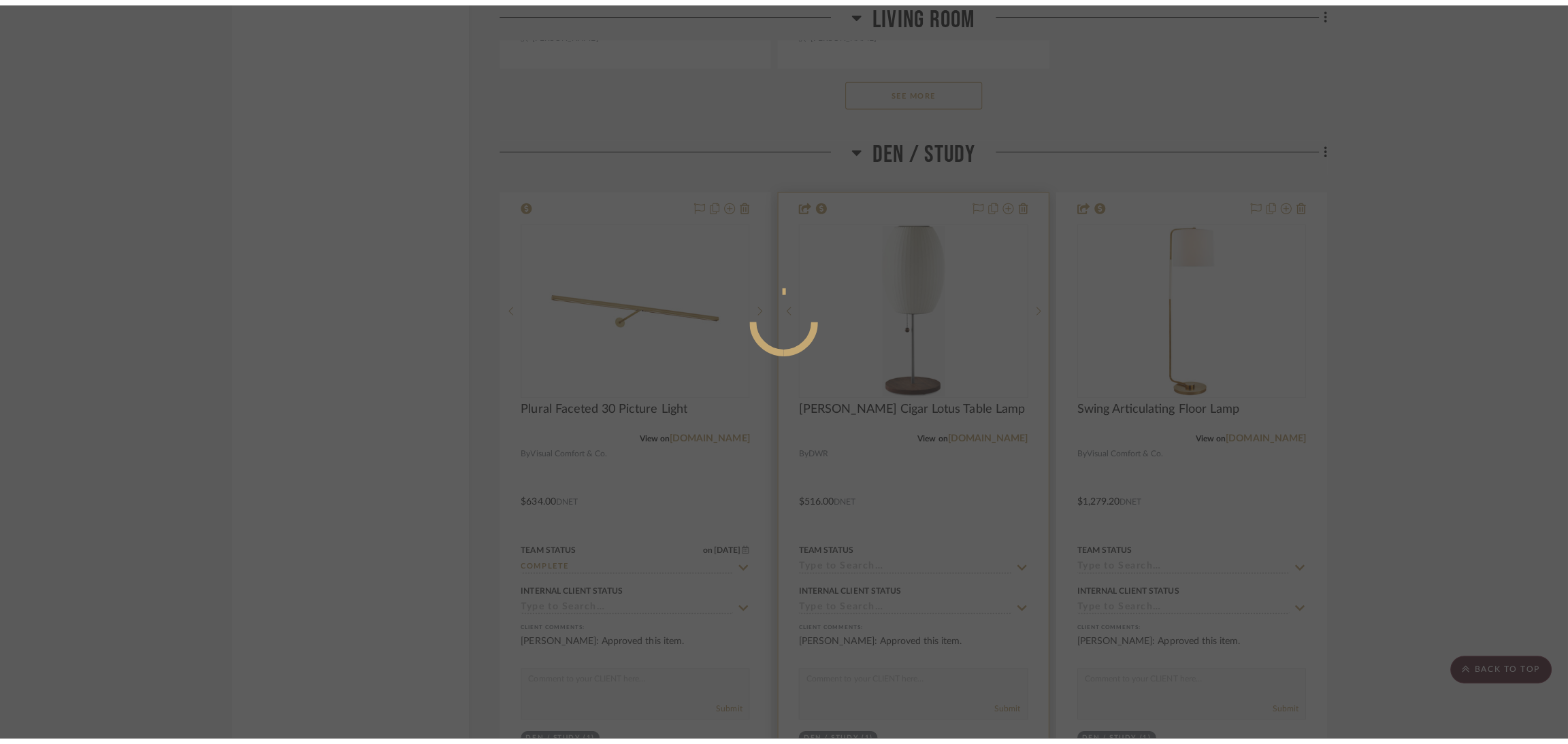
scroll to position [0, 0]
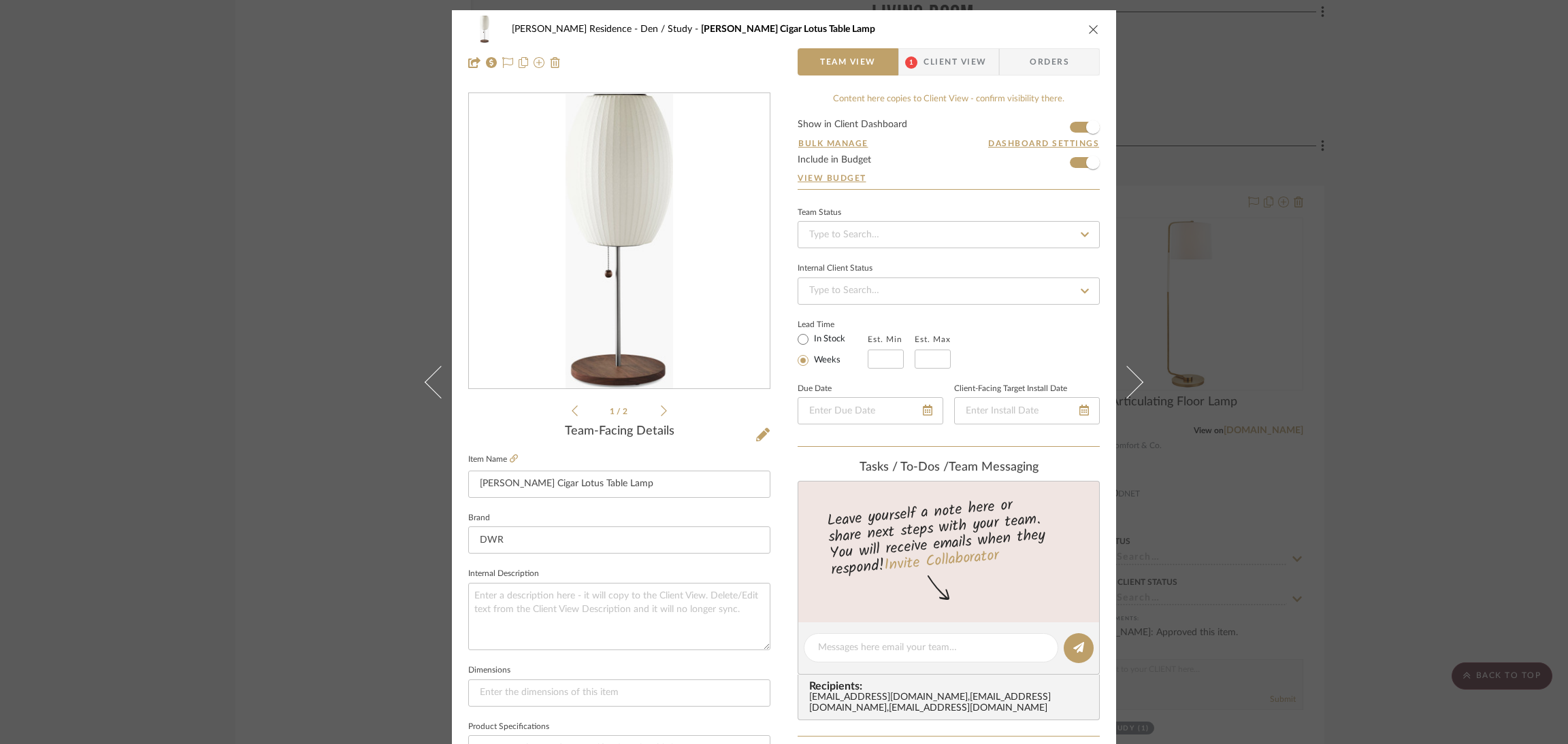
click at [661, 403] on ul "1 / 2" at bounding box center [619, 411] width 95 height 16
click at [661, 406] on icon at bounding box center [665, 411] width 7 height 12
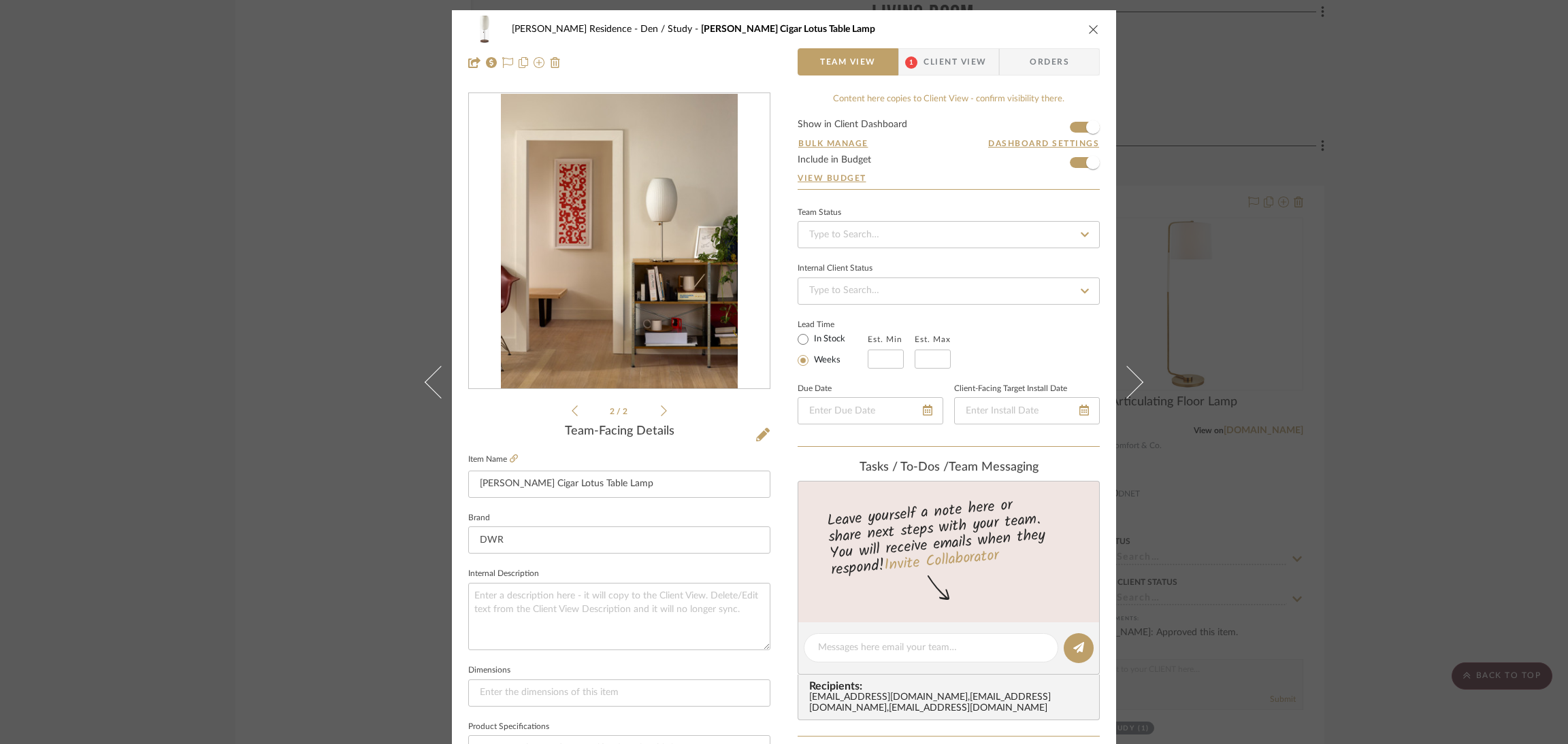
click at [572, 410] on icon at bounding box center [575, 411] width 7 height 11
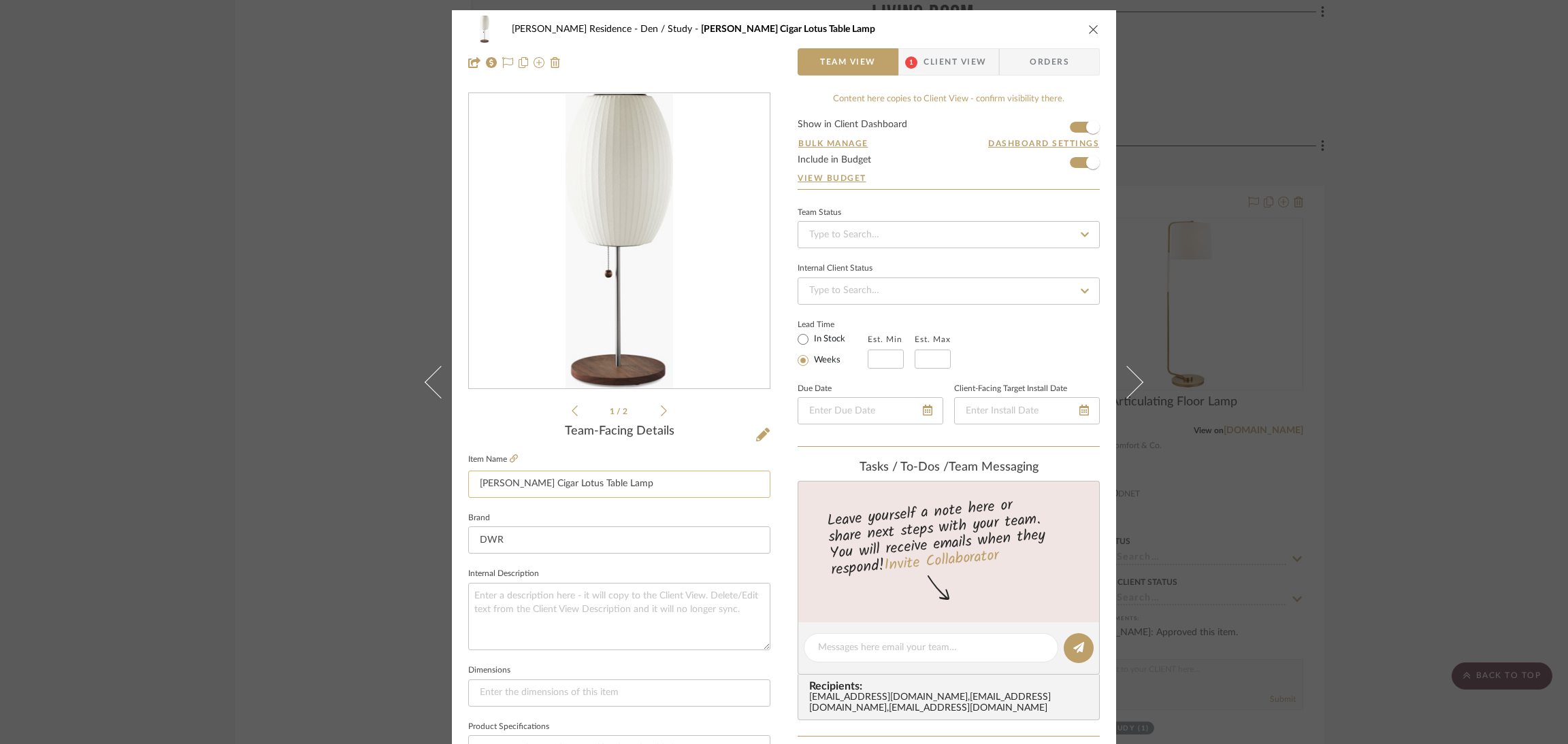
click at [619, 471] on input "[PERSON_NAME] Cigar Lotus Table Lamp" at bounding box center [619, 484] width 303 height 27
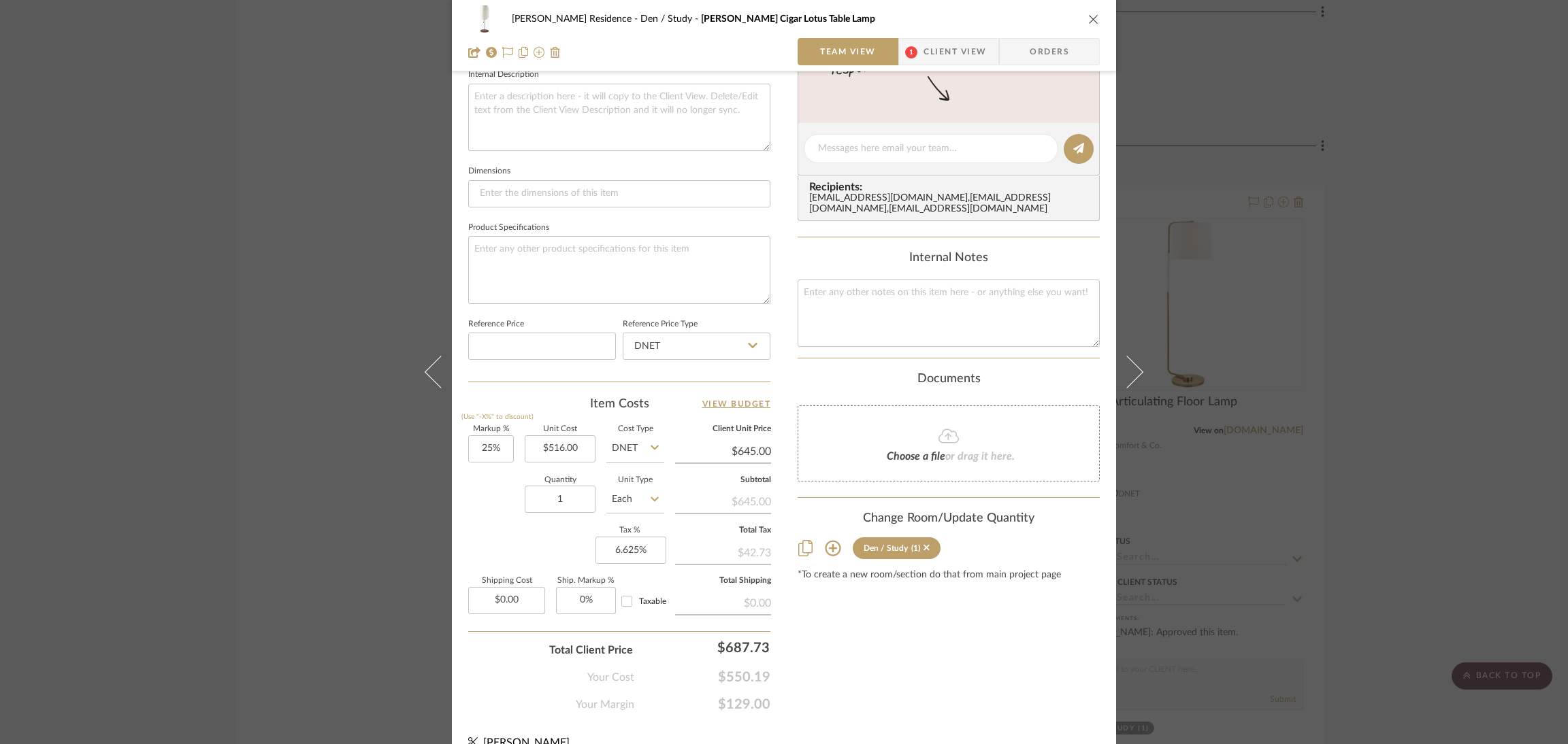
scroll to position [509, 0]
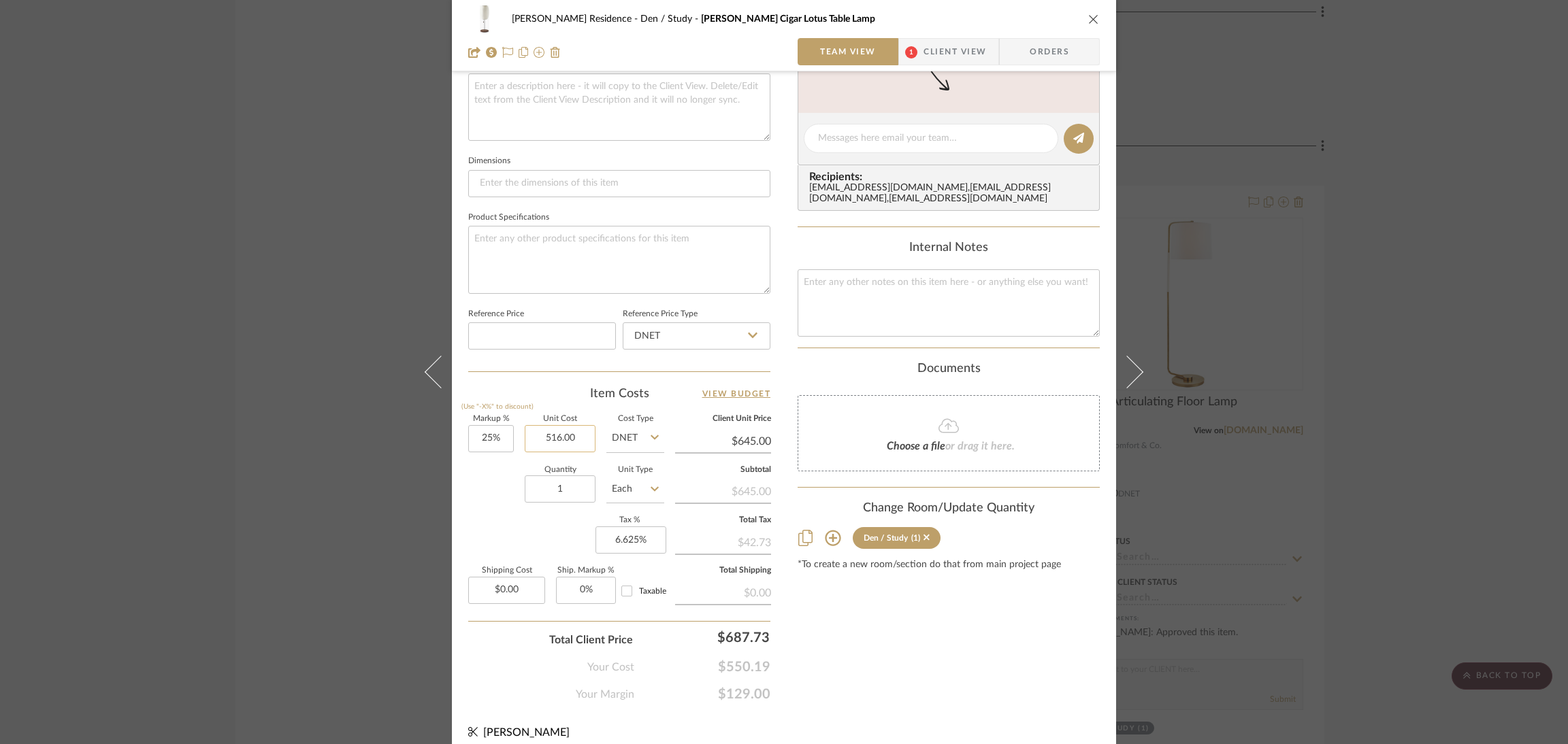
click at [583, 430] on input "516.00" at bounding box center [560, 438] width 71 height 27
type input "516.00"
type input "25"
type input "$516.00"
click at [504, 426] on input "25" at bounding box center [491, 438] width 46 height 27
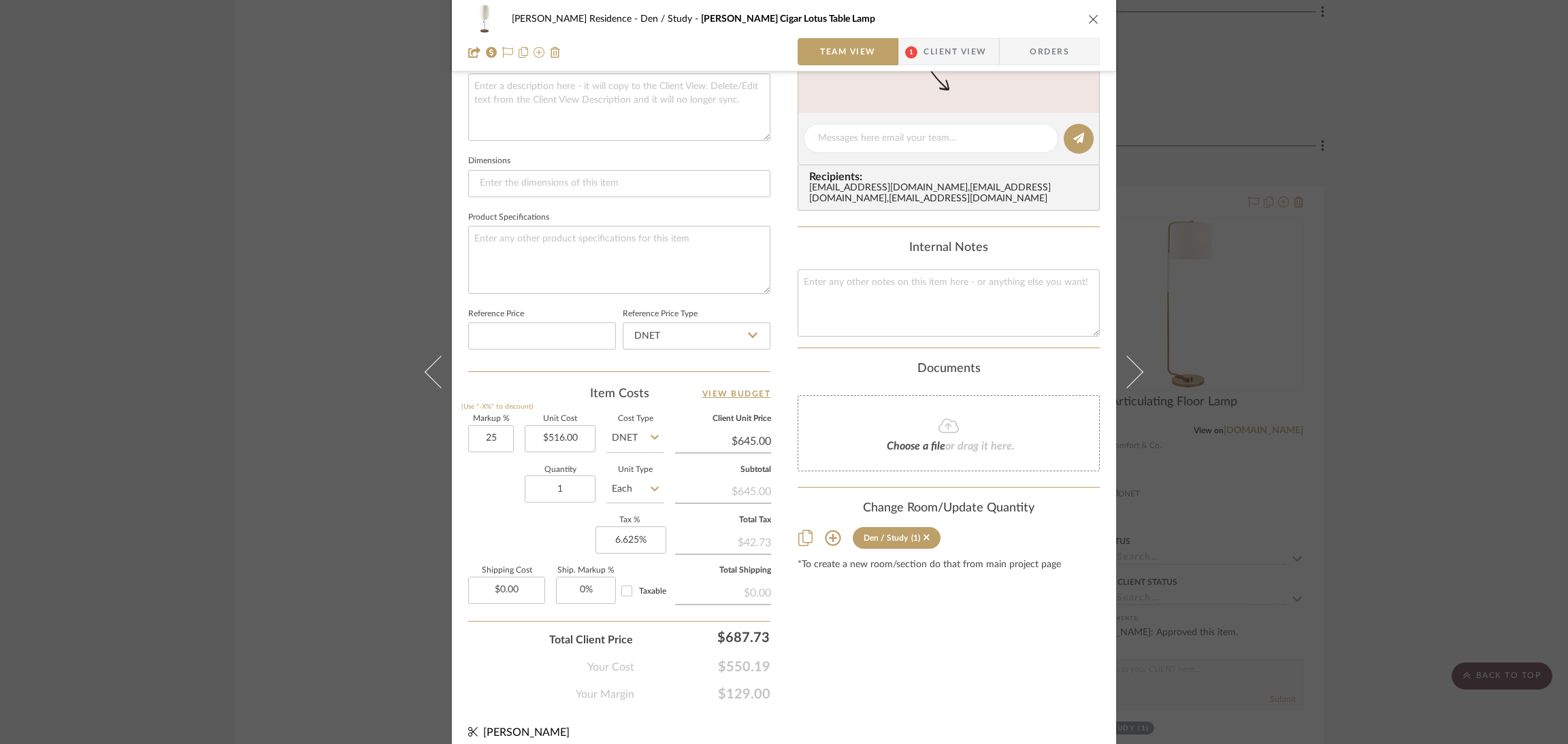
type input "25%"
click at [735, 486] on div "$645.00" at bounding box center [723, 491] width 96 height 24
drag, startPoint x: 733, startPoint y: 480, endPoint x: 777, endPoint y: 486, distance: 44.4
click at [777, 486] on div "[PERSON_NAME] Residence Den / Study [PERSON_NAME] Cigar Lotus Table Lamp Team V…" at bounding box center [784, 129] width 665 height 1257
copy div "645.00"
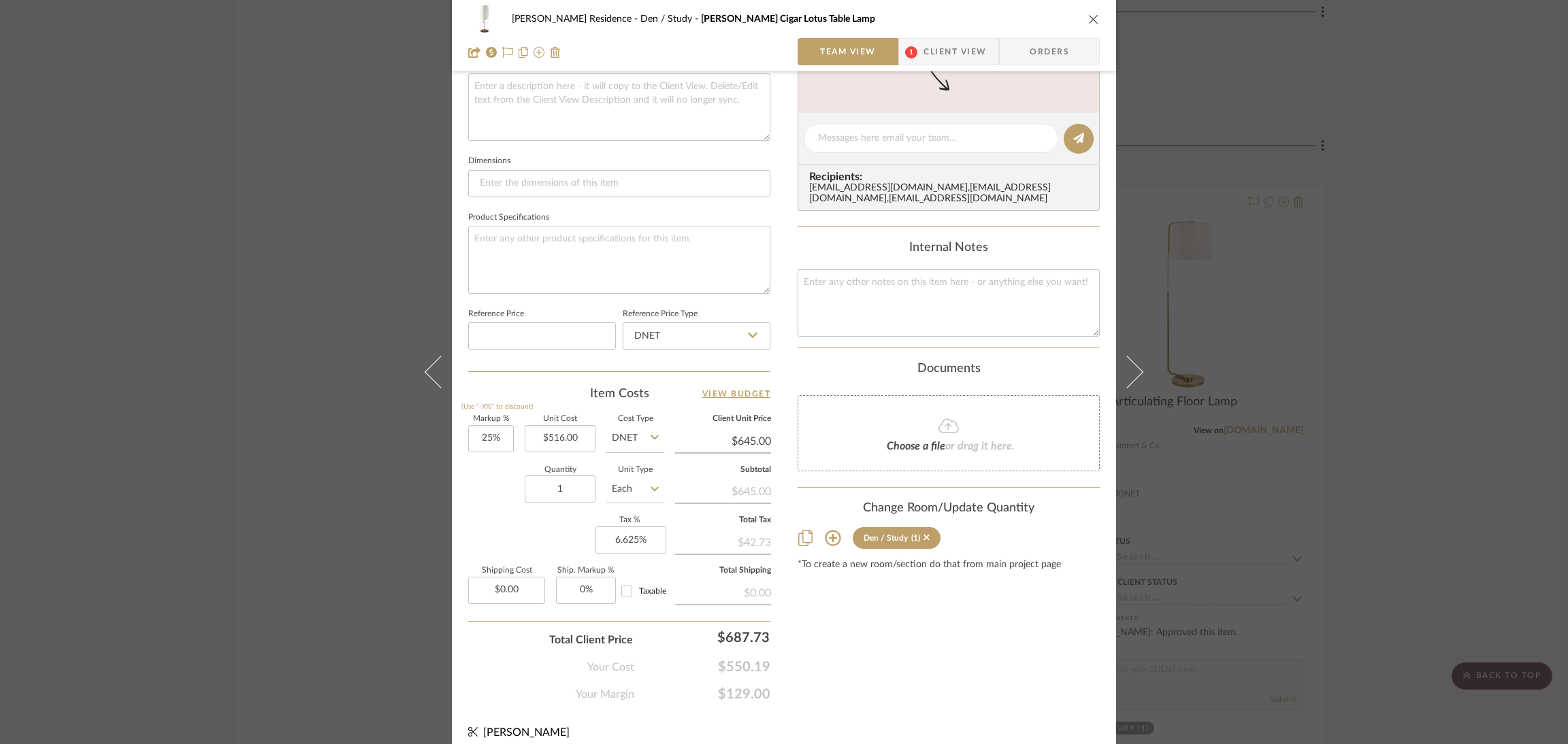
click at [763, 531] on div "$42.73" at bounding box center [723, 541] width 96 height 24
drag, startPoint x: 764, startPoint y: 532, endPoint x: 736, endPoint y: 530, distance: 28.1
click at [736, 530] on div "$42.73" at bounding box center [723, 541] width 96 height 24
copy div "42.73"
click at [1089, 15] on icon "close" at bounding box center [1093, 19] width 11 height 11
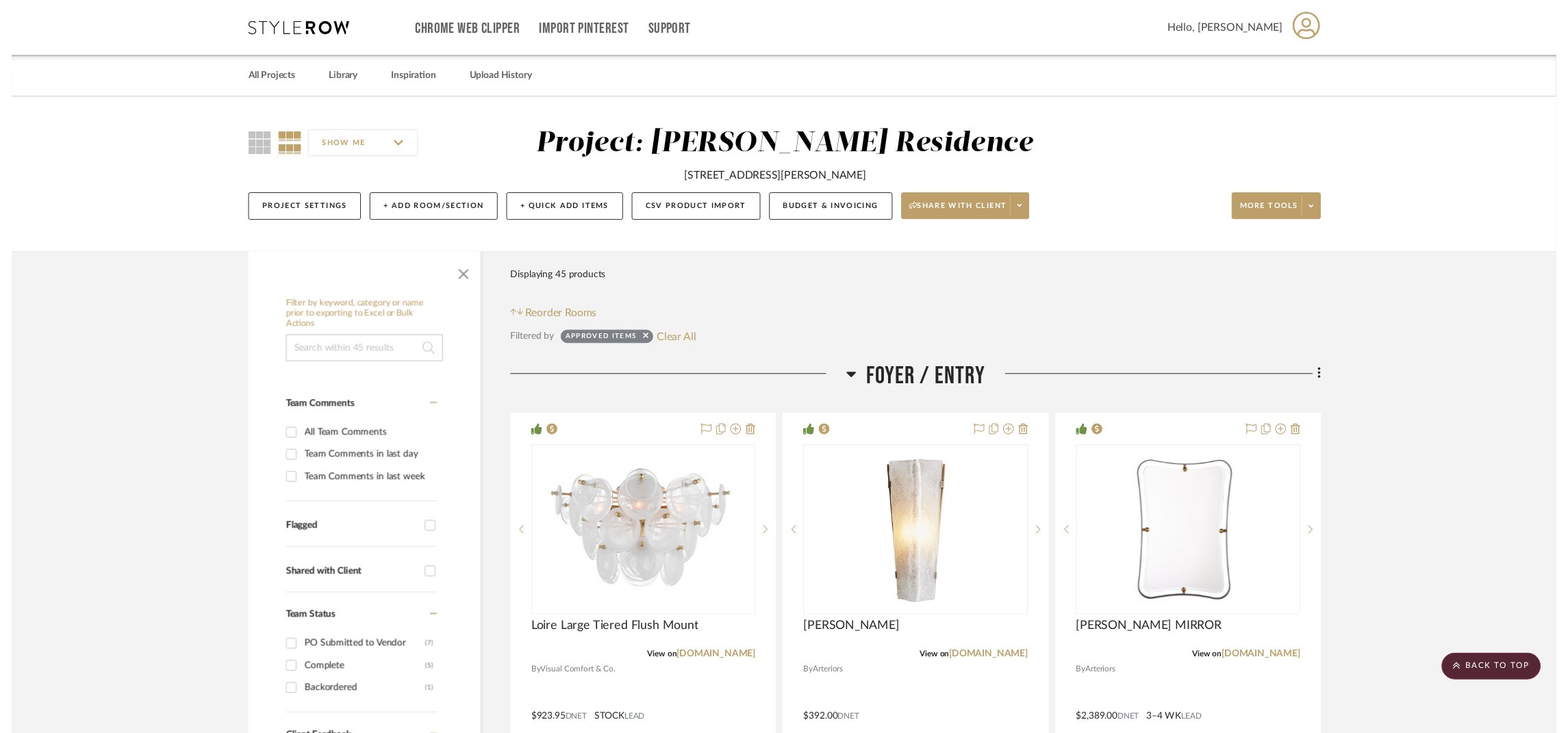
scroll to position [6057, 0]
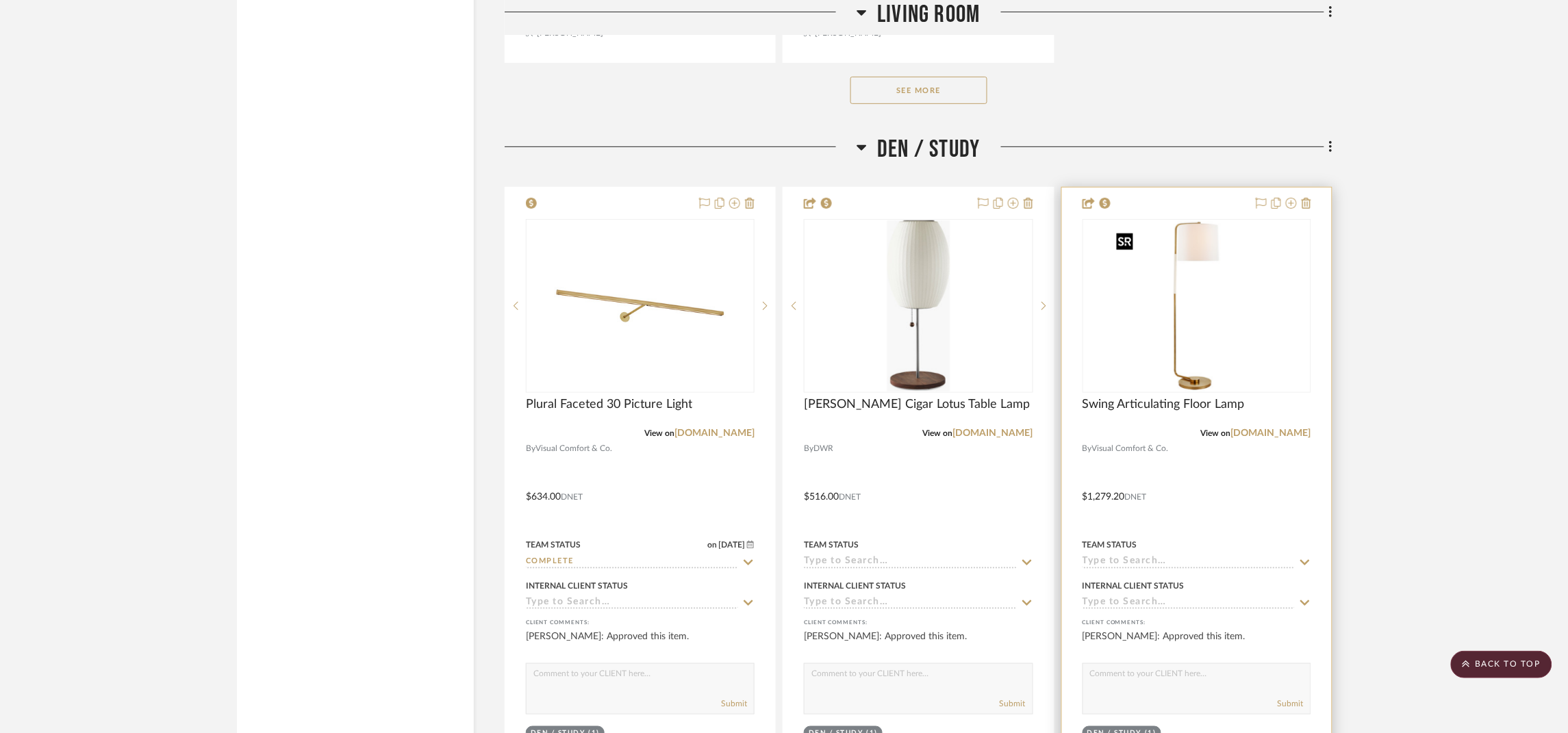
click at [1201, 307] on img "0" at bounding box center [1197, 306] width 171 height 171
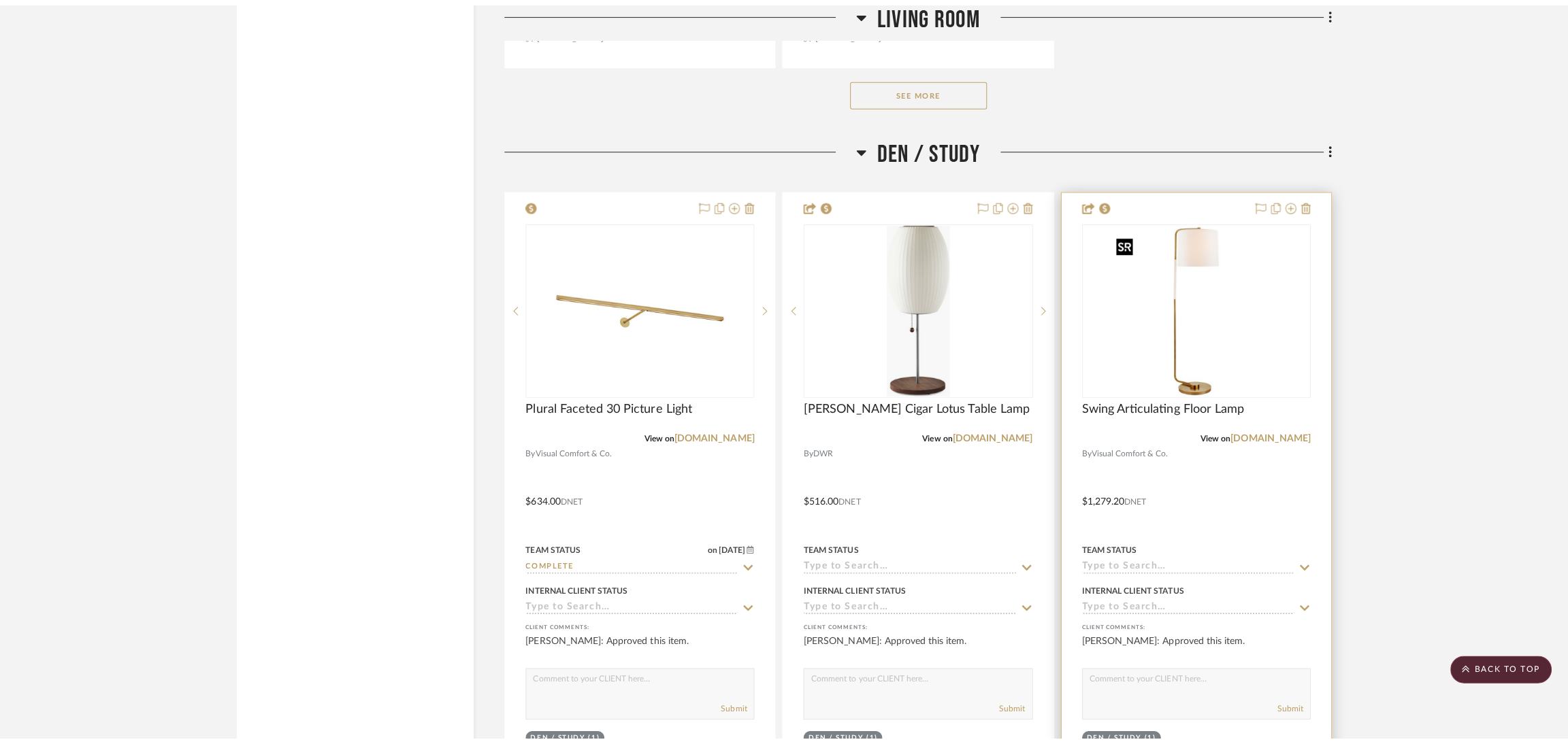
scroll to position [0, 0]
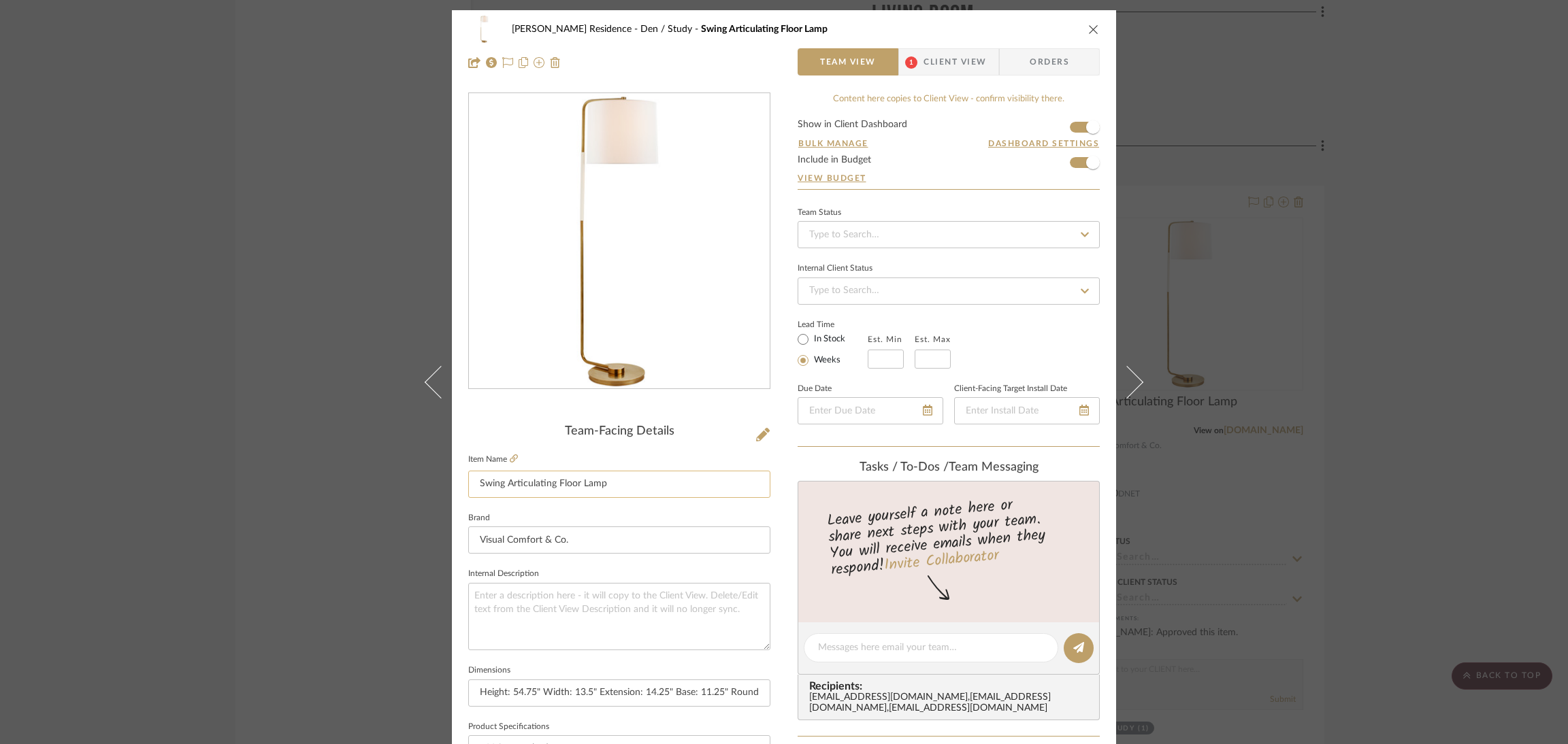
click at [667, 479] on input "Swing Articulating Floor Lamp" at bounding box center [619, 484] width 303 height 27
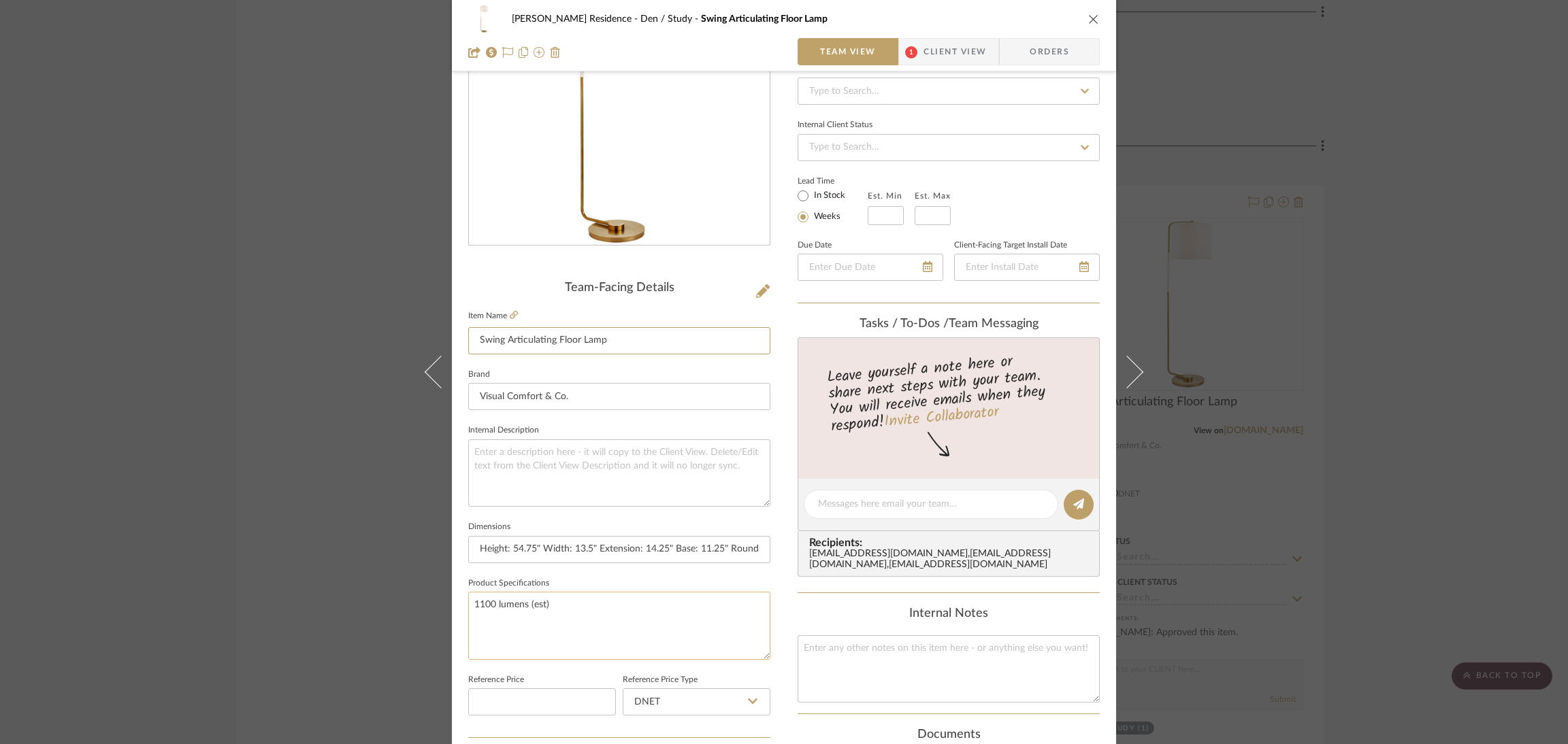
scroll to position [204, 0]
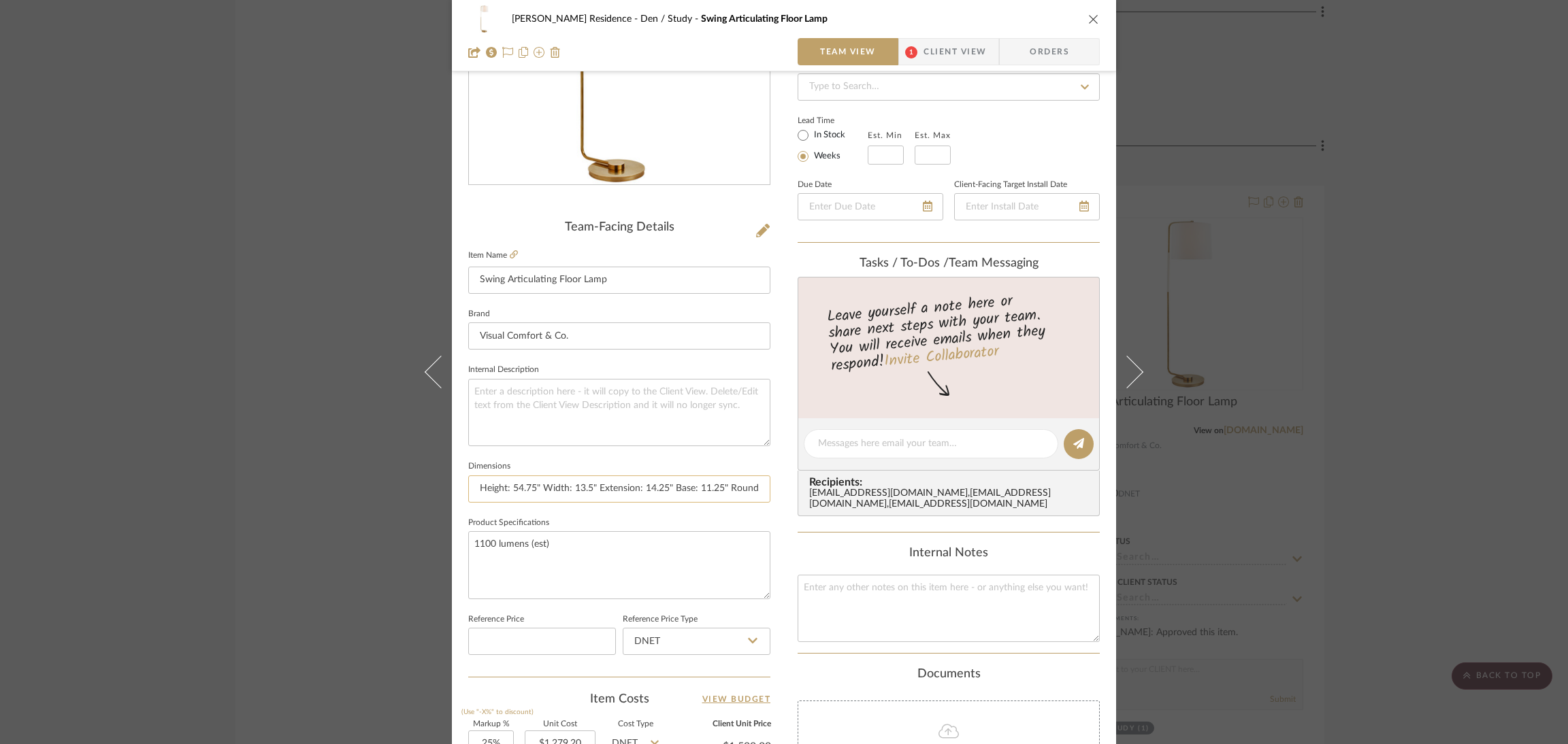
click at [589, 478] on input "Height: 54.75" Width: 13.5" Extension: 14.25" Base: 11.25" Round Socket: E26 Ke…" at bounding box center [619, 488] width 303 height 27
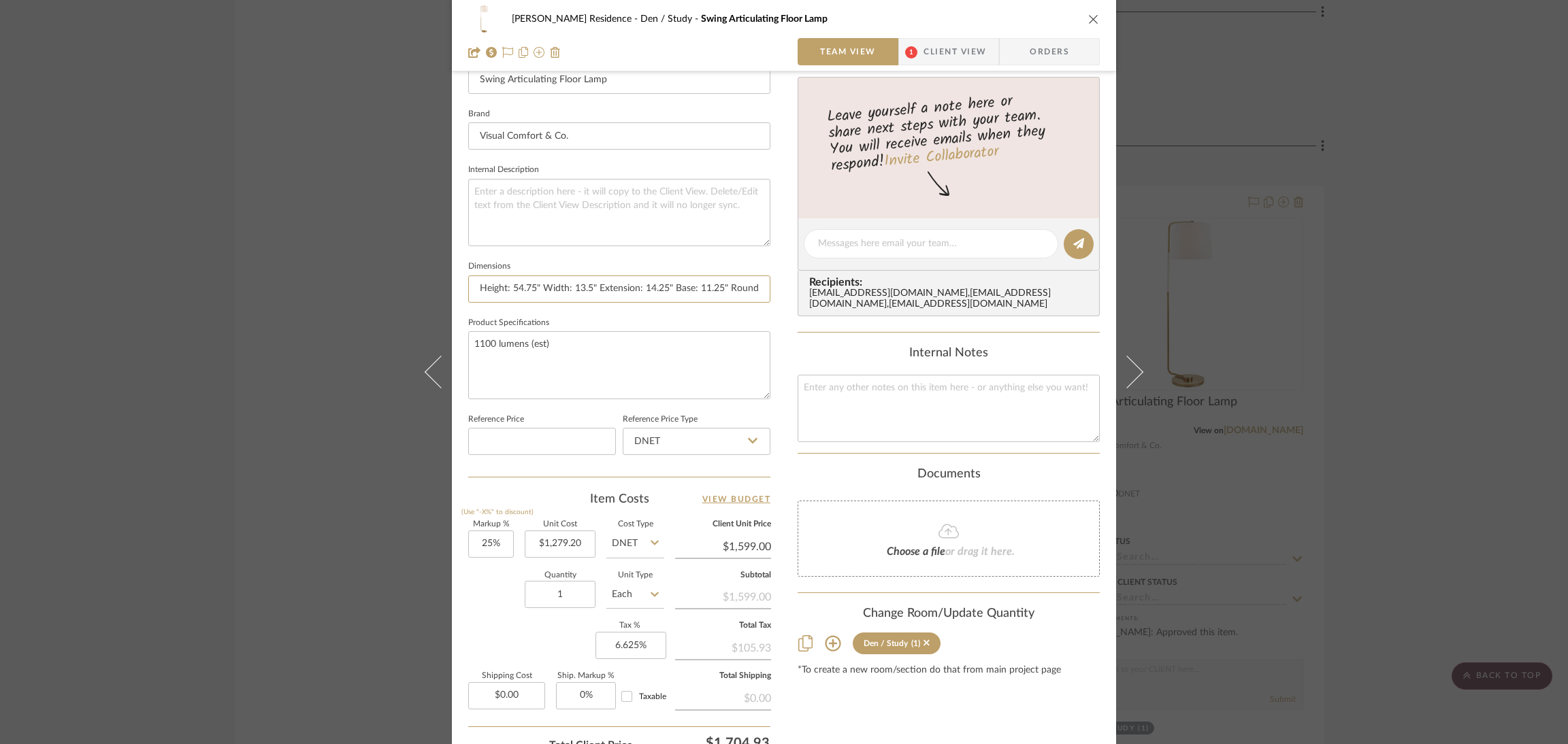
scroll to position [408, 0]
type input "1279.20"
click at [573, 527] on input "1279.20" at bounding box center [560, 539] width 71 height 27
click at [1091, 13] on button "close" at bounding box center [1093, 19] width 12 height 12
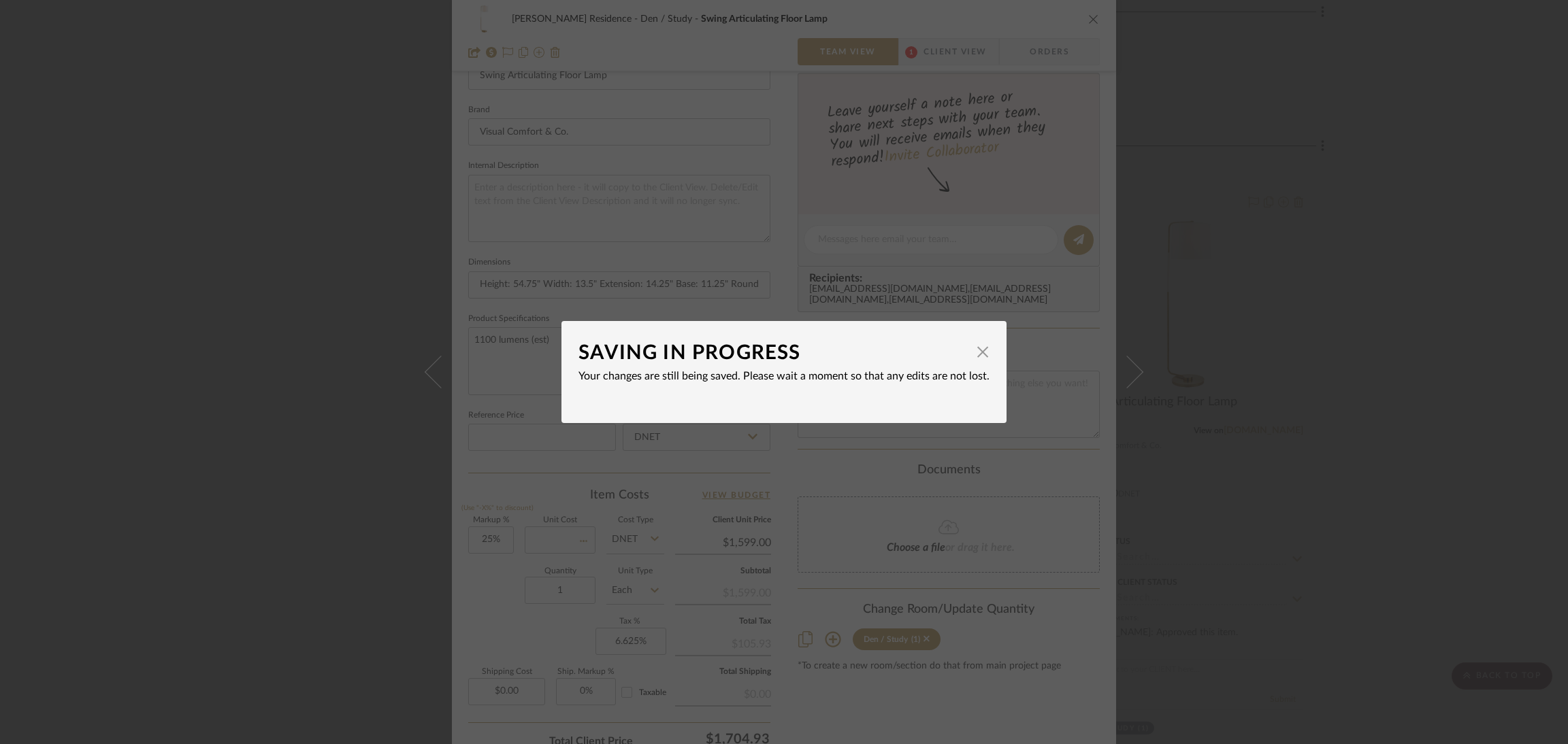
type input "$0.00"
click at [978, 353] on span "button" at bounding box center [983, 351] width 27 height 27
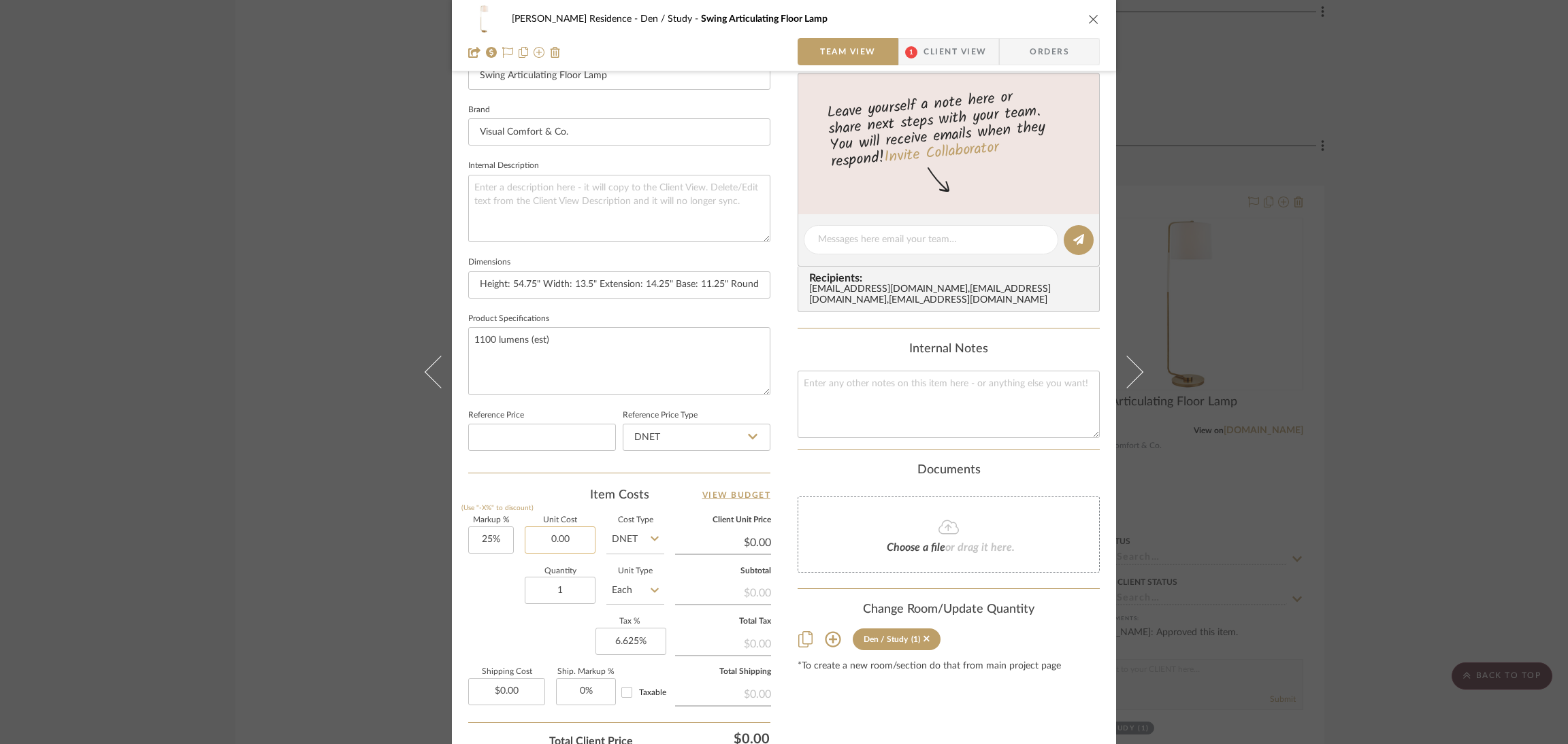
click at [568, 530] on input "0.00" at bounding box center [560, 539] width 71 height 27
paste input "1279.2"
type input "$1,279.20"
click at [488, 582] on div "Quantity 1 Unit Type Each" at bounding box center [566, 592] width 196 height 48
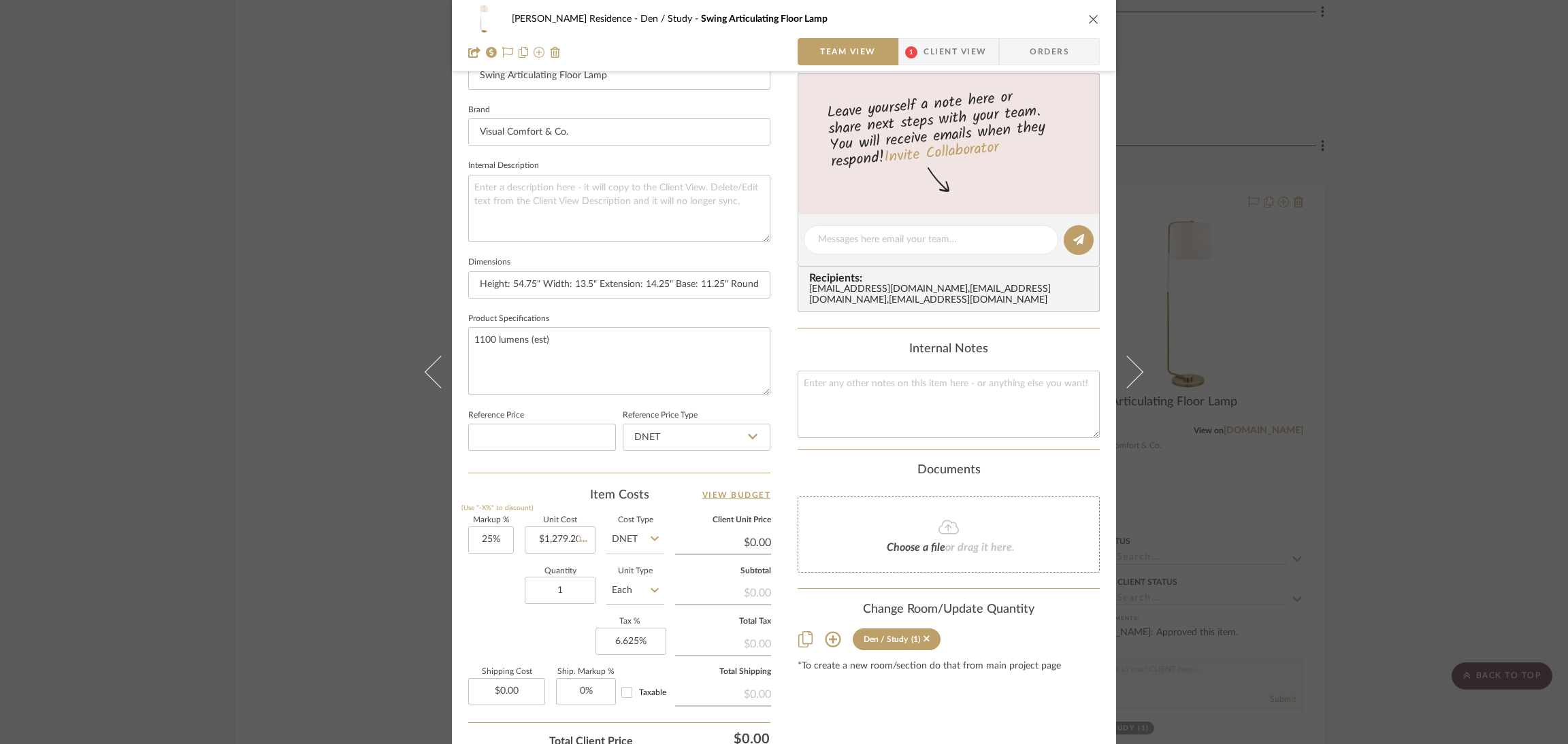
type input "$1,599.00"
click at [558, 535] on input "1279.20" at bounding box center [560, 539] width 71 height 27
click at [575, 539] on input "1279.20" at bounding box center [560, 539] width 71 height 27
type input "$1,279.20"
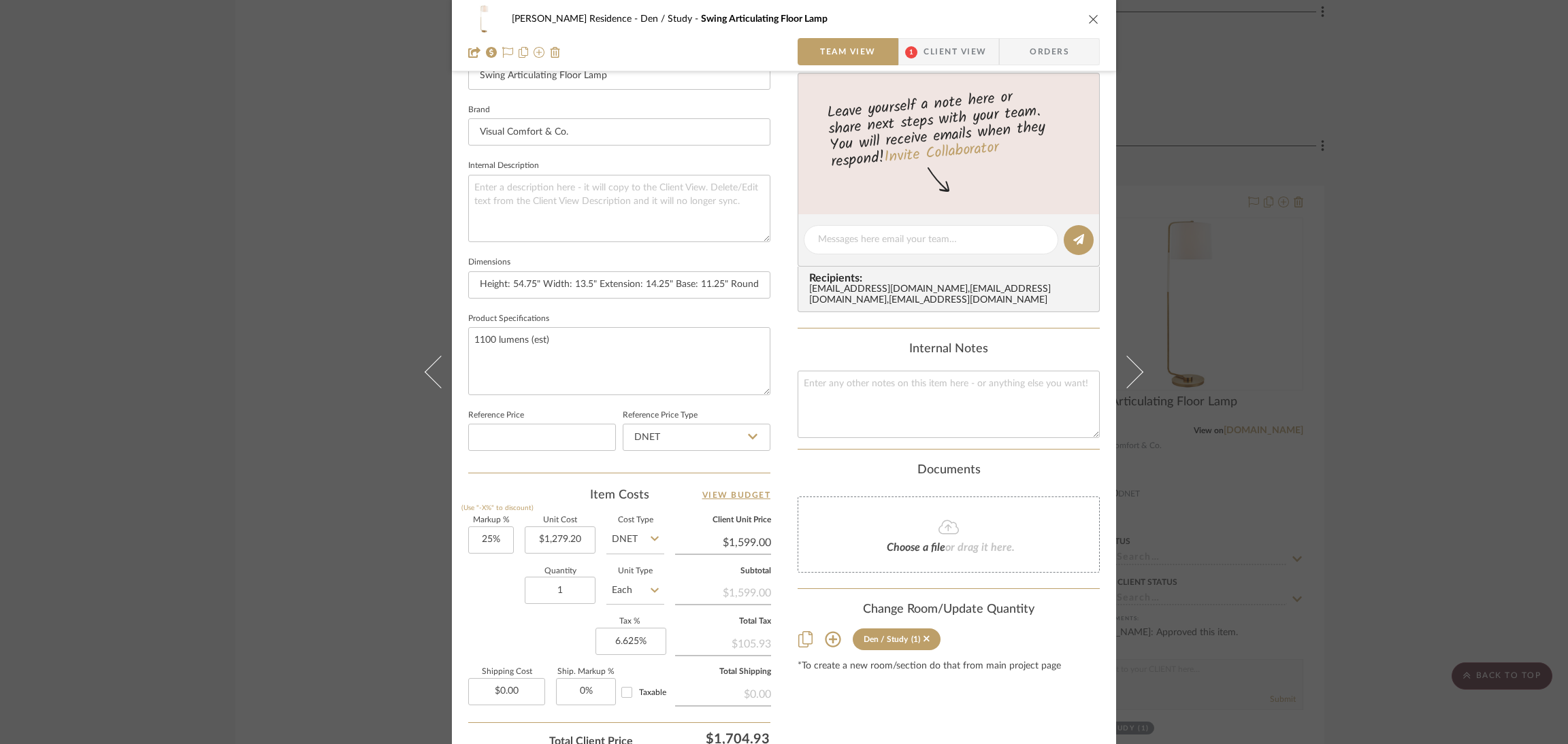
click at [743, 589] on div "$1,599.00" at bounding box center [723, 592] width 96 height 24
click at [741, 538] on input "1599.00" at bounding box center [723, 543] width 96 height 20
type input "$1,599.00"
click at [735, 639] on div "$105.93" at bounding box center [723, 643] width 96 height 24
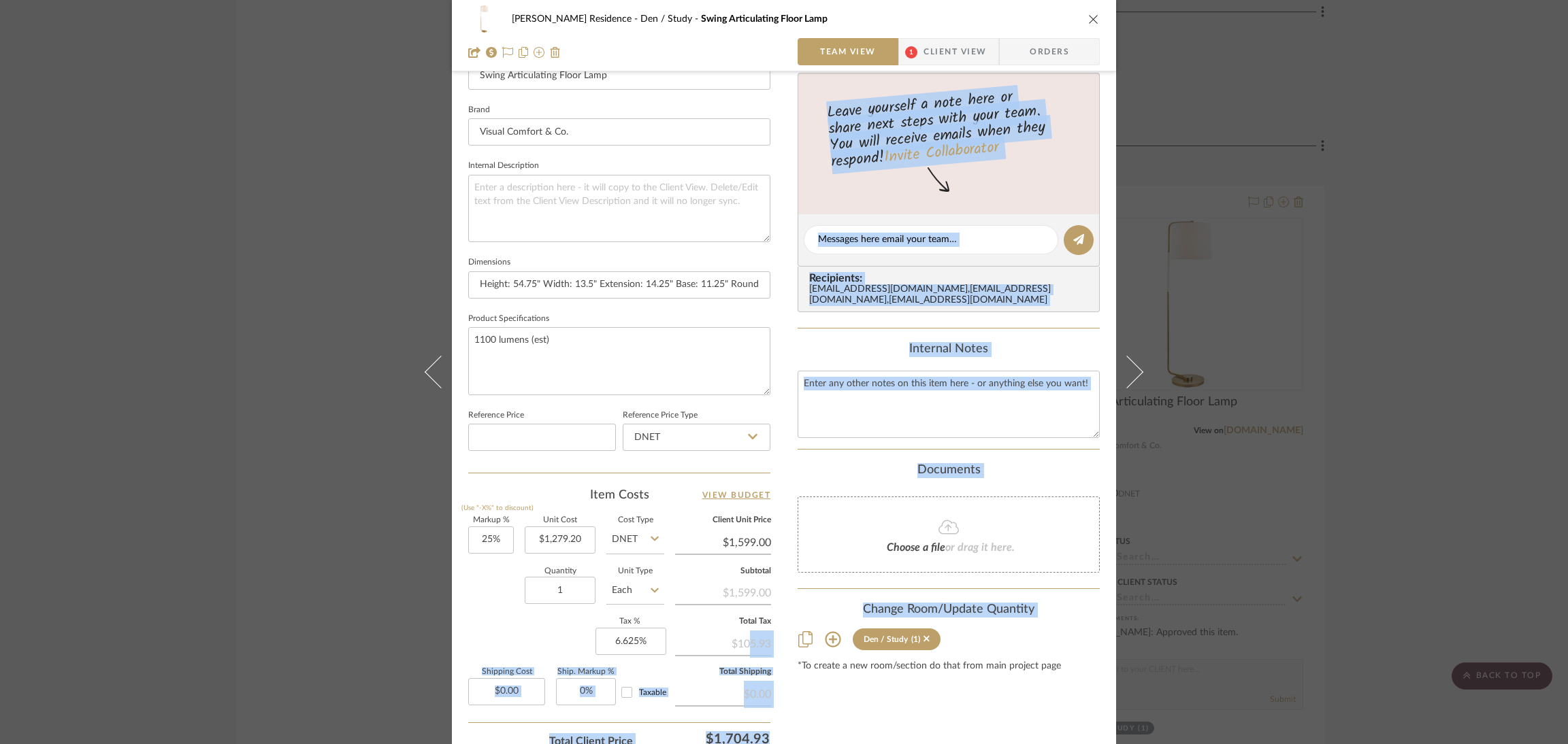
drag, startPoint x: 735, startPoint y: 638, endPoint x: 781, endPoint y: 637, distance: 46.0
click at [781, 637] on div "[PERSON_NAME] Residence Den / Study Swing Articulating Floor Lamp Team View 1 C…" at bounding box center [784, 231] width 665 height 1257
click at [762, 634] on div "$105.93" at bounding box center [723, 643] width 96 height 24
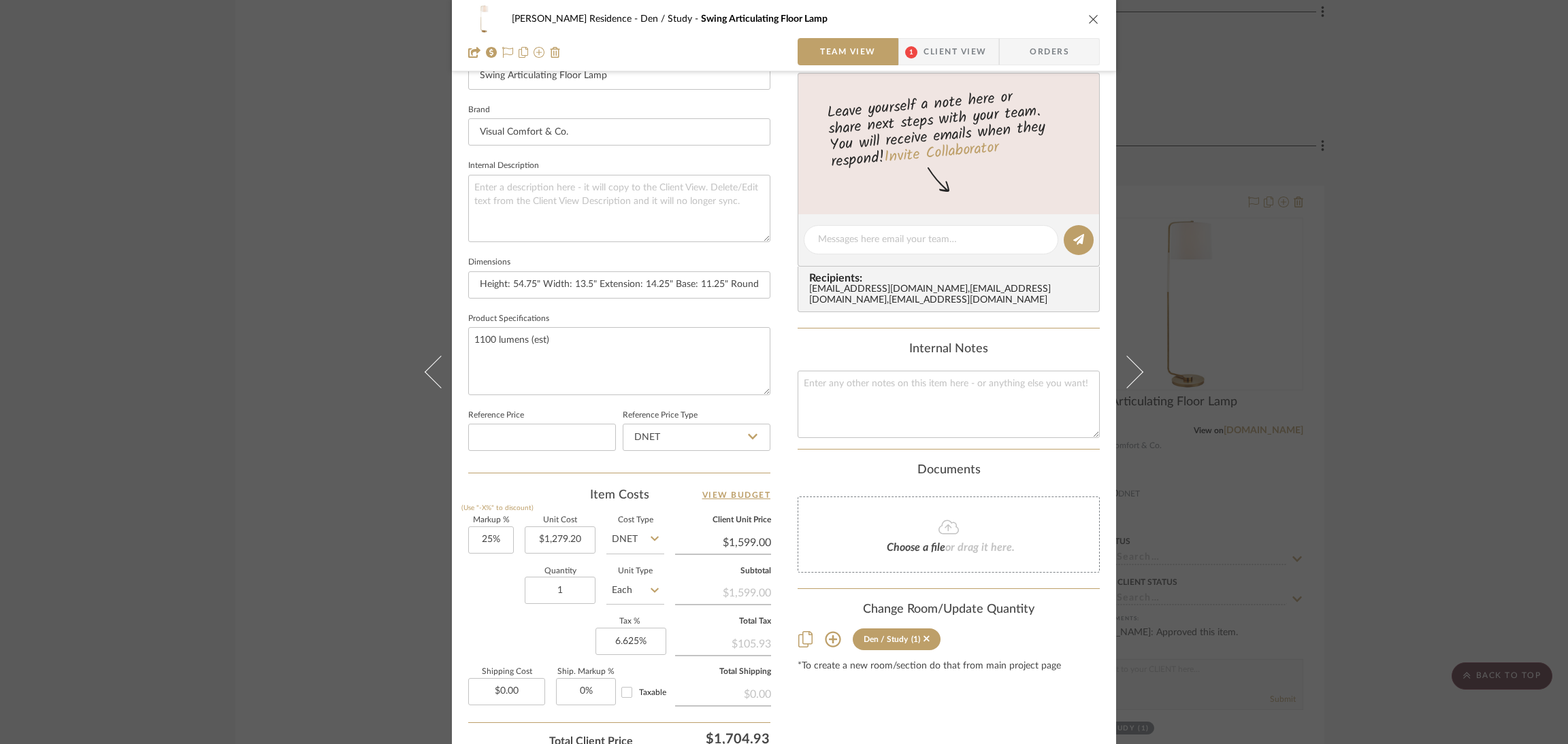
drag, startPoint x: 767, startPoint y: 633, endPoint x: 730, endPoint y: 632, distance: 37.0
click at [730, 632] on div "[PERSON_NAME] Residence Den / Study Swing Articulating Floor Lamp Team View 1 C…" at bounding box center [784, 231] width 665 height 1257
copy div "105.93"
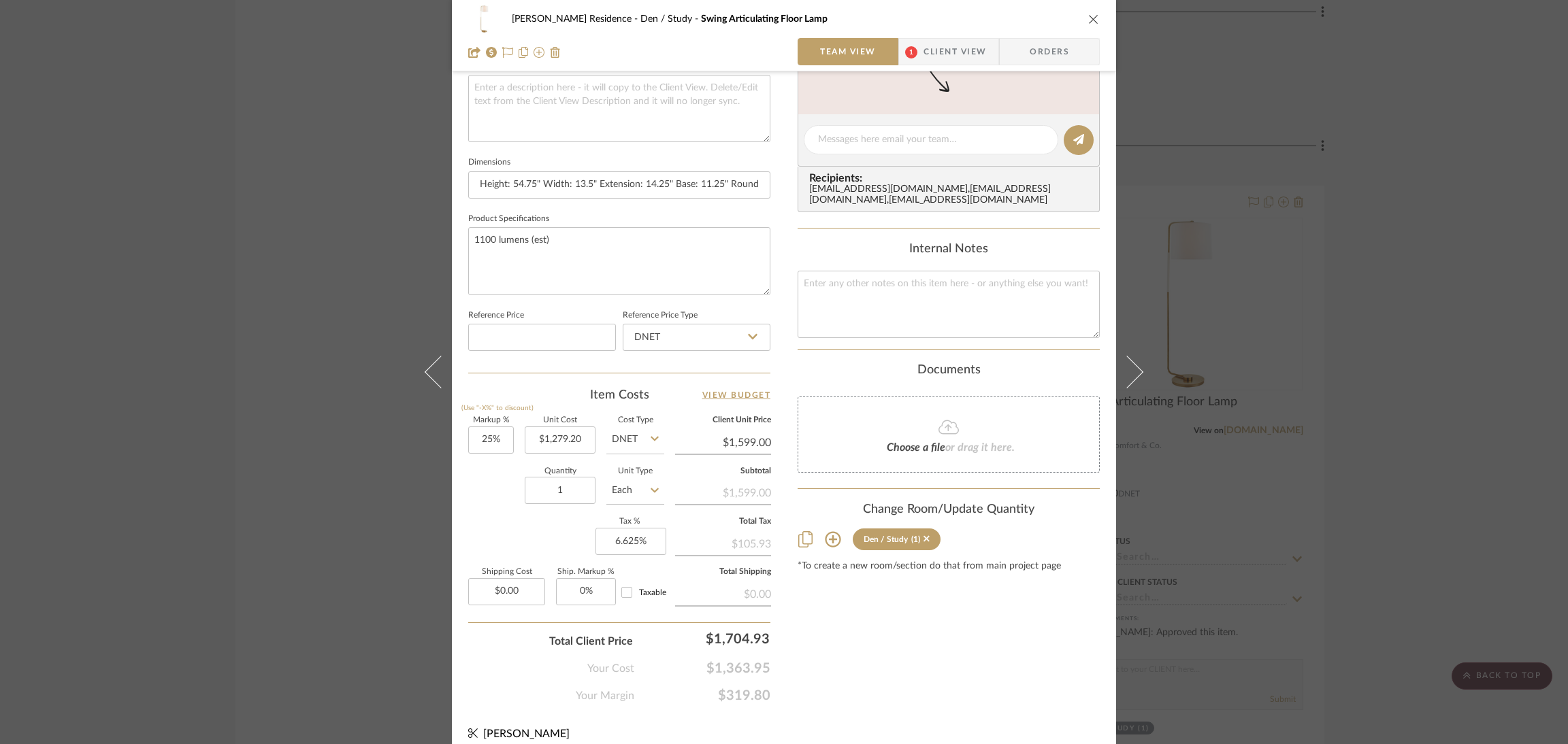
scroll to position [509, 0]
click at [1080, 23] on div "[PERSON_NAME] Residence Den / Study Swing Articulating Floor Lamp" at bounding box center [784, 19] width 632 height 27
click at [1091, 22] on icon "close" at bounding box center [1093, 19] width 11 height 11
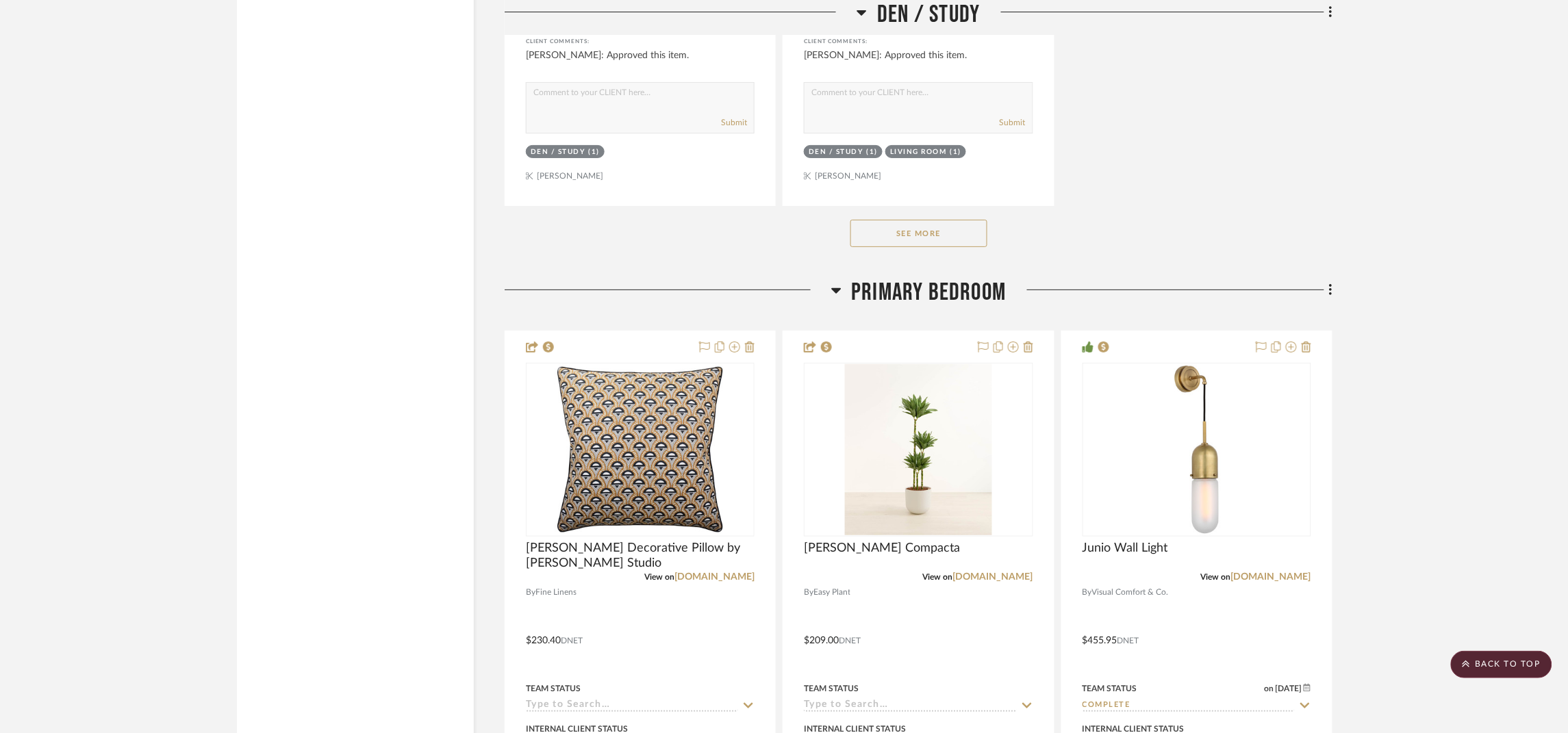
scroll to position [7905, 0]
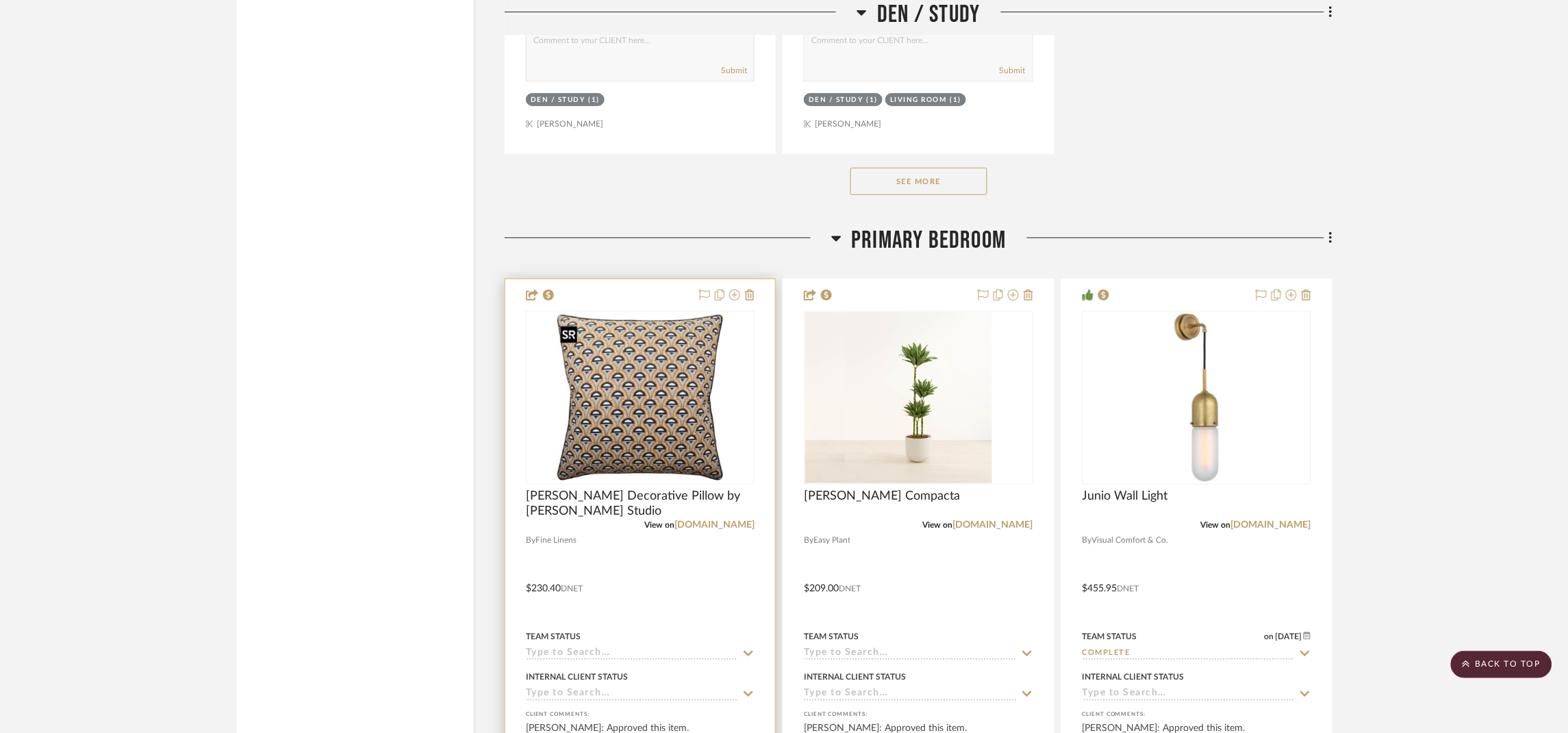
click at [0, 0] on img at bounding box center [0, 0] width 0 height 0
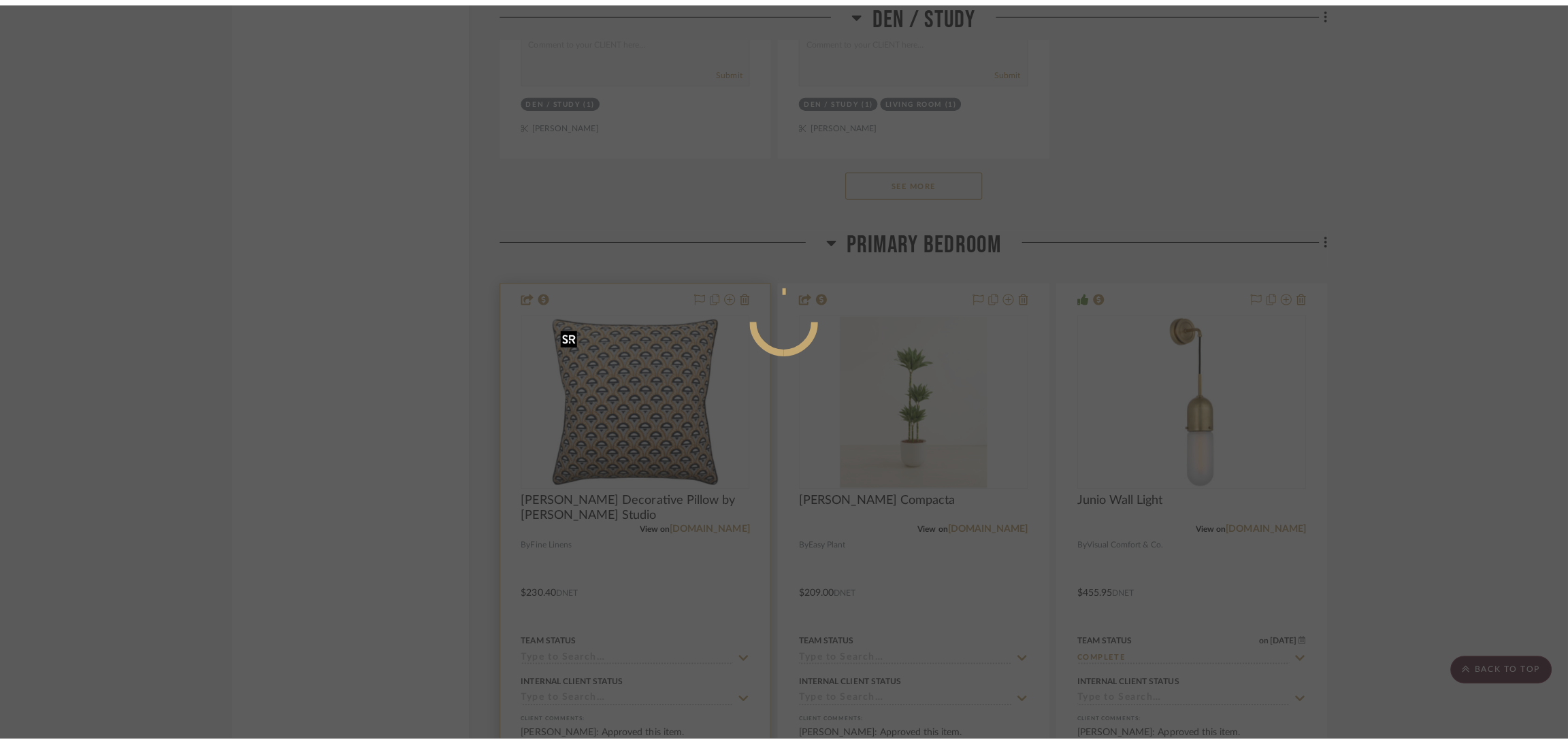
scroll to position [0, 0]
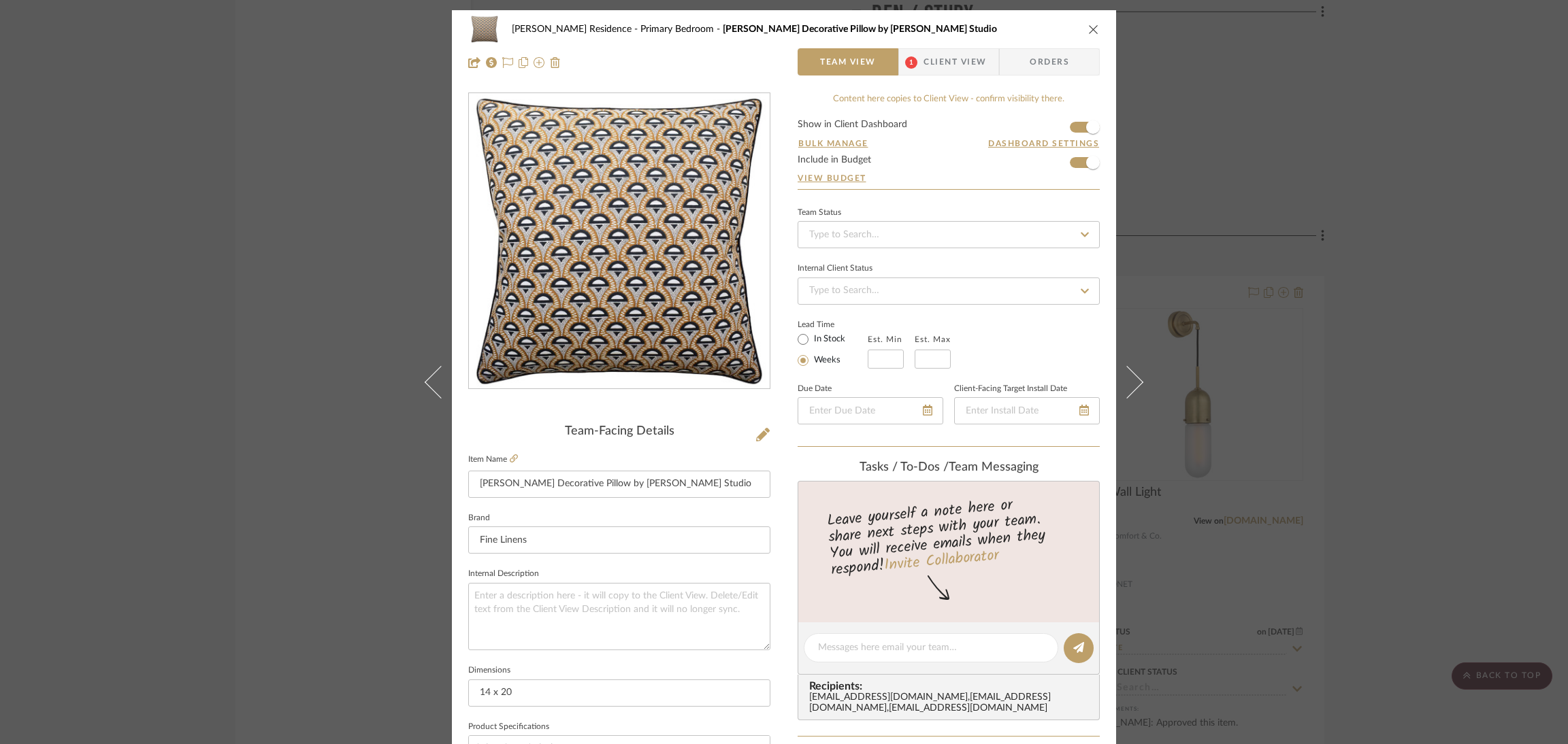
click at [700, 452] on fieldset "Item Name [PERSON_NAME] Decorative Pillow by [PERSON_NAME] Studio" at bounding box center [619, 474] width 303 height 47
click at [704, 475] on input "[PERSON_NAME] Decorative Pillow by [PERSON_NAME] Studio" at bounding box center [619, 484] width 303 height 27
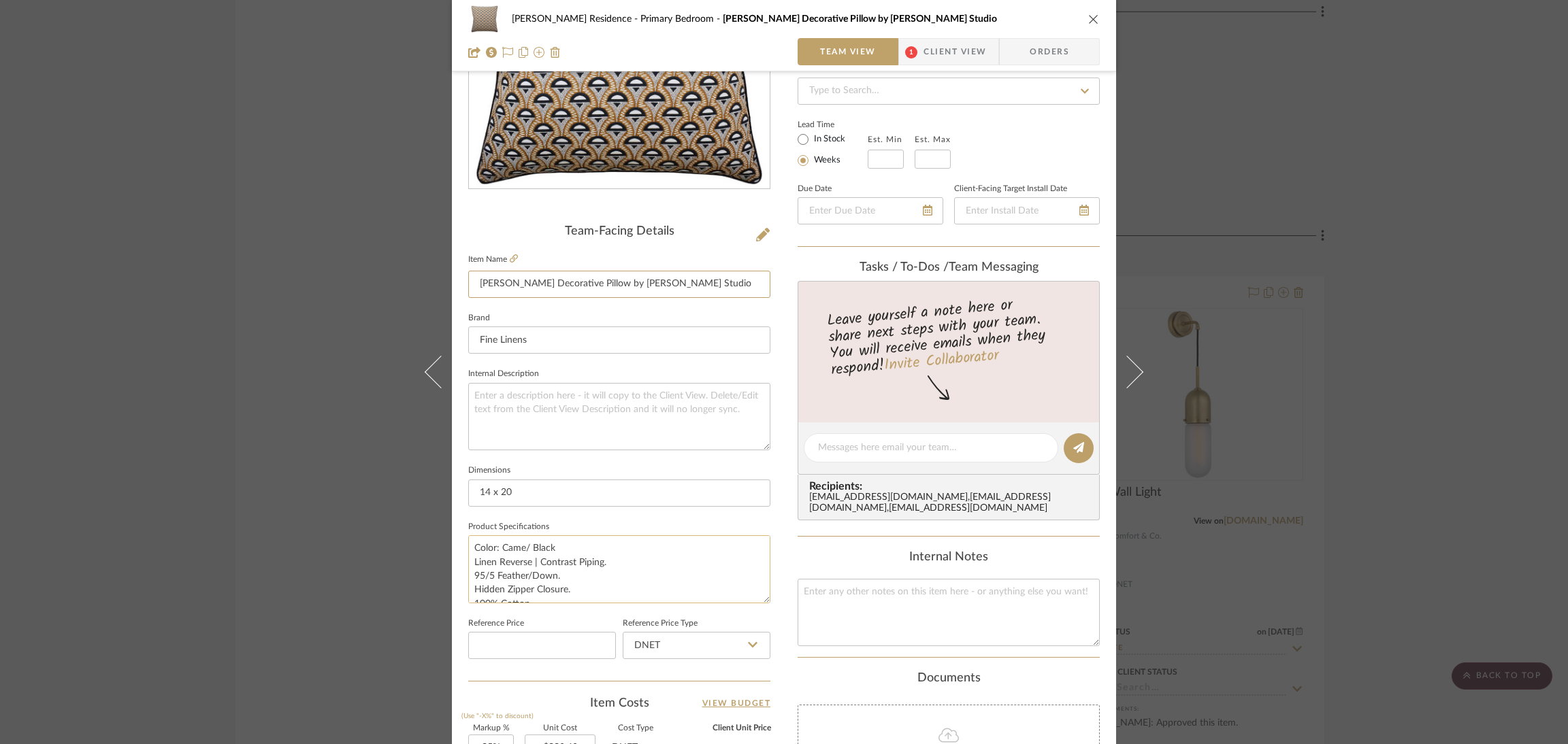
scroll to position [204, 0]
click at [554, 486] on input "14 x 20" at bounding box center [619, 488] width 303 height 27
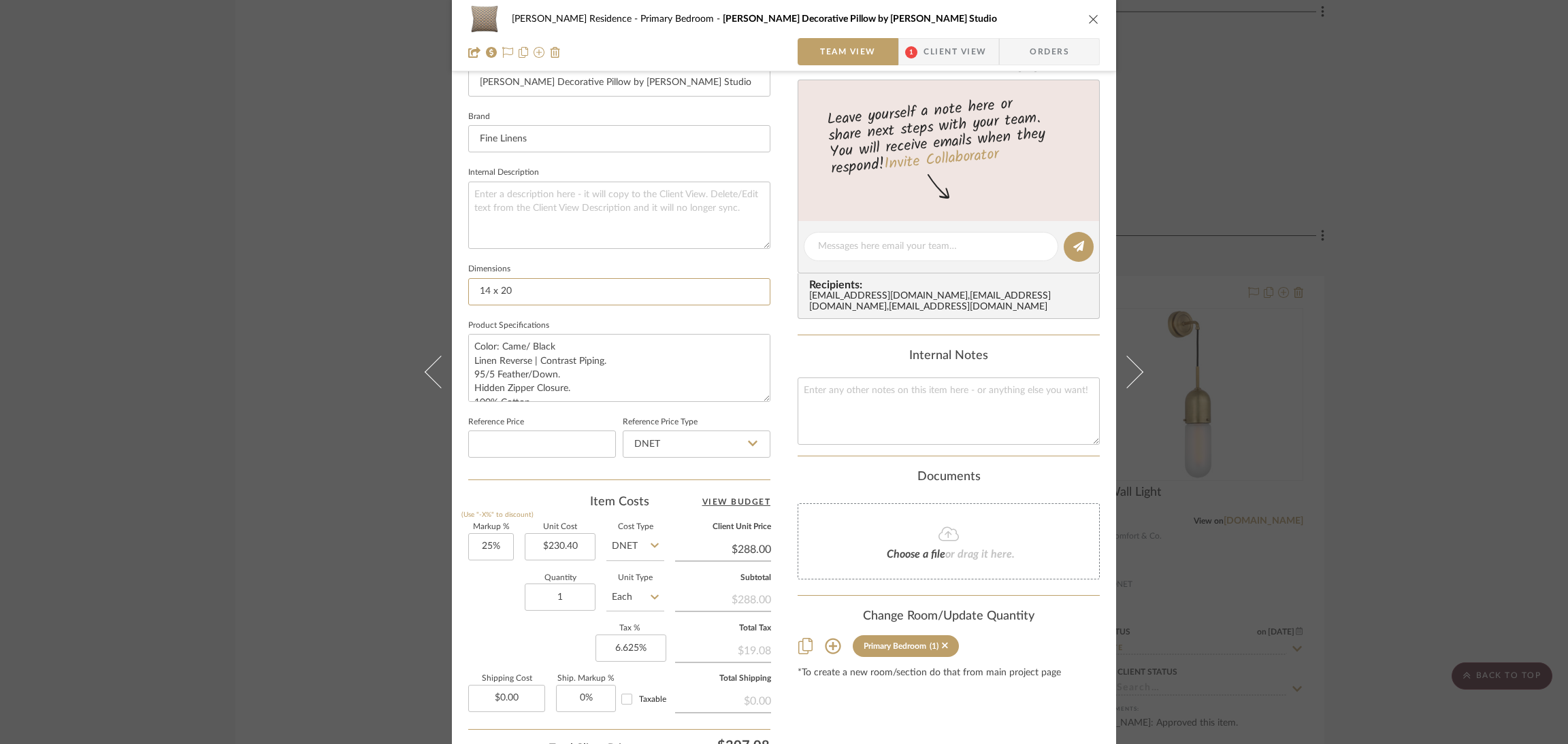
scroll to position [408, 0]
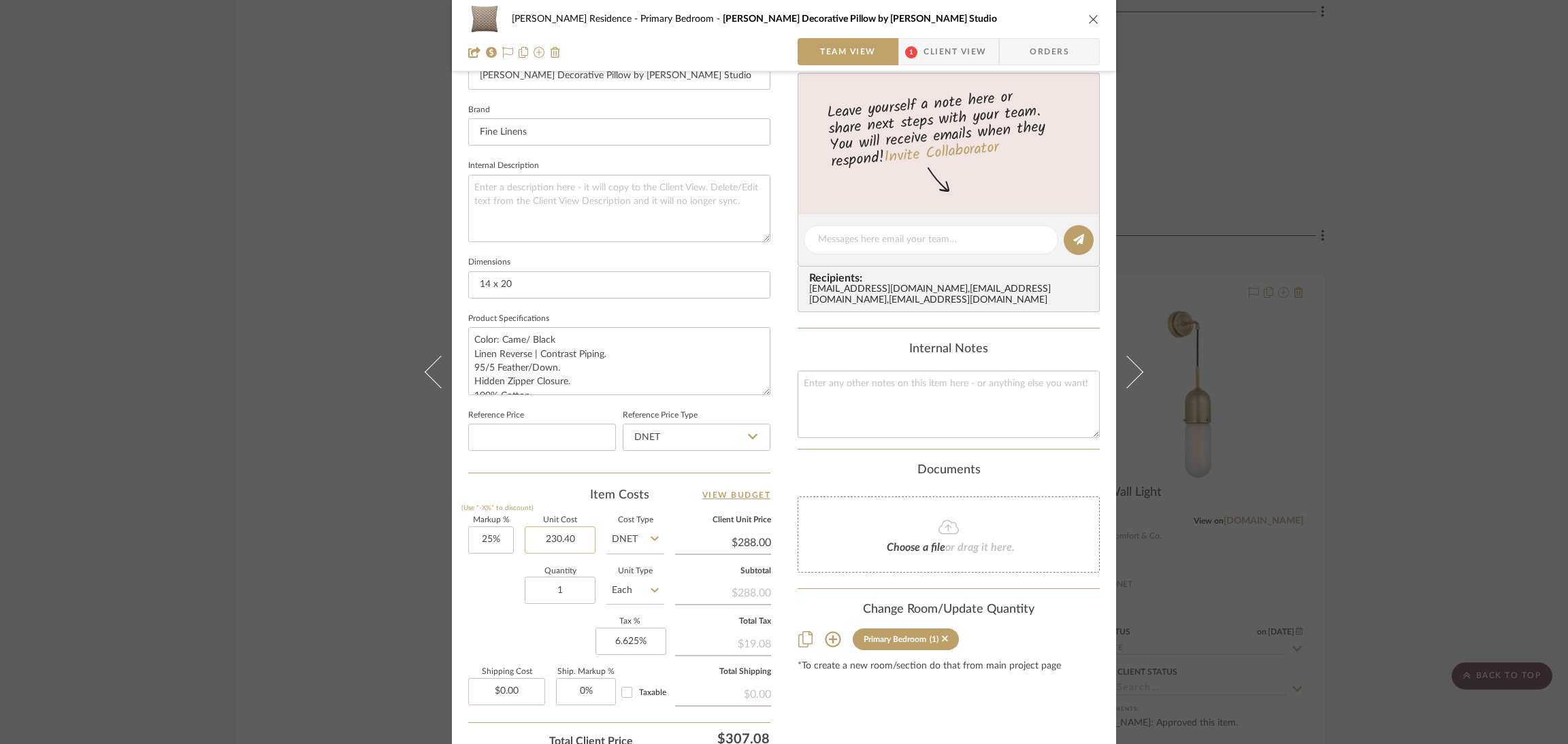
click at [585, 526] on input "230.40" at bounding box center [560, 539] width 71 height 27
type input "230.40"
type input "25"
type input "$230.40"
click at [497, 529] on input "25" at bounding box center [491, 539] width 46 height 27
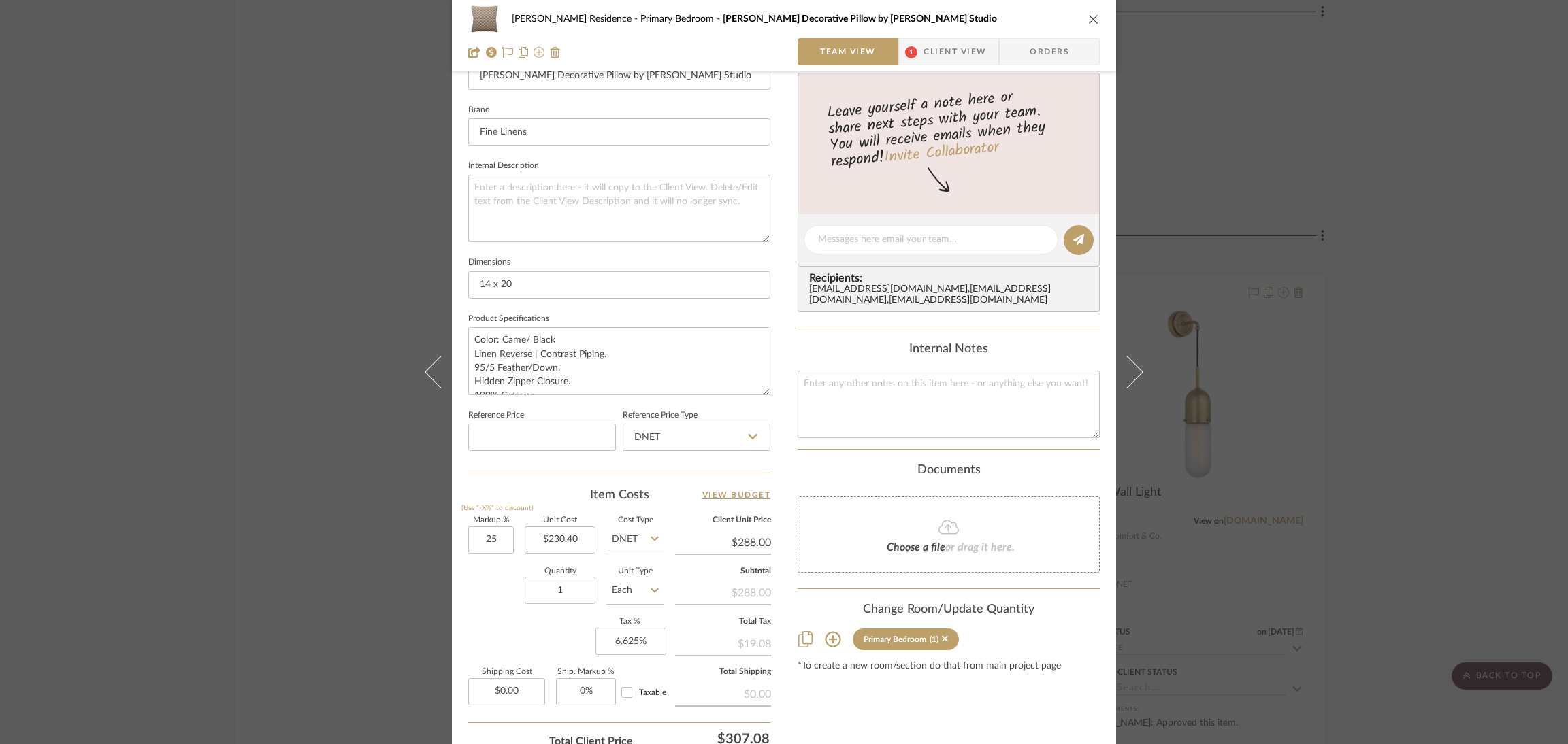
type input "25%"
click at [734, 535] on input "288.00" at bounding box center [723, 543] width 96 height 20
type input "$288.00"
click at [742, 633] on div "$19.08" at bounding box center [723, 643] width 96 height 24
drag, startPoint x: 736, startPoint y: 636, endPoint x: 770, endPoint y: 639, distance: 34.1
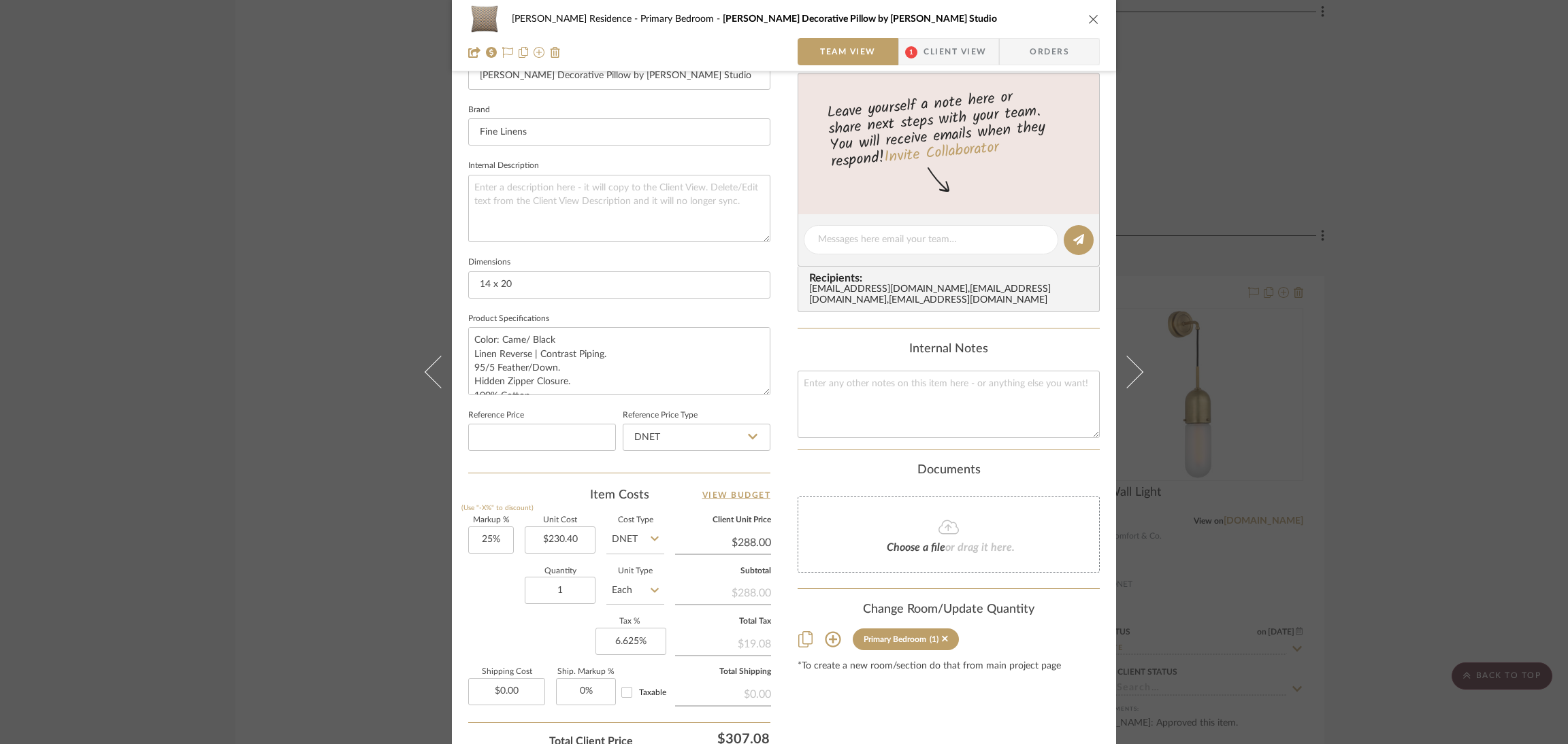
click at [770, 639] on div "[PERSON_NAME] Residence Primary Bedroom [PERSON_NAME] Decorative Pillow by [PER…" at bounding box center [784, 231] width 665 height 1257
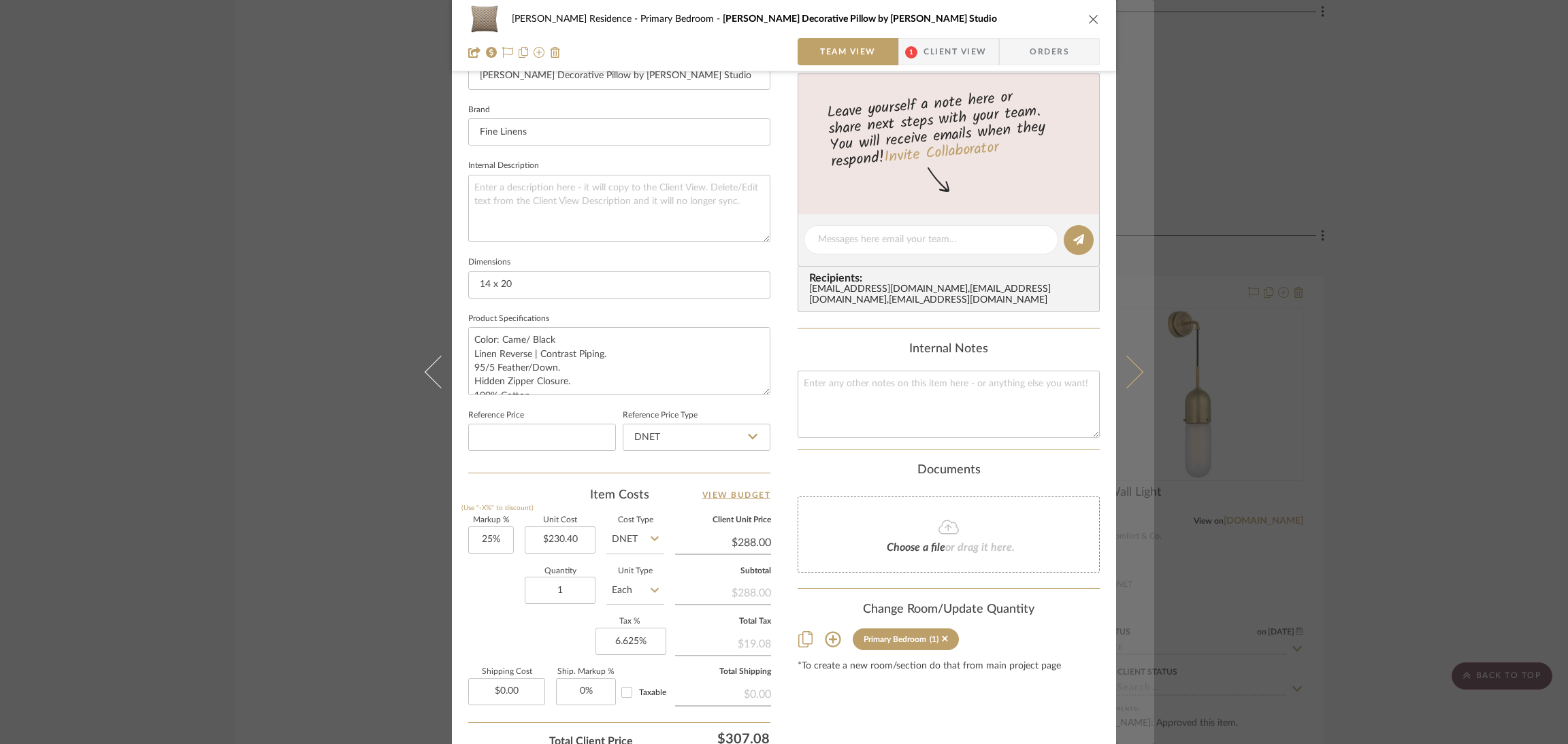
copy div "19.08"
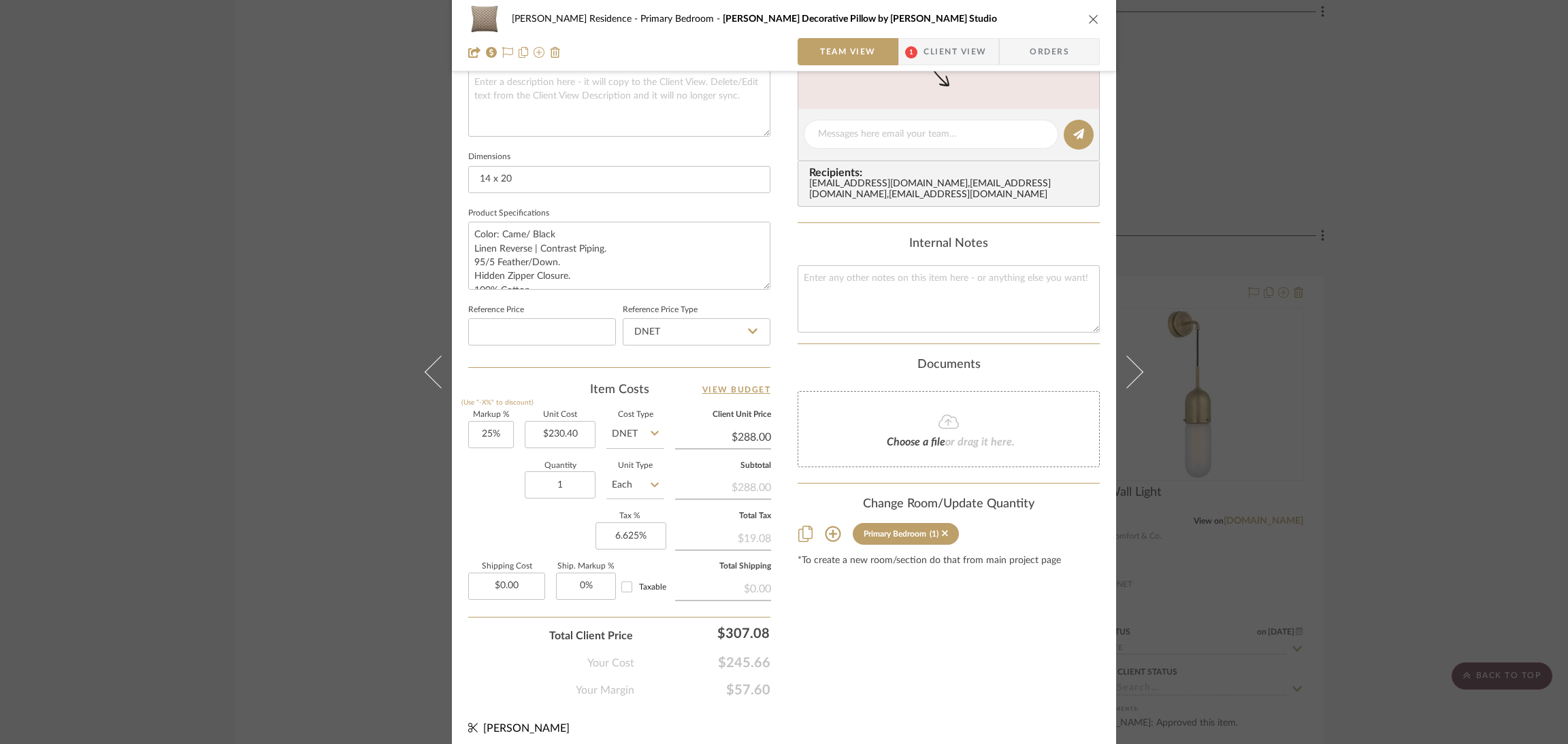
scroll to position [515, 0]
drag, startPoint x: 1084, startPoint y: 14, endPoint x: 962, endPoint y: 285, distance: 297.2
click at [1089, 14] on icon "close" at bounding box center [1093, 19] width 11 height 11
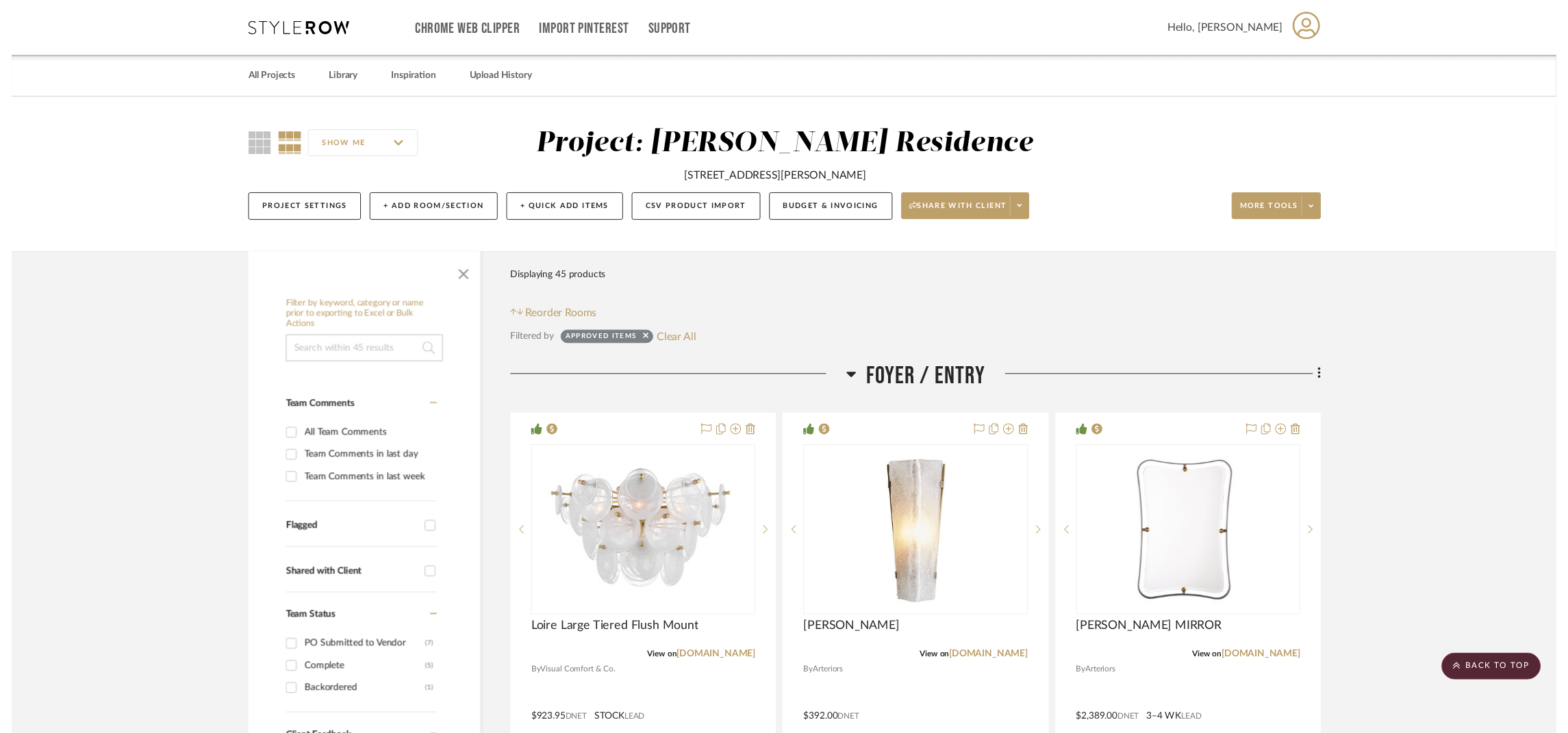
scroll to position [7905, 0]
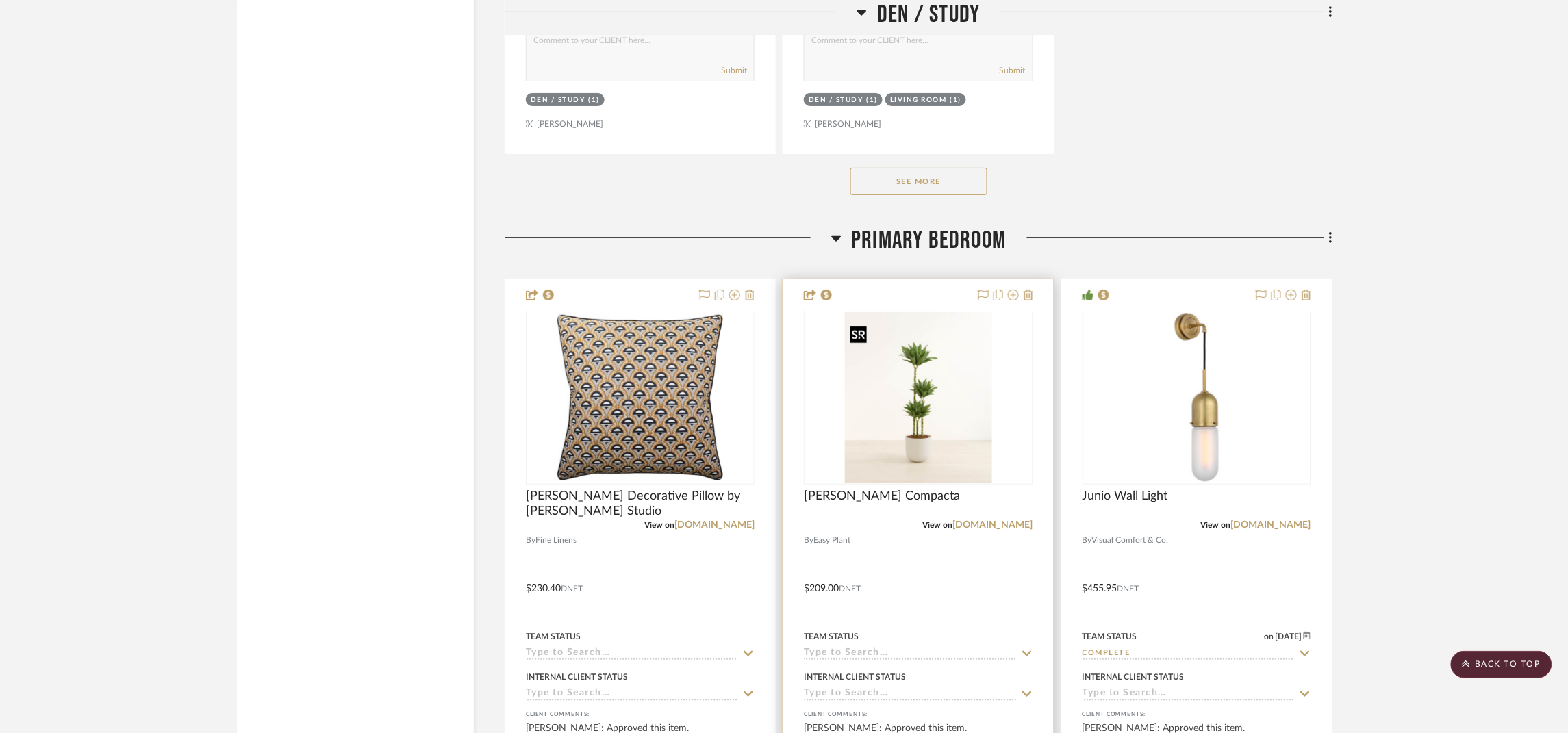
click at [902, 395] on img "0" at bounding box center [918, 398] width 148 height 171
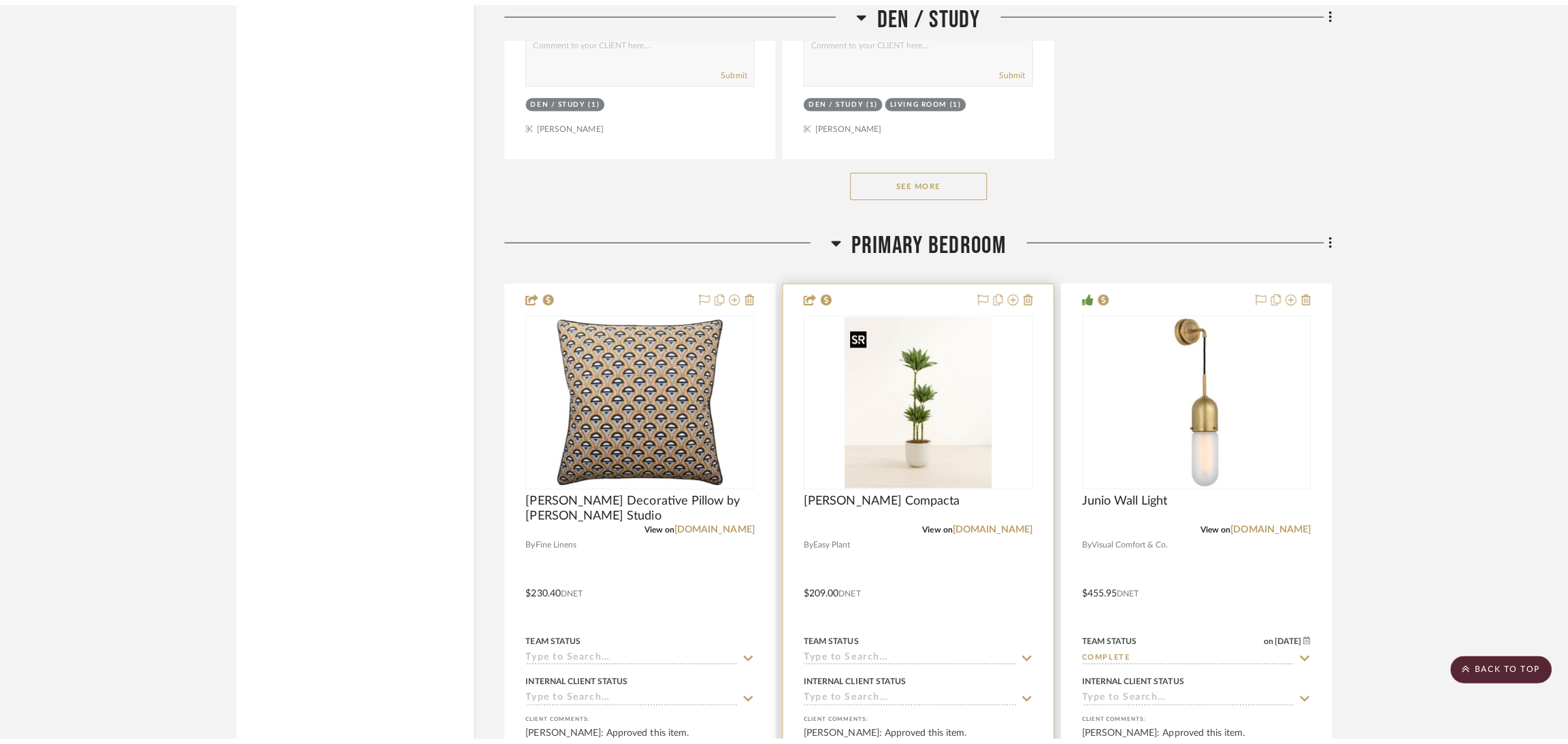
scroll to position [0, 0]
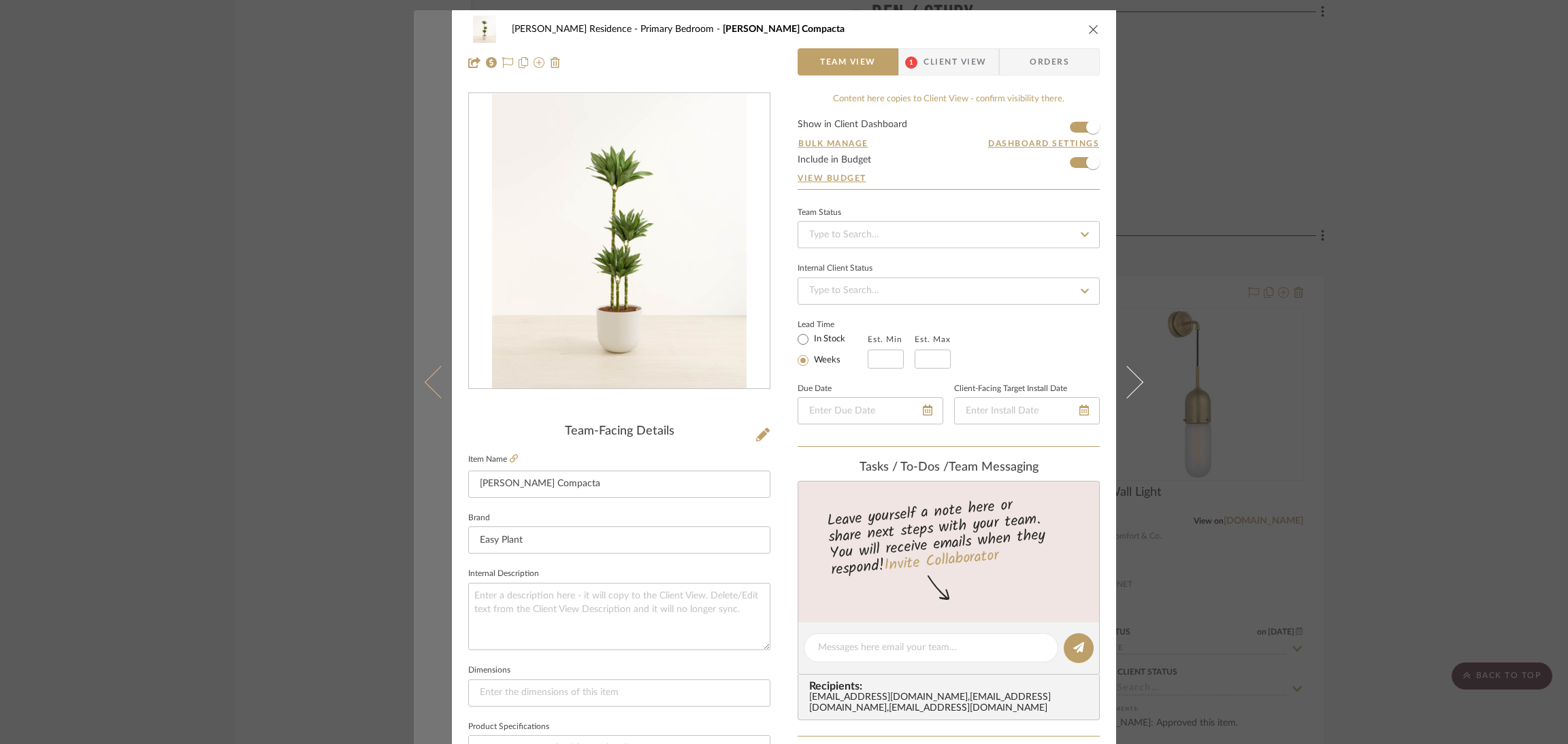
click at [426, 390] on button at bounding box center [433, 382] width 38 height 744
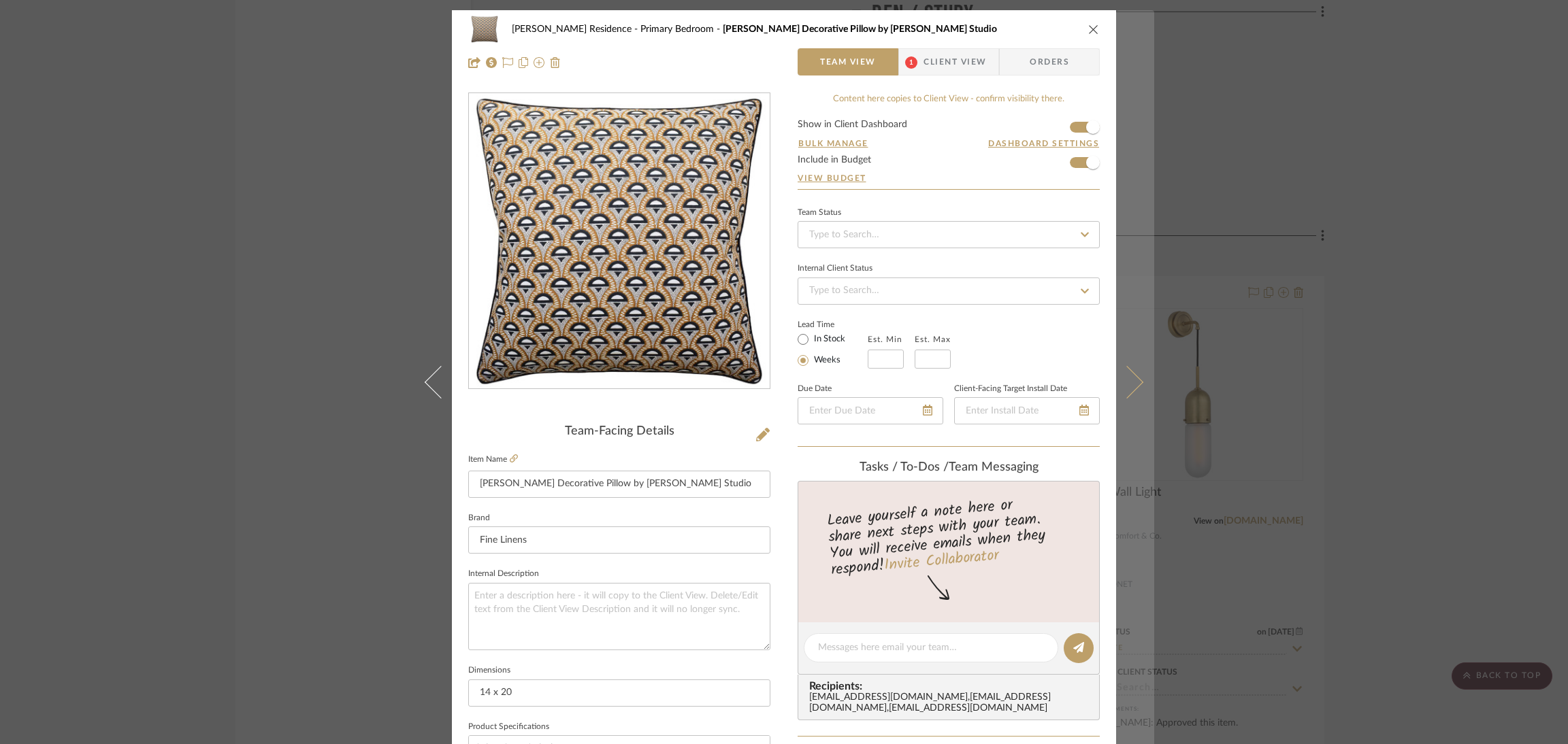
click at [1121, 376] on icon at bounding box center [1127, 382] width 33 height 33
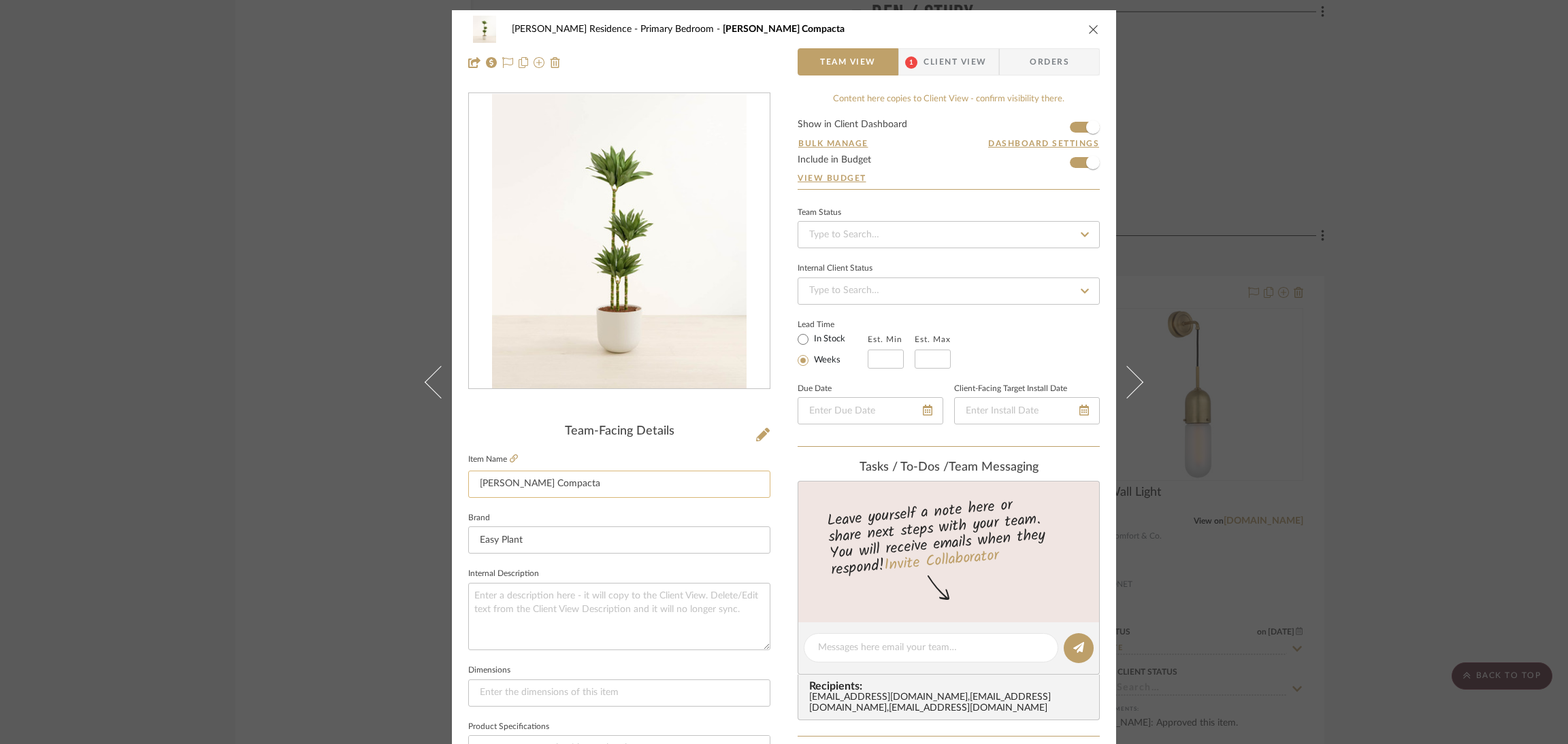
click at [583, 471] on input "[PERSON_NAME] Compacta" at bounding box center [619, 484] width 303 height 27
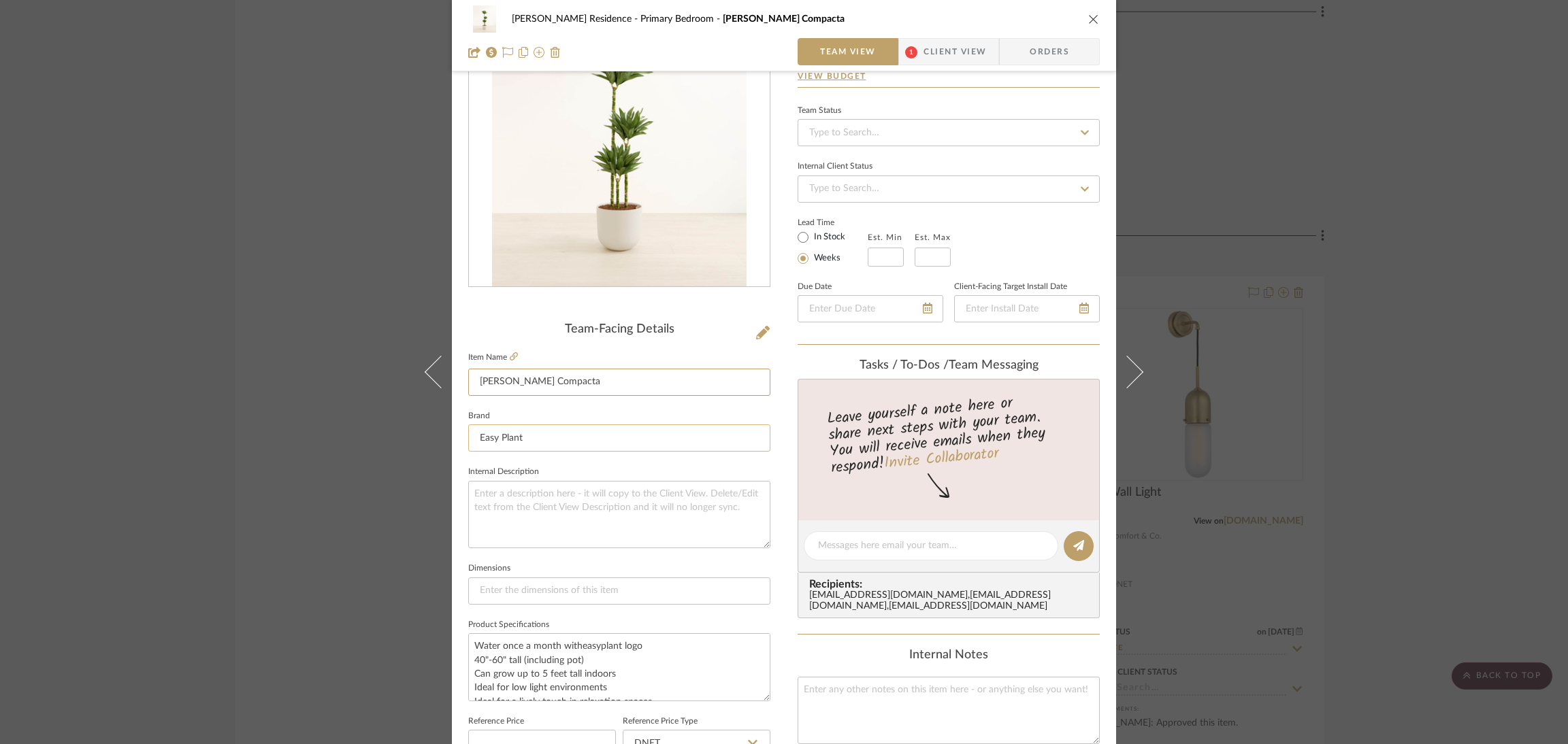
scroll to position [204, 0]
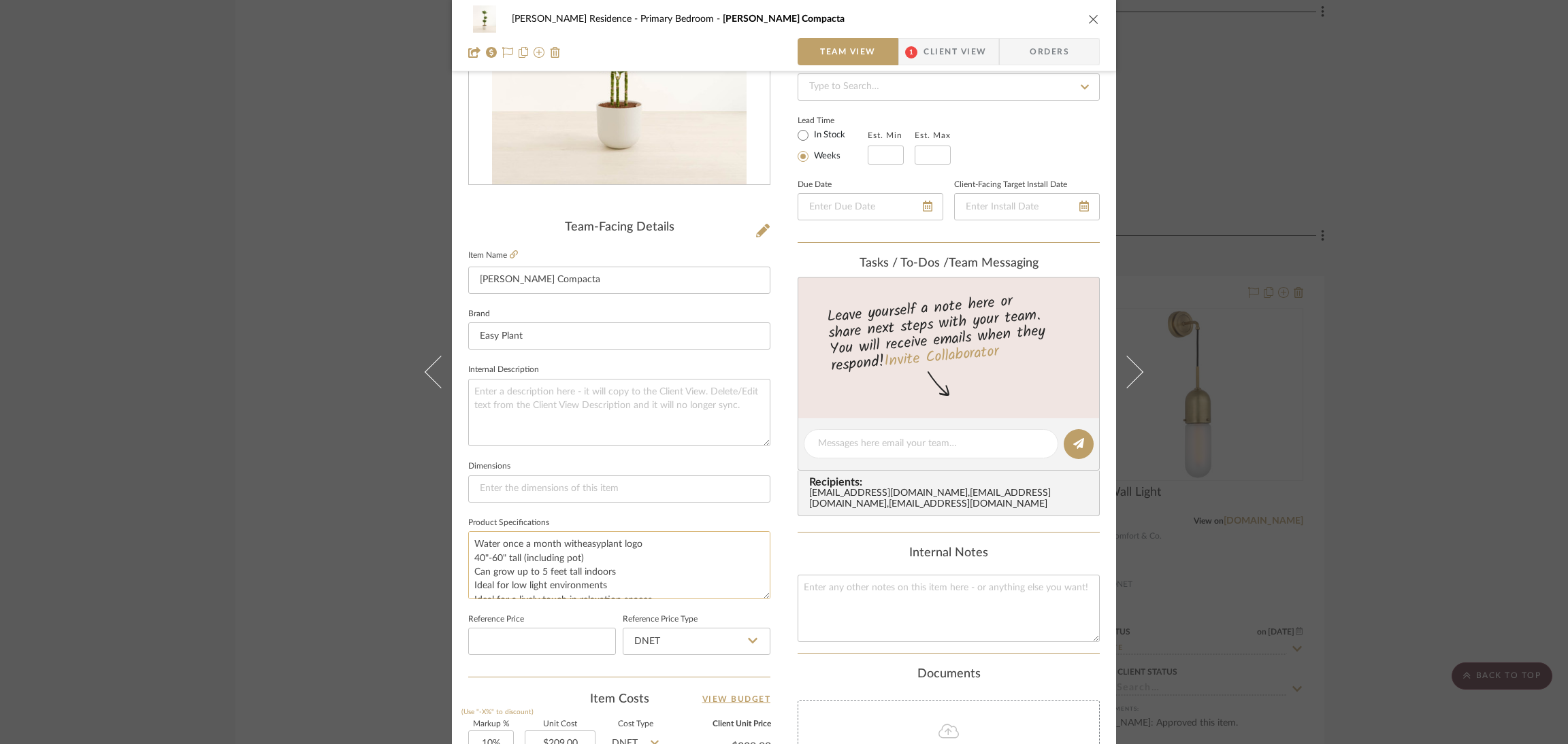
click at [603, 545] on textarea "Water once a month witheasyplant logo 40"-60" tall (including pot) Can grow up …" at bounding box center [619, 565] width 303 height 68
click at [605, 552] on textarea "Water once a month witheasyplant logo 40"-60" tall (including pot) Can grow up …" at bounding box center [619, 565] width 303 height 68
drag, startPoint x: 603, startPoint y: 551, endPoint x: 450, endPoint y: 552, distance: 153.0
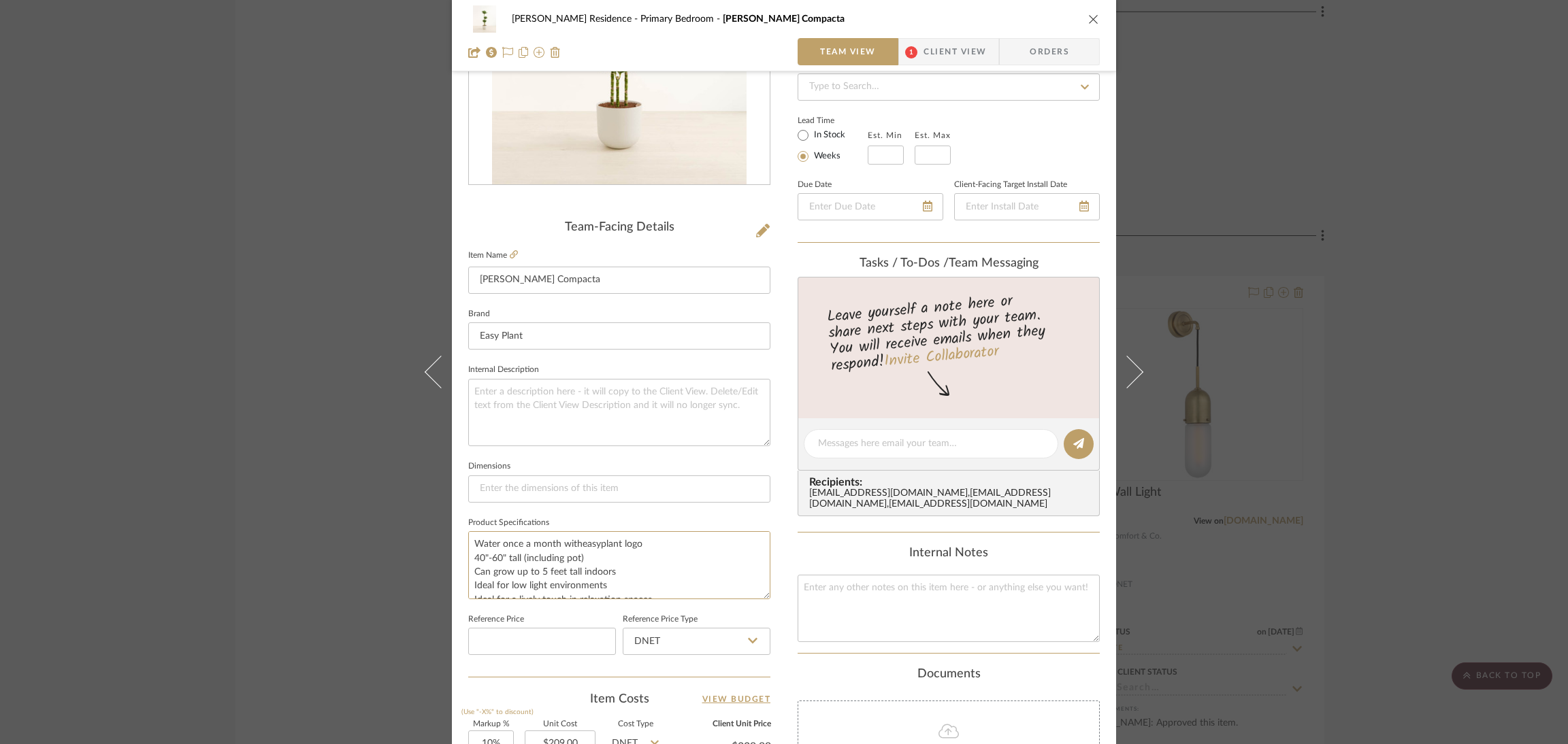
click at [452, 552] on div "[PERSON_NAME] Residence Primary Bedroom [PERSON_NAME] Compacta Team View 1 Clie…" at bounding box center [784, 434] width 665 height 1257
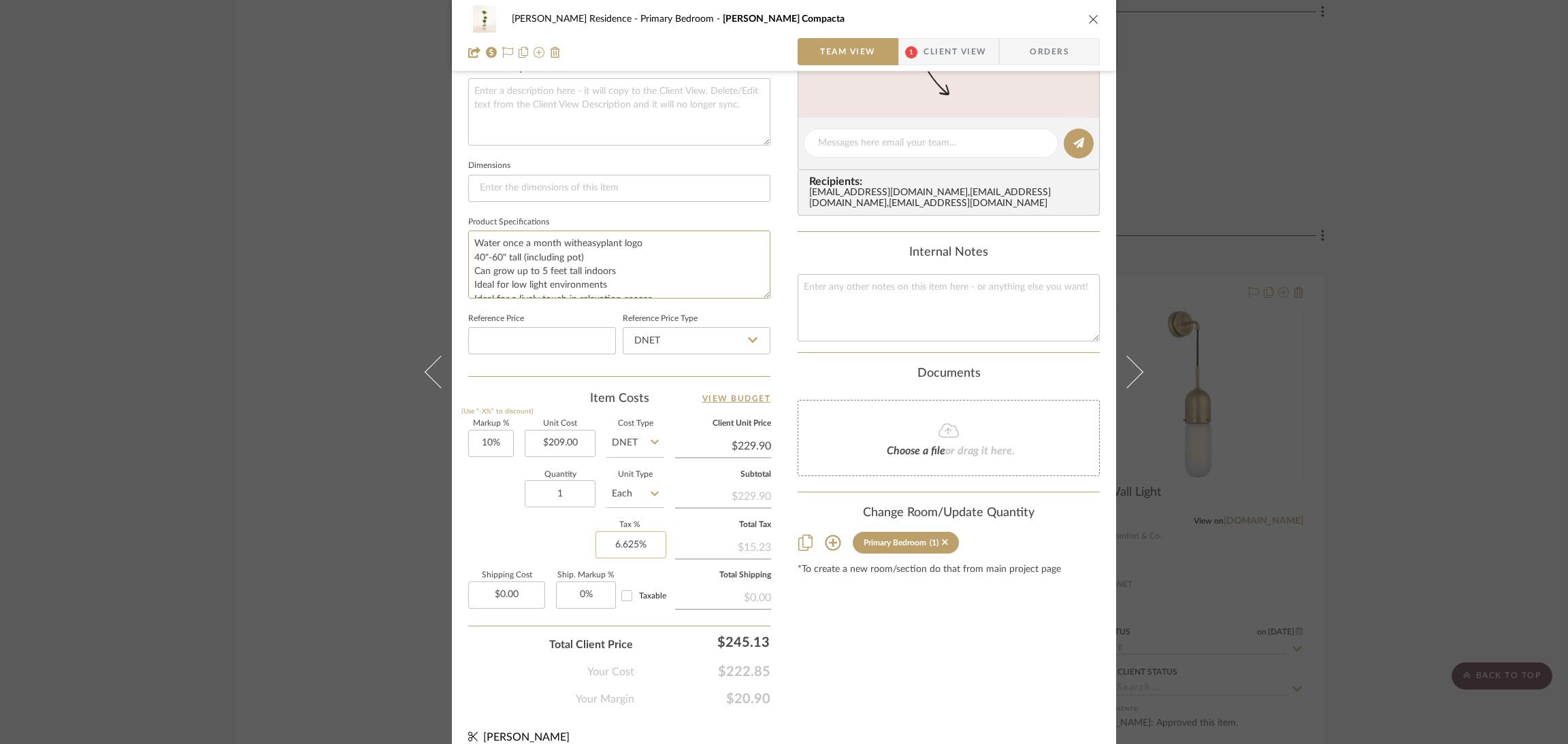
scroll to position [509, 0]
click at [565, 426] on input "209.00" at bounding box center [560, 438] width 71 height 27
type input "$209.00"
click at [731, 432] on input "229.90" at bounding box center [723, 441] width 96 height 20
type input "$229.90"
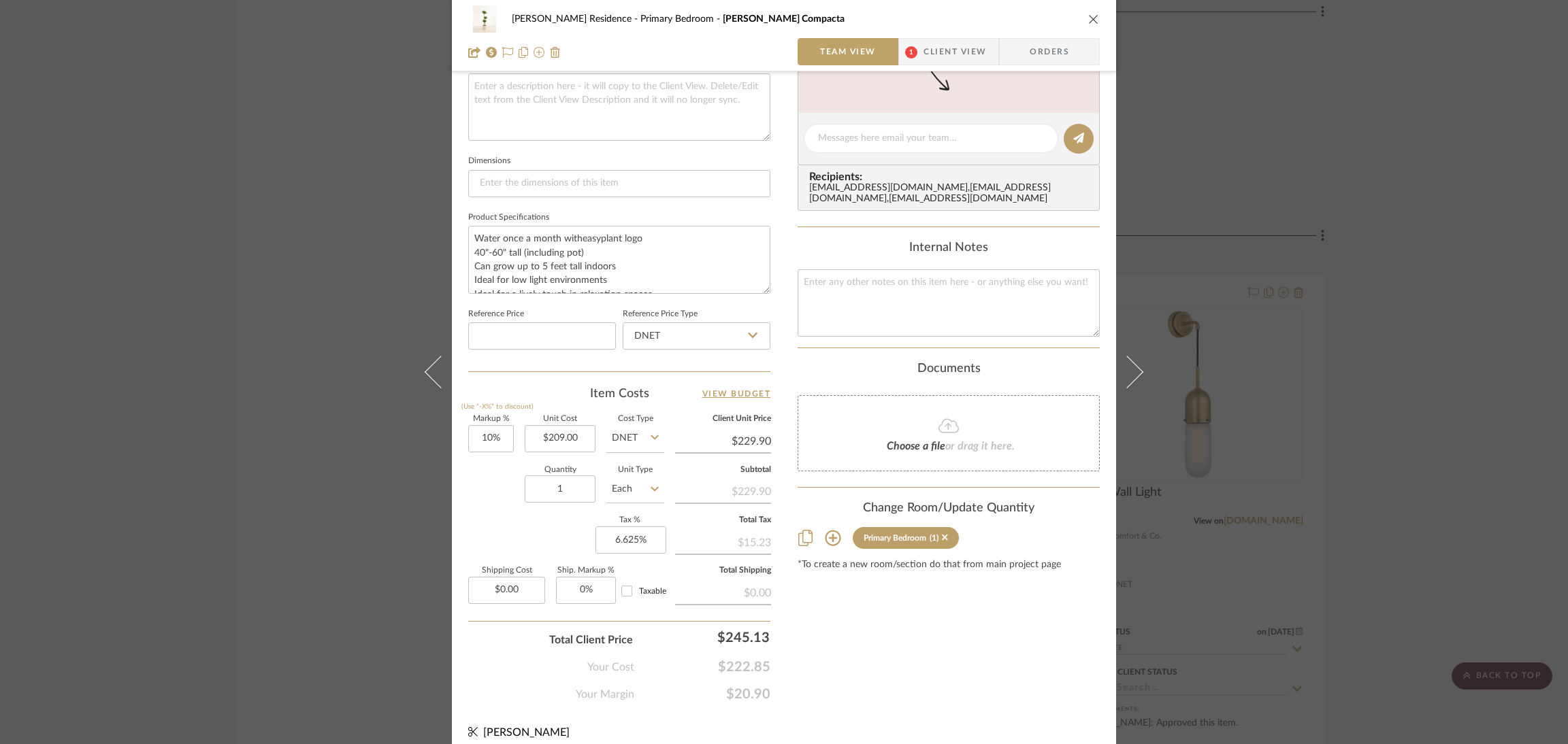
click at [748, 529] on div "$15.23" at bounding box center [723, 541] width 96 height 24
click at [756, 531] on div "$15.23" at bounding box center [723, 541] width 96 height 24
copy div "15.23"
click at [748, 628] on input "245.13" at bounding box center [708, 636] width 136 height 27
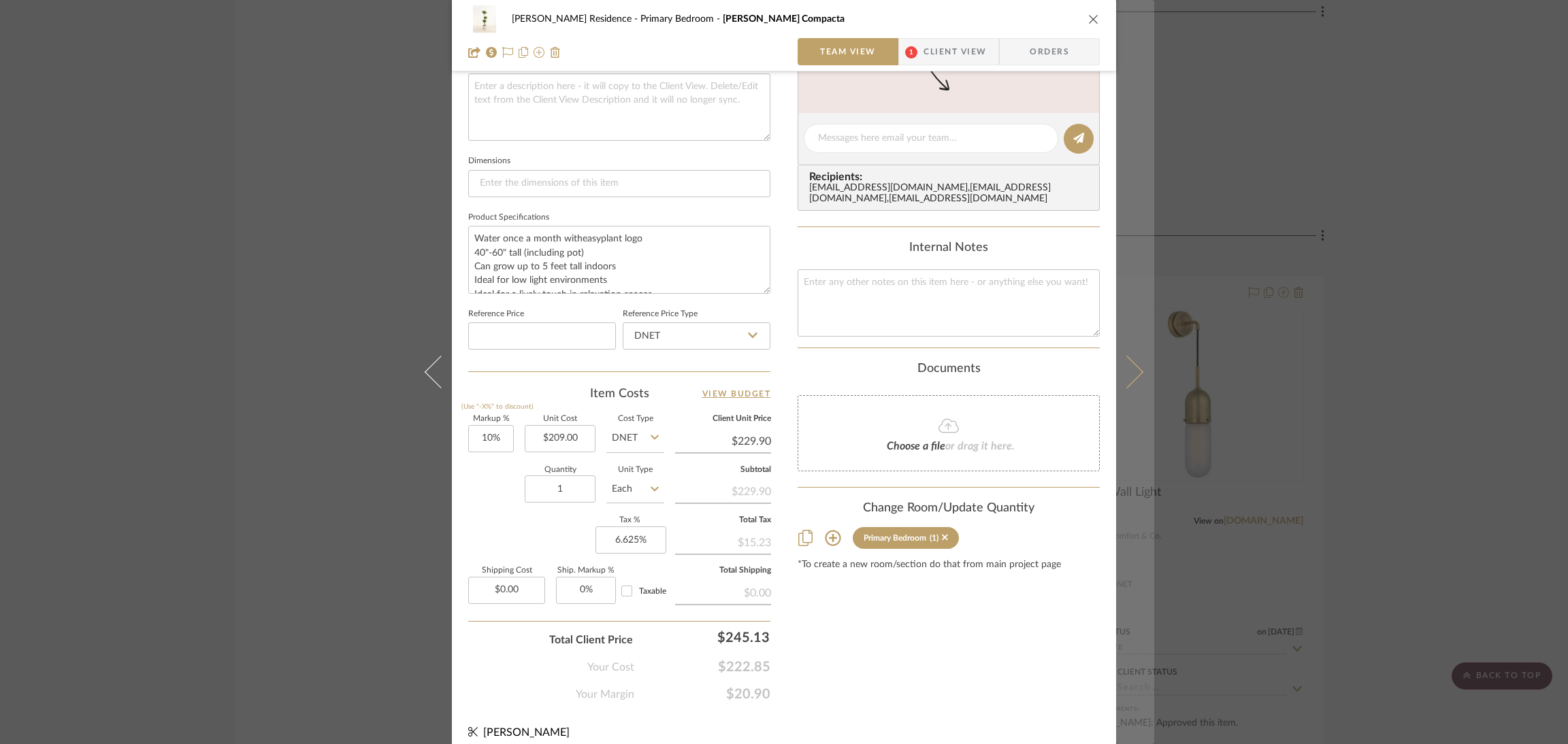
click at [1115, 371] on icon at bounding box center [1127, 372] width 33 height 33
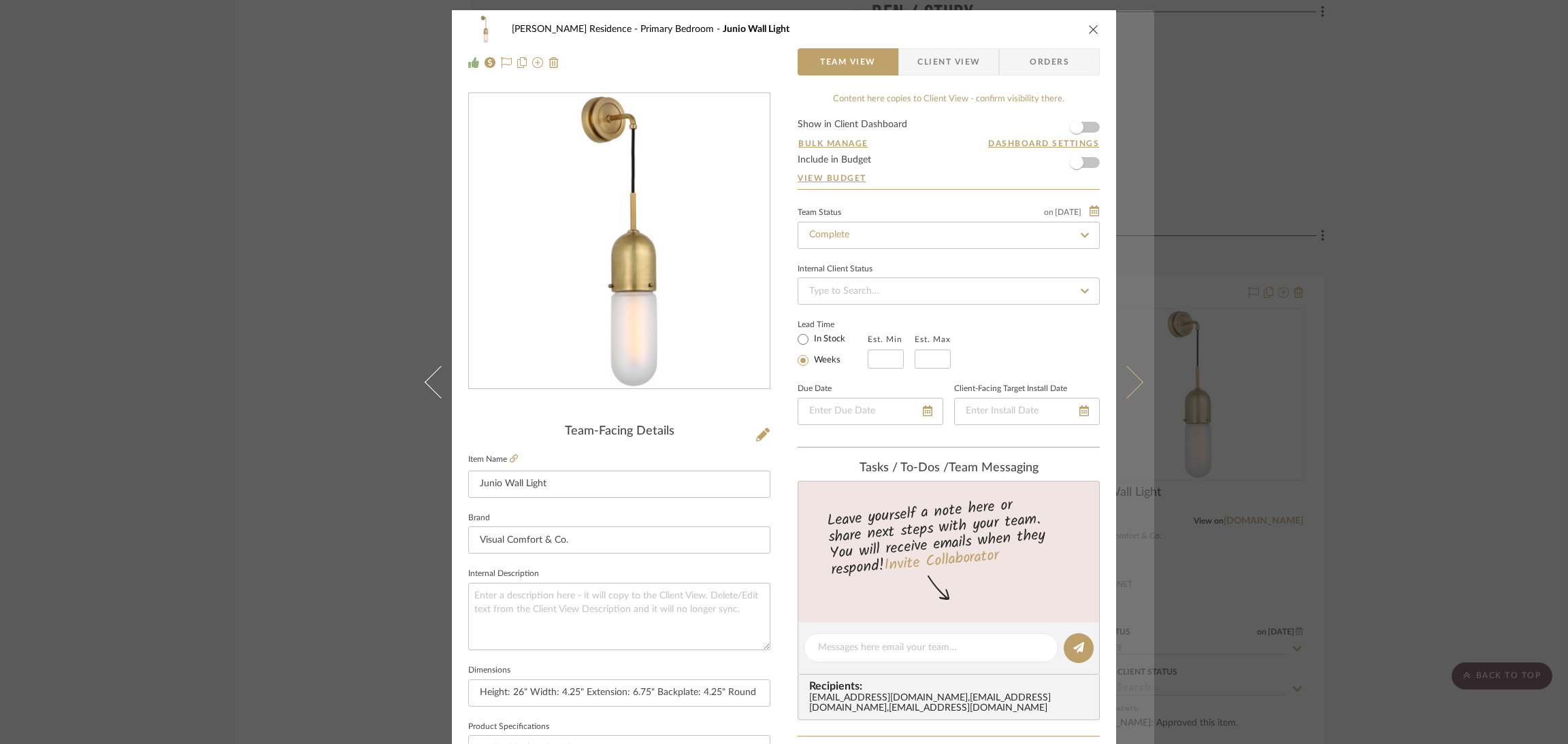
click at [1133, 389] on button at bounding box center [1135, 382] width 38 height 744
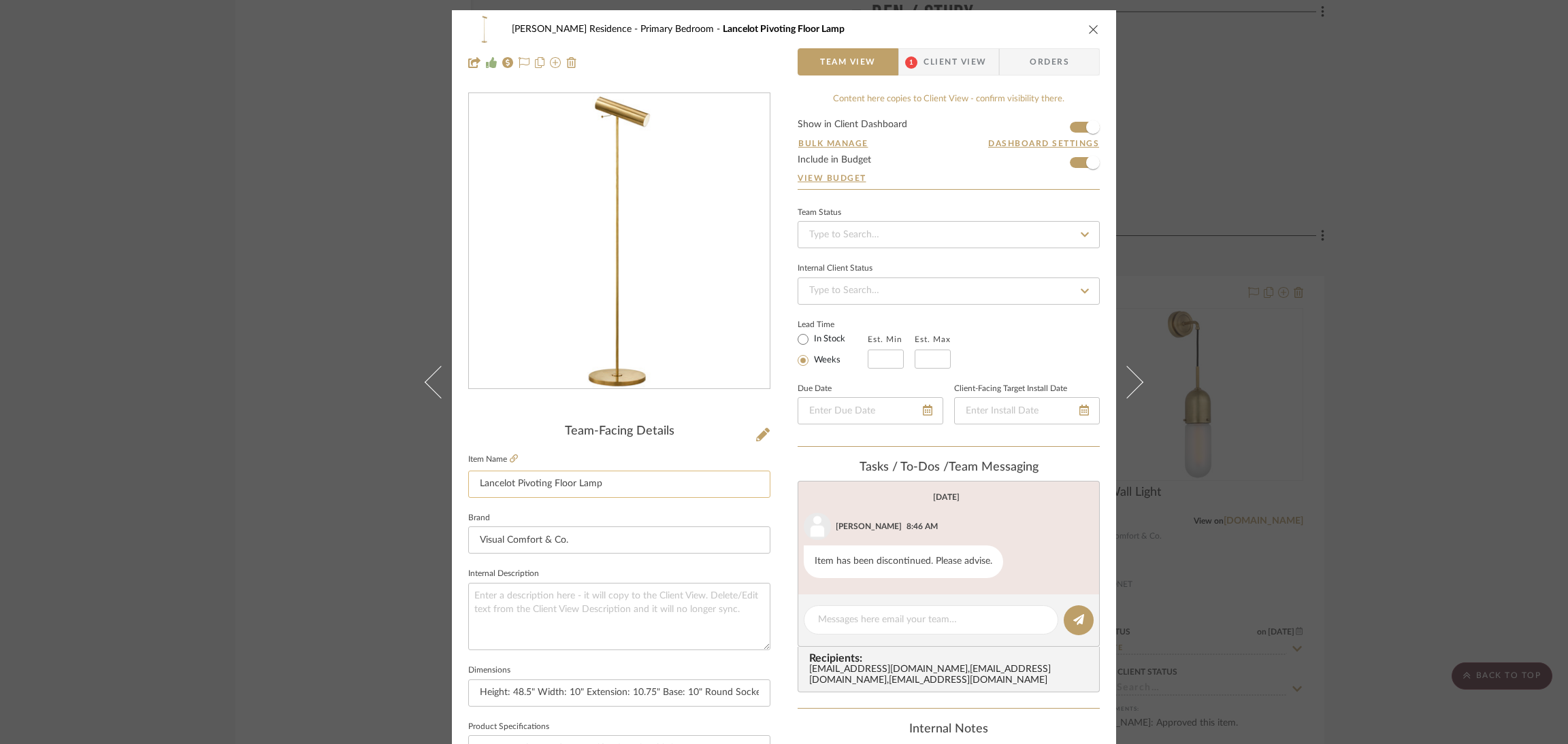
click at [685, 486] on input "Lancelot Pivoting Floor Lamp" at bounding box center [619, 484] width 303 height 27
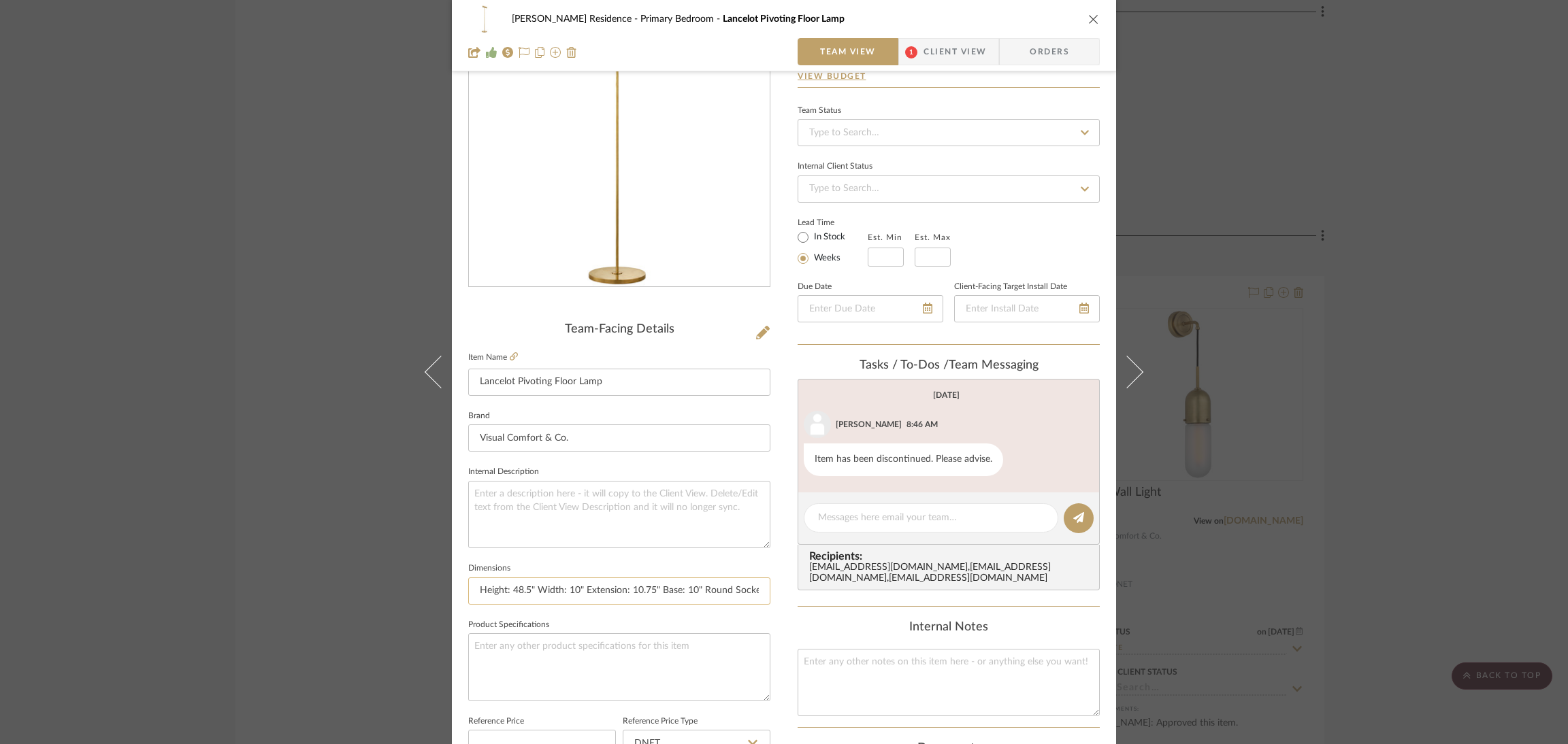
click at [585, 585] on input "Height: 48.5" Width: 10" Extension: 10.75" Base: 10" Round Socket: E17 In-Line …" at bounding box center [619, 591] width 303 height 27
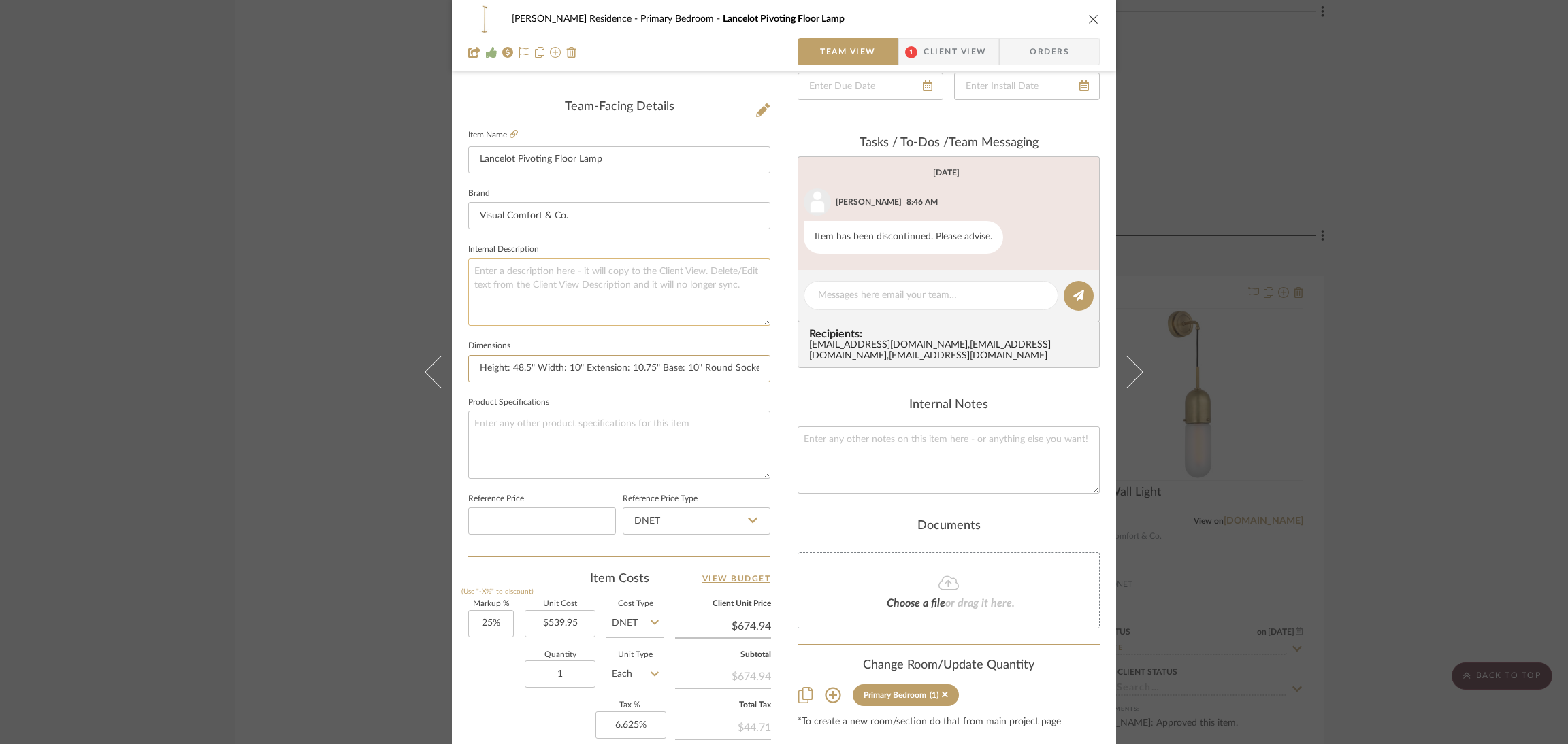
scroll to position [408, 0]
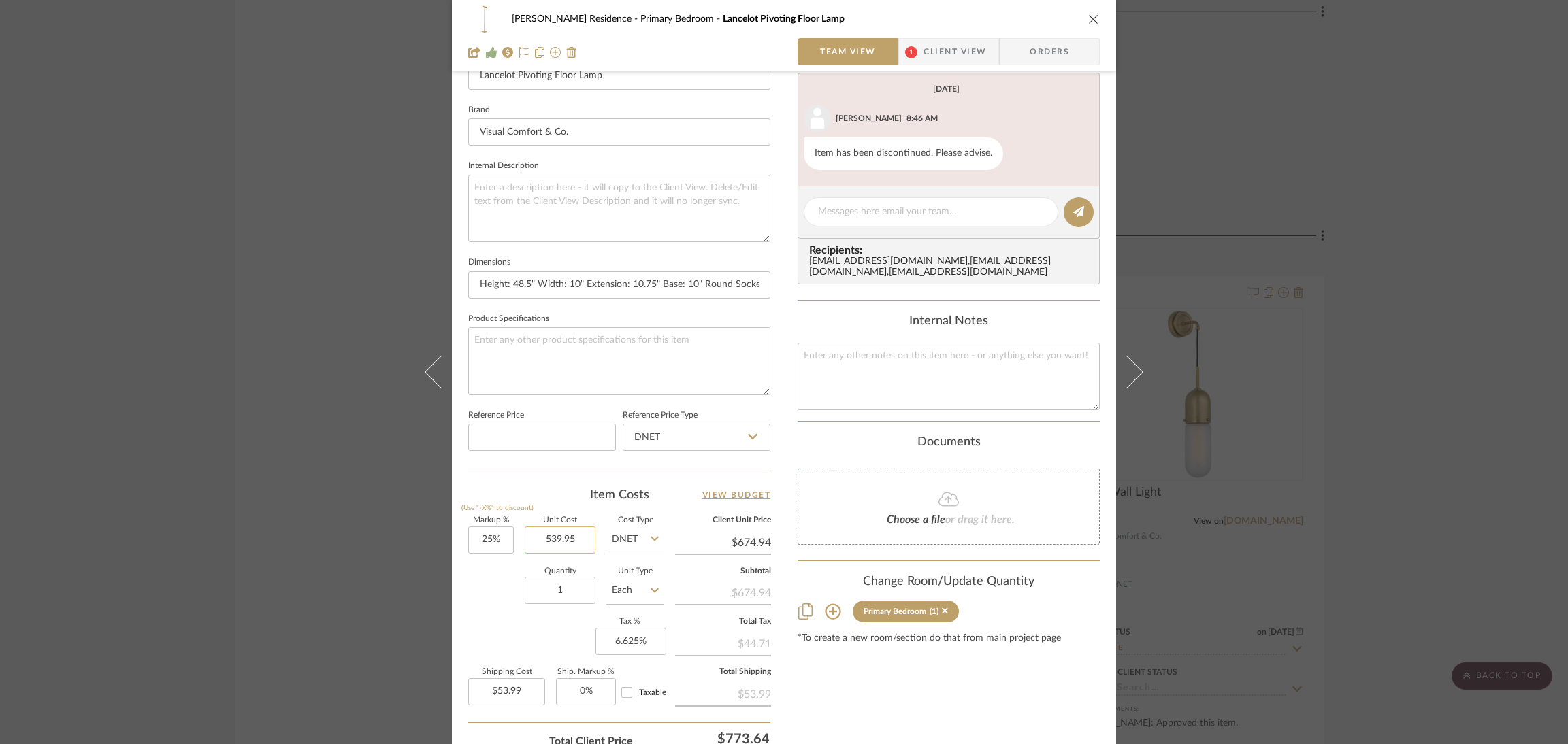
click at [570, 535] on input "539.95" at bounding box center [560, 539] width 71 height 27
type input "$539.95"
click at [737, 537] on input "674.94" at bounding box center [723, 543] width 96 height 20
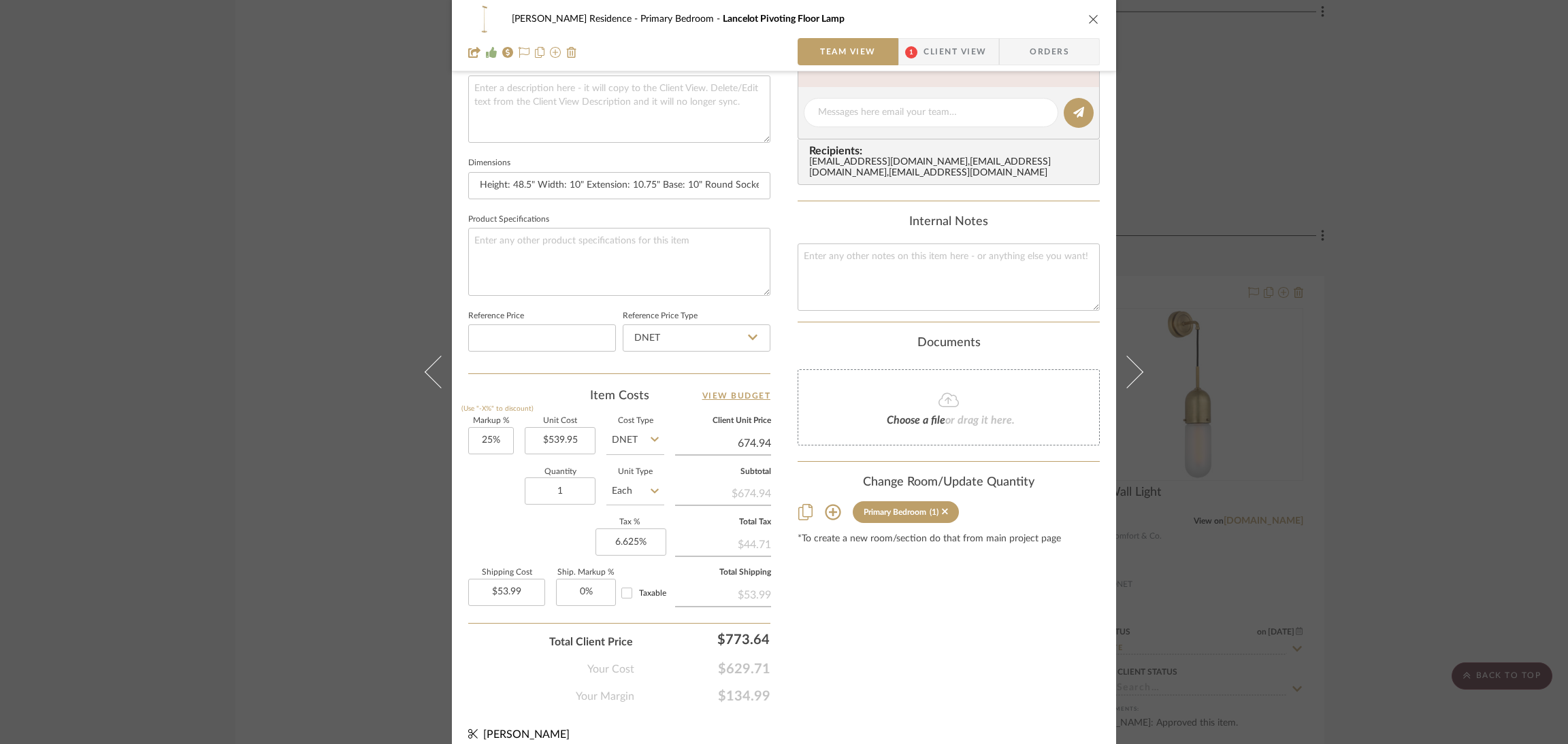
scroll to position [509, 0]
type input "$674.94"
click at [751, 544] on div "$44.71" at bounding box center [723, 541] width 96 height 24
click at [750, 539] on div "$44.71" at bounding box center [723, 541] width 96 height 24
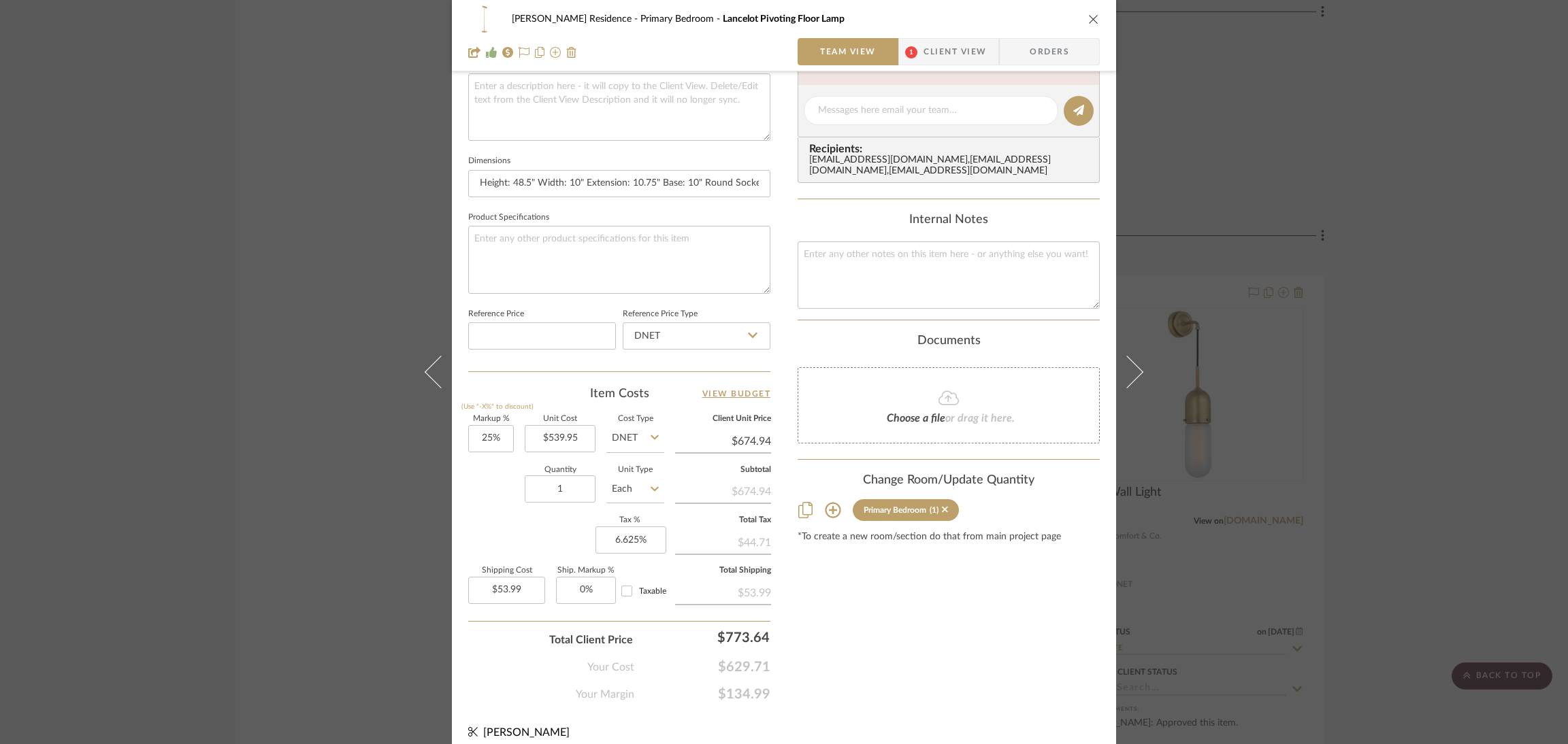
copy div "44.71"
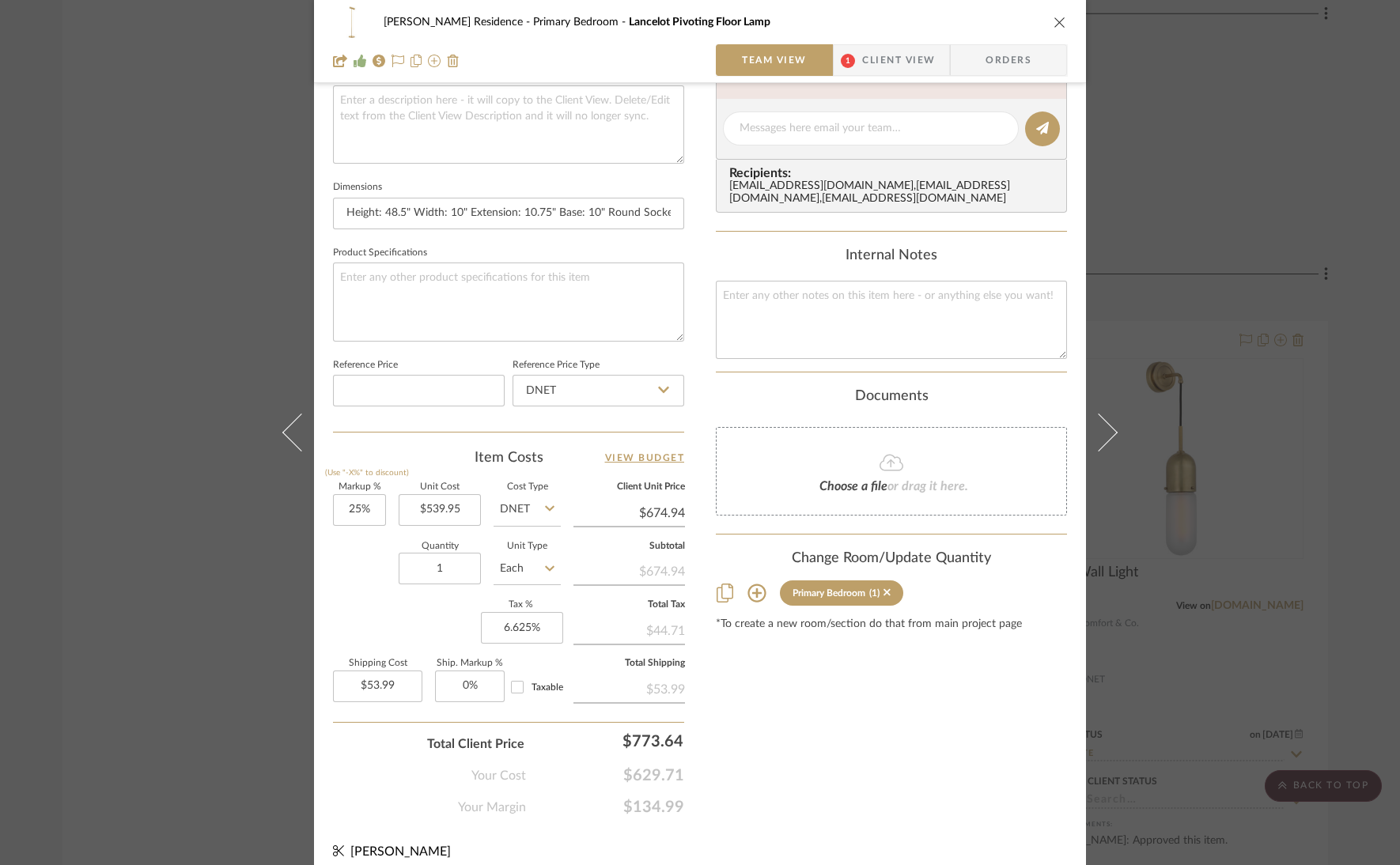
click at [663, 675] on div "$53.99" at bounding box center [629, 688] width 112 height 28
drag, startPoint x: 672, startPoint y: 681, endPoint x: 634, endPoint y: 678, distance: 38.1
click at [634, 678] on div "$53.99" at bounding box center [629, 688] width 112 height 28
click at [681, 678] on div "[PERSON_NAME] Residence Primary Bedroom Lancelot Pivoting Floor Lamp Team View …" at bounding box center [699, 150] width 772 height 1461
drag, startPoint x: 681, startPoint y: 678, endPoint x: 648, endPoint y: 681, distance: 33.1
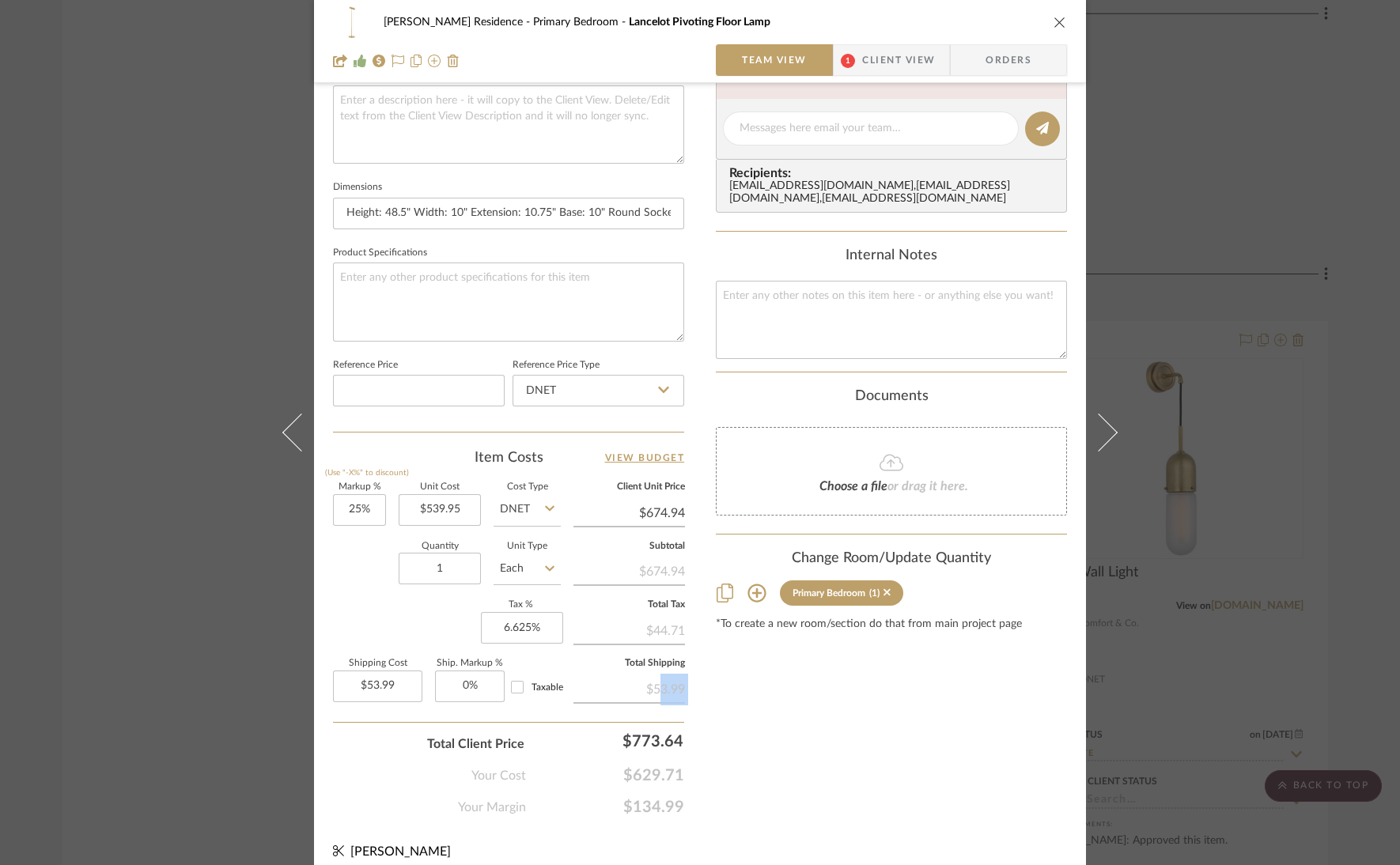
click at [648, 681] on div "[PERSON_NAME] Residence Primary Bedroom Lancelot Pivoting Floor Lamp Team View …" at bounding box center [699, 150] width 772 height 1461
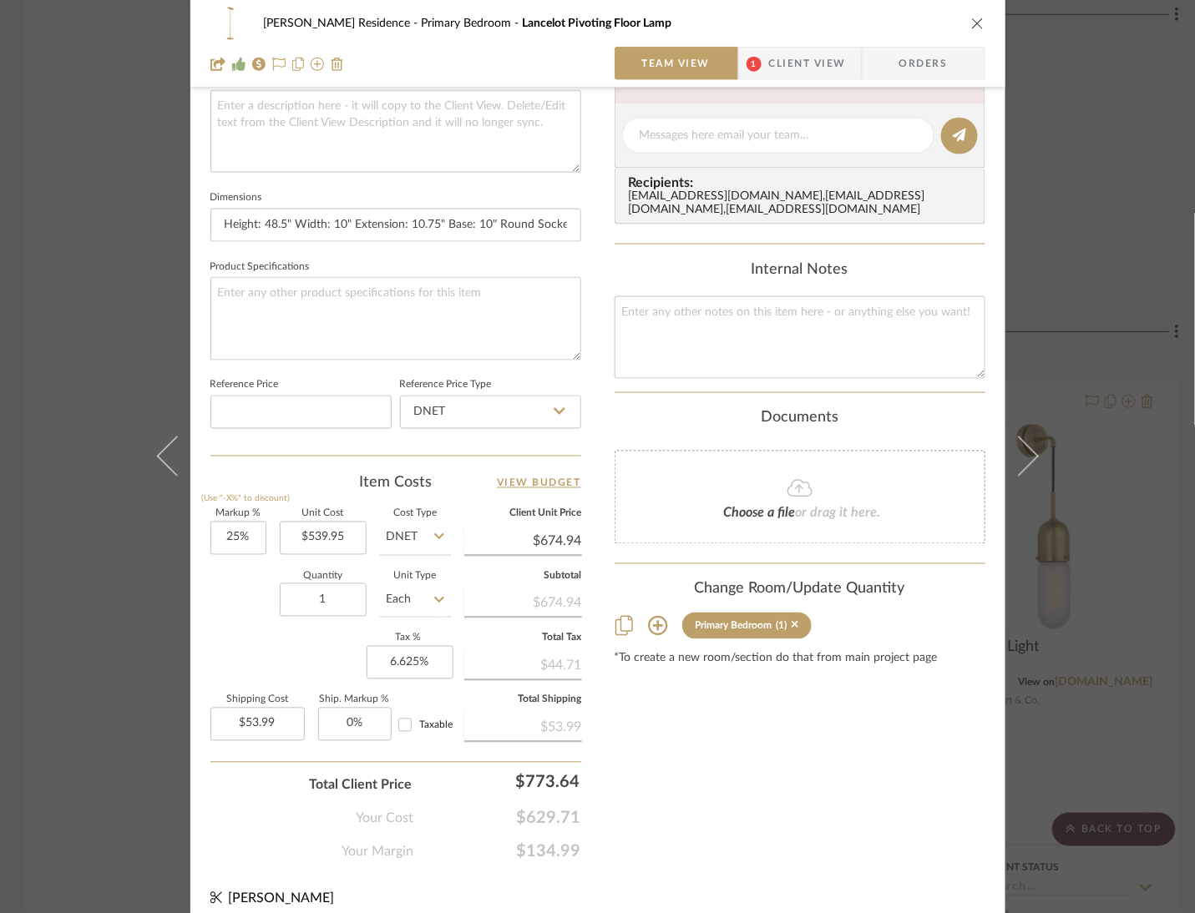
click at [962, 18] on div "[PERSON_NAME] Residence Primary Bedroom Lancelot Pivoting Floor Lamp" at bounding box center [597, 23] width 775 height 33
click at [971, 26] on icon "close" at bounding box center [977, 23] width 13 height 13
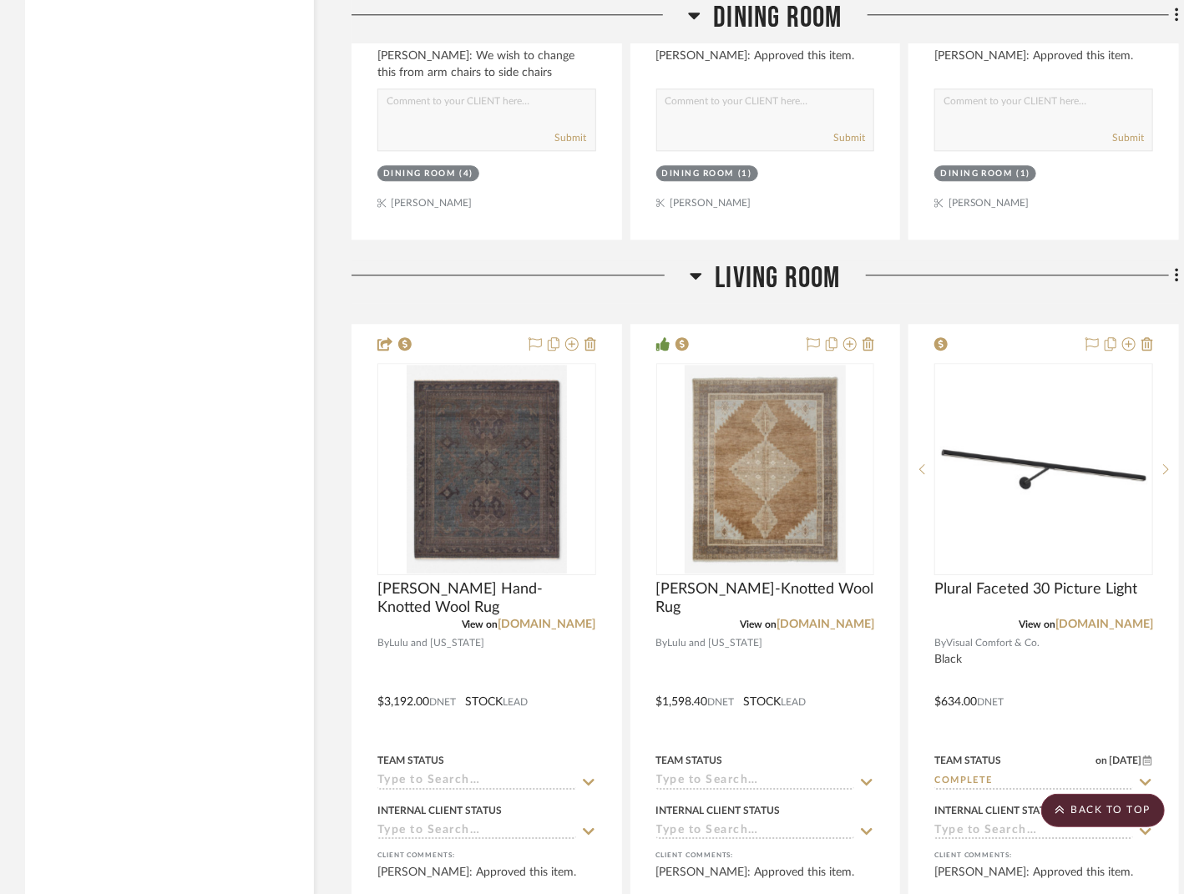
scroll to position [5008, 0]
